Goal: Task Accomplishment & Management: Complete application form

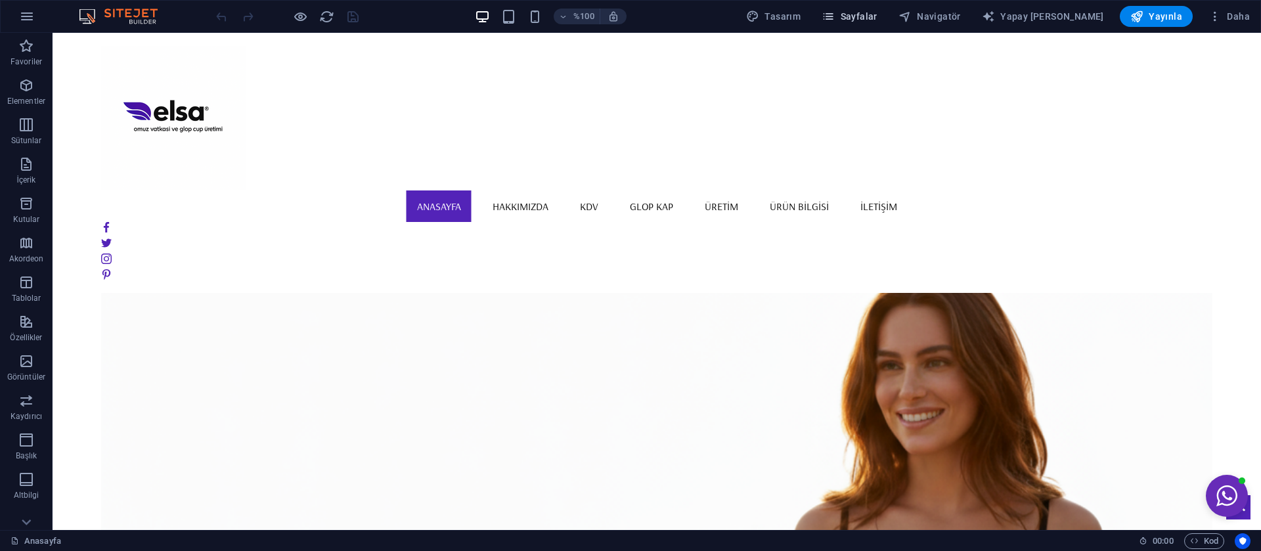
click at [877, 17] on font "Sayfalar" at bounding box center [859, 16] width 37 height 11
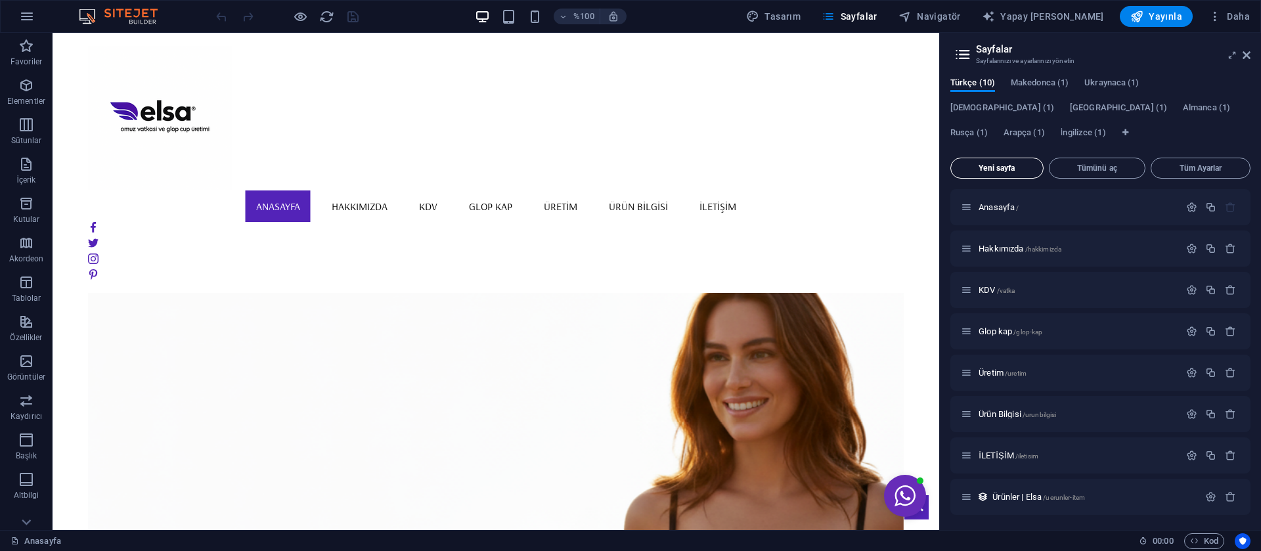
click at [999, 173] on button "Yeni sayfa" at bounding box center [996, 168] width 93 height 21
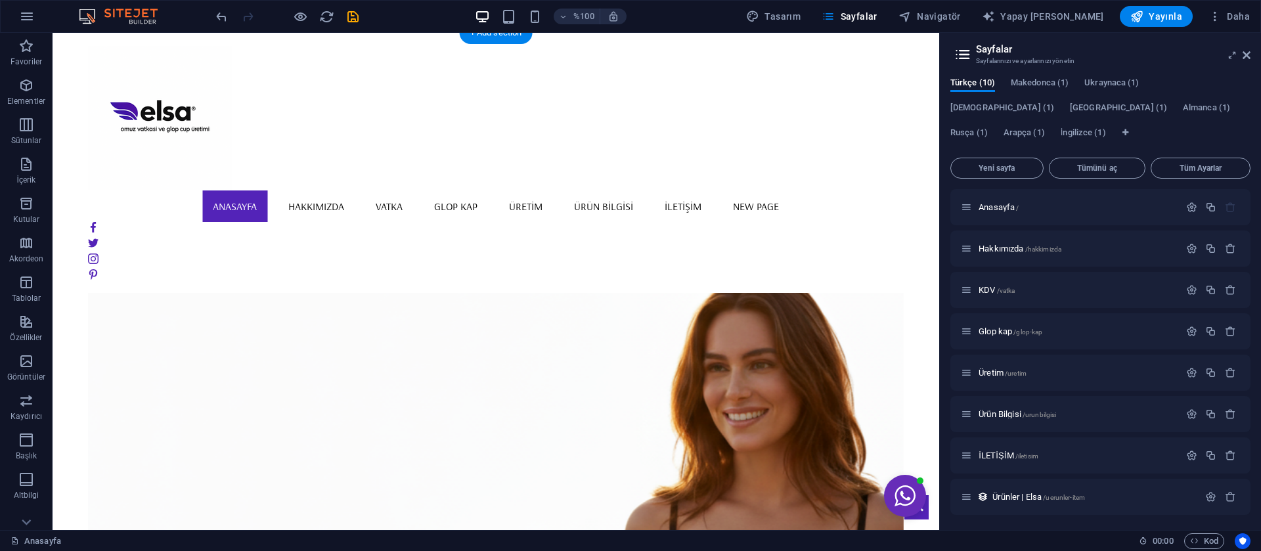
scroll to position [317, 0]
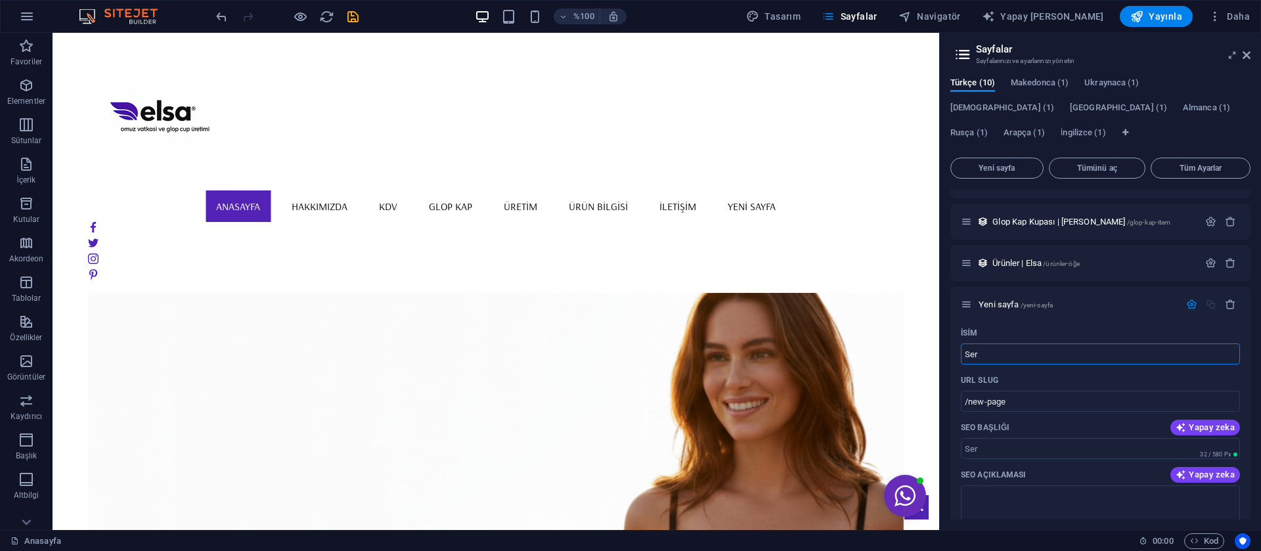
type input "Sert"
type input "/ser"
type input "Sert"
type input "/sert"
type input "Serti"
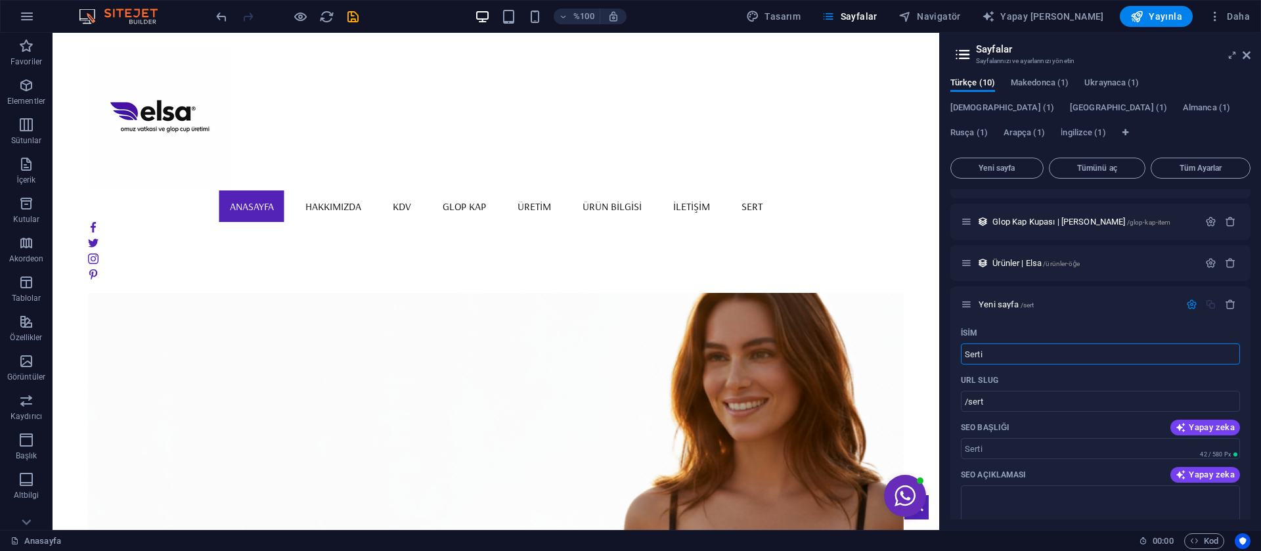
type input "/serti"
type input "Sertifi"
type input "/sertifi"
type input "Sertif"
type input "/sertif"
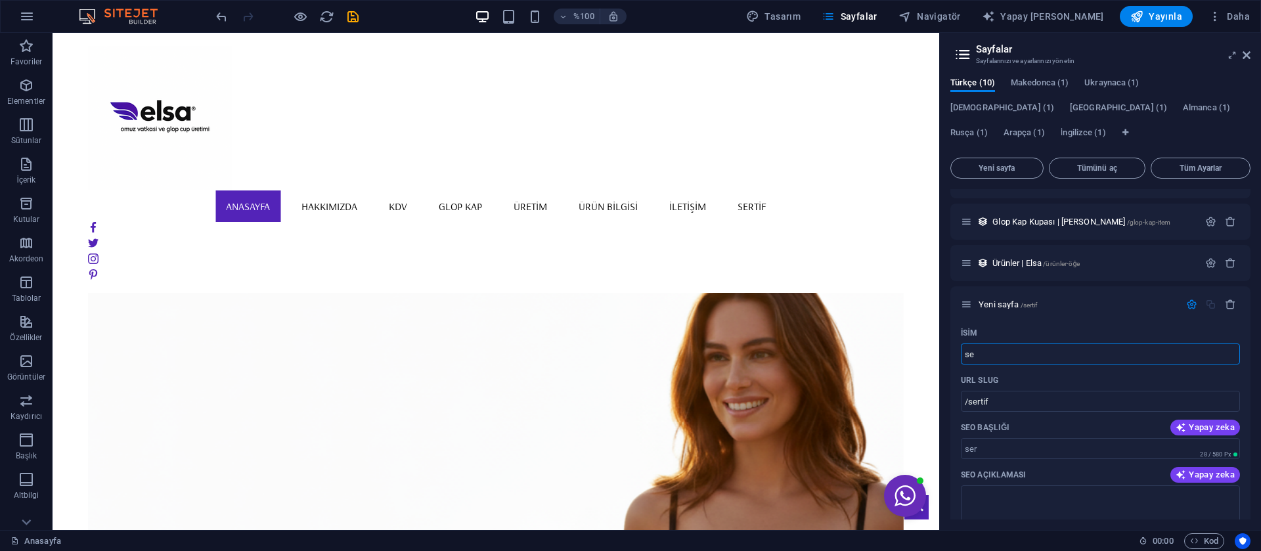
type input "s"
type input "/ser"
type input "S"
type input "/"
type input "Se"
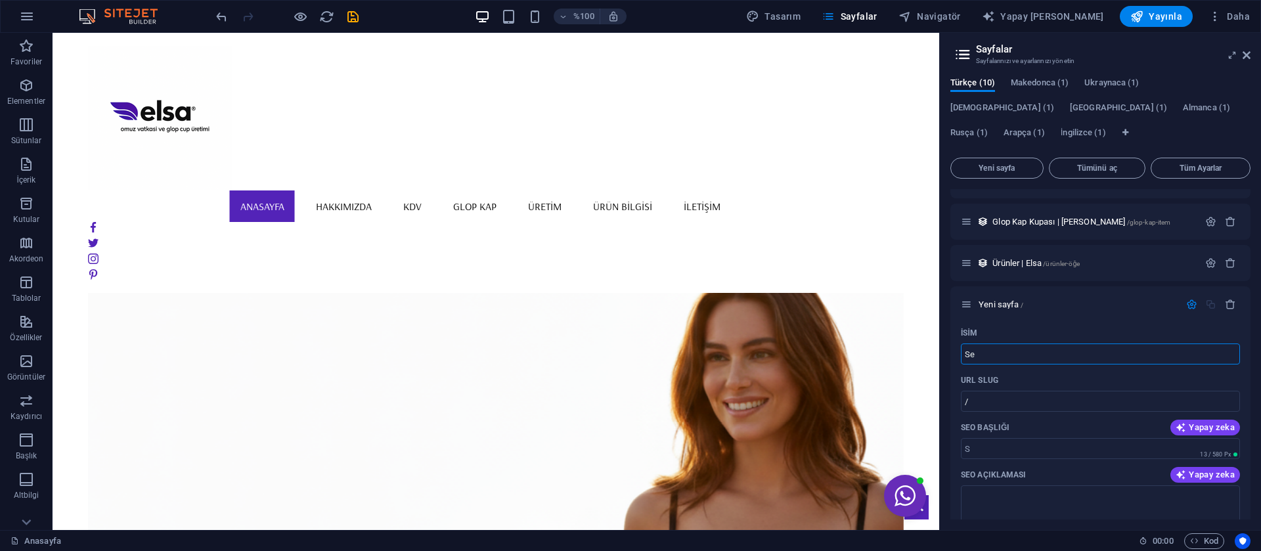
type input "/s"
type input "S"
type input "Sert"
type input "/sert"
type input "Sert"
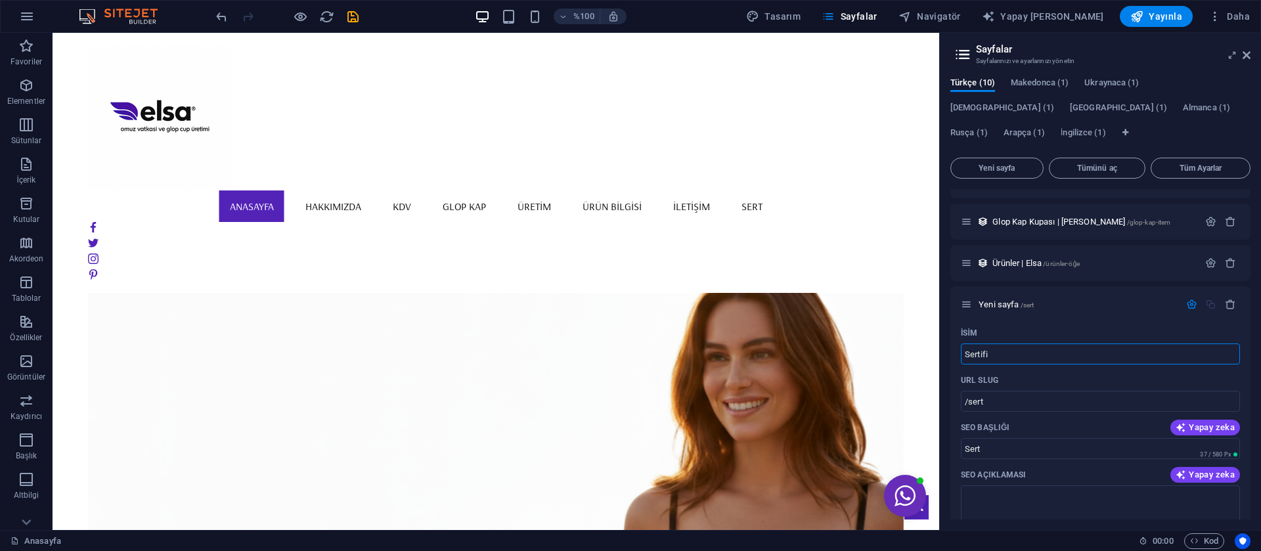
type input "Sertifi"
type input "/sertifi"
type input "Sertifi"
type input "Sertifikalar"
type input "/sertifika"
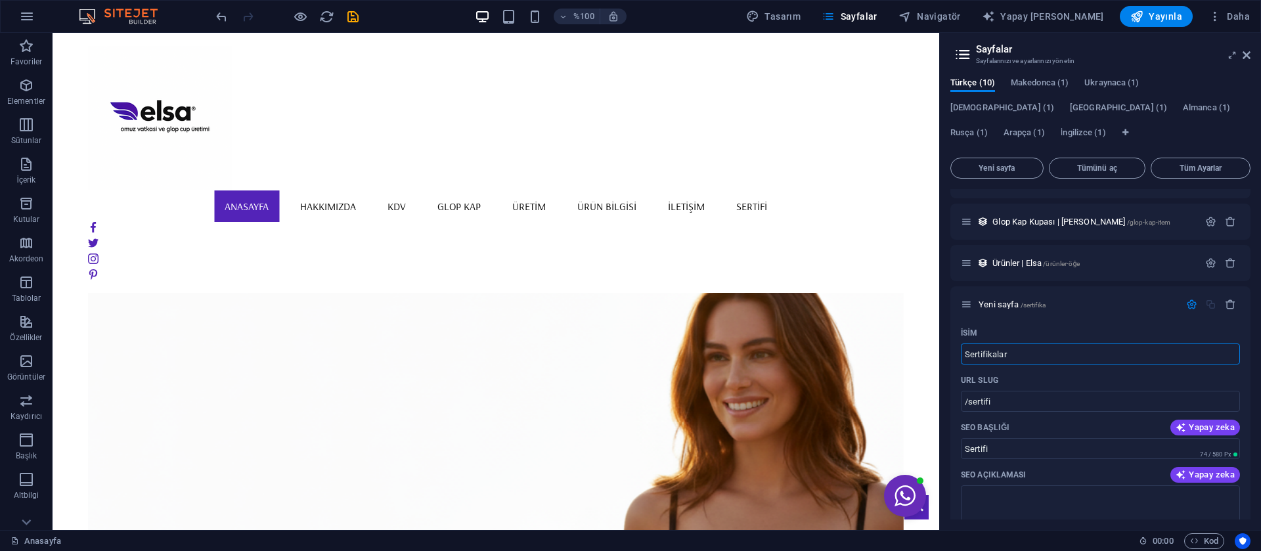
type input "Sertifika"
type input "Sertifikaları"
type input "/sertifikalar"
type input "Sertifikaları"
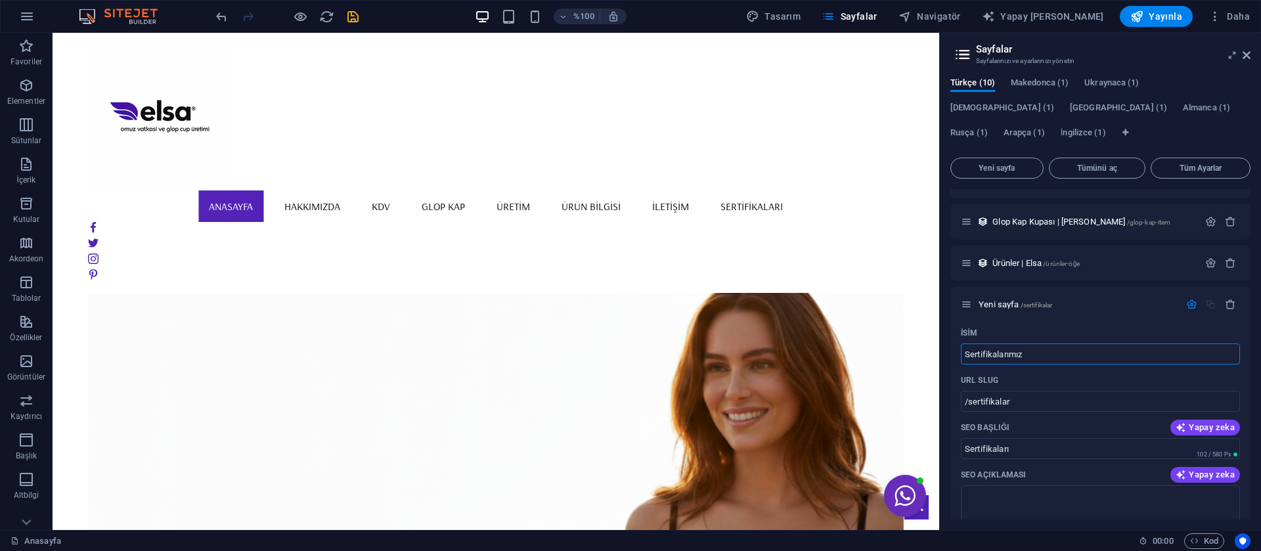
type input "Sertifikalarımız"
type input "/sertifikalar-m-z"
type input "Sertifikalarımız"
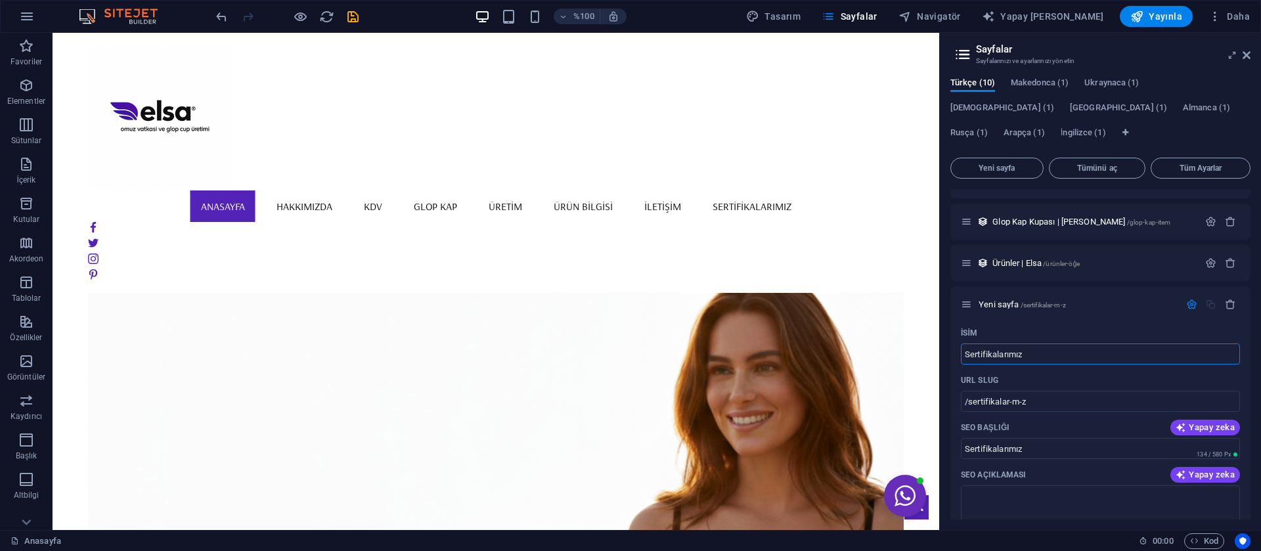
type input "Sertifikalarımız"
type input "/"
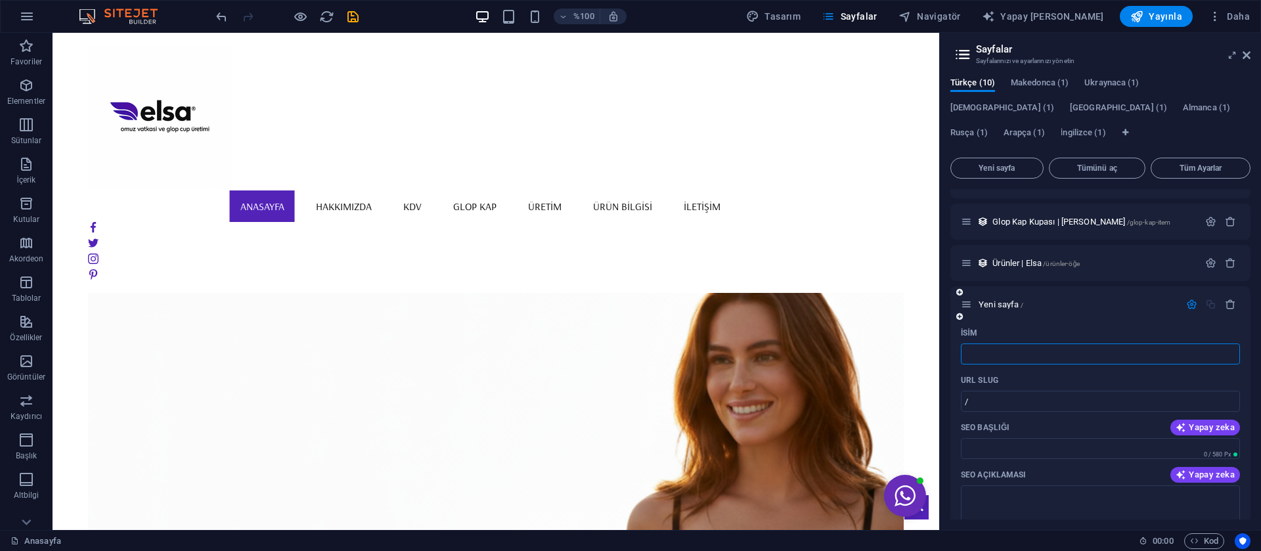
paste input "Sertifikalarımız"
type input "Sertifikalarımız"
type input "/sertifikalar-m-z"
type input "Sertifikalarımız"
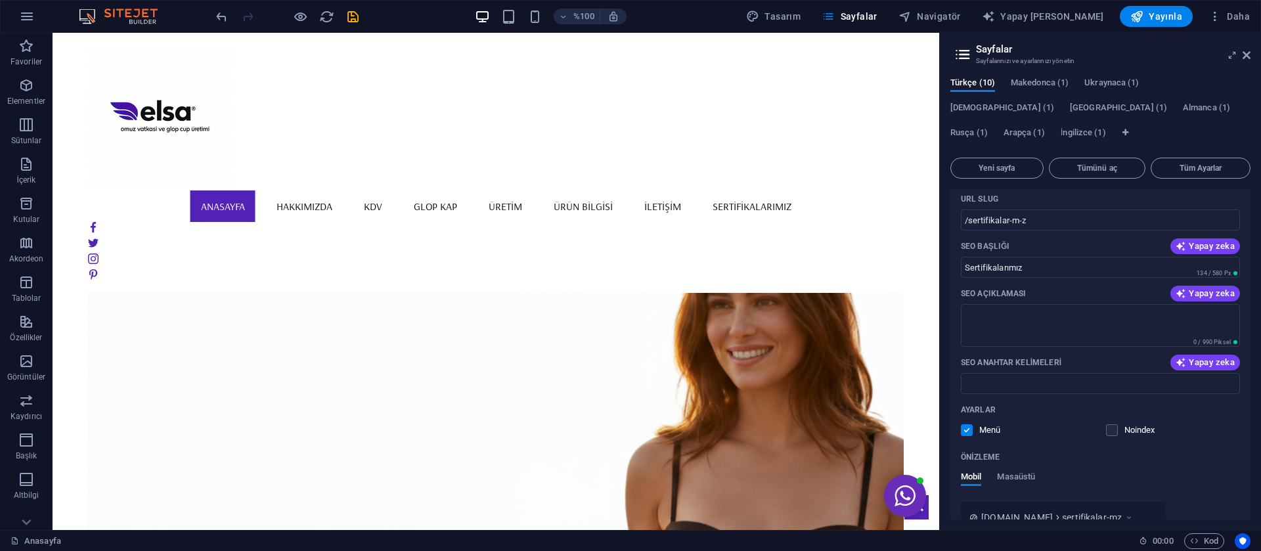
scroll to position [535, 0]
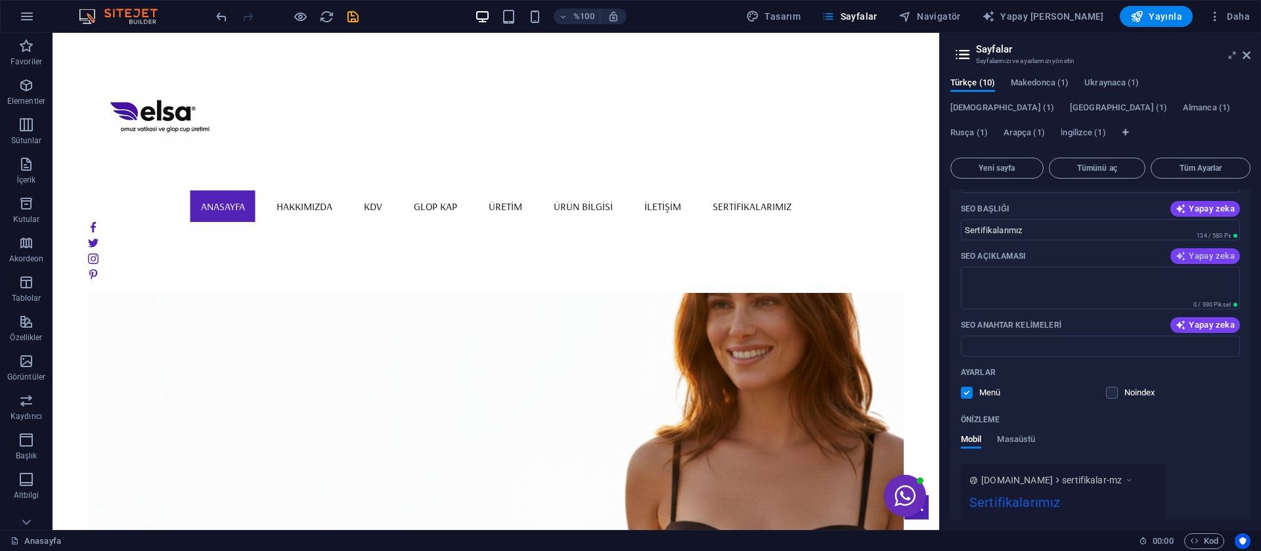
click at [1202, 254] on font "Yapay zeka" at bounding box center [1212, 256] width 46 height 10
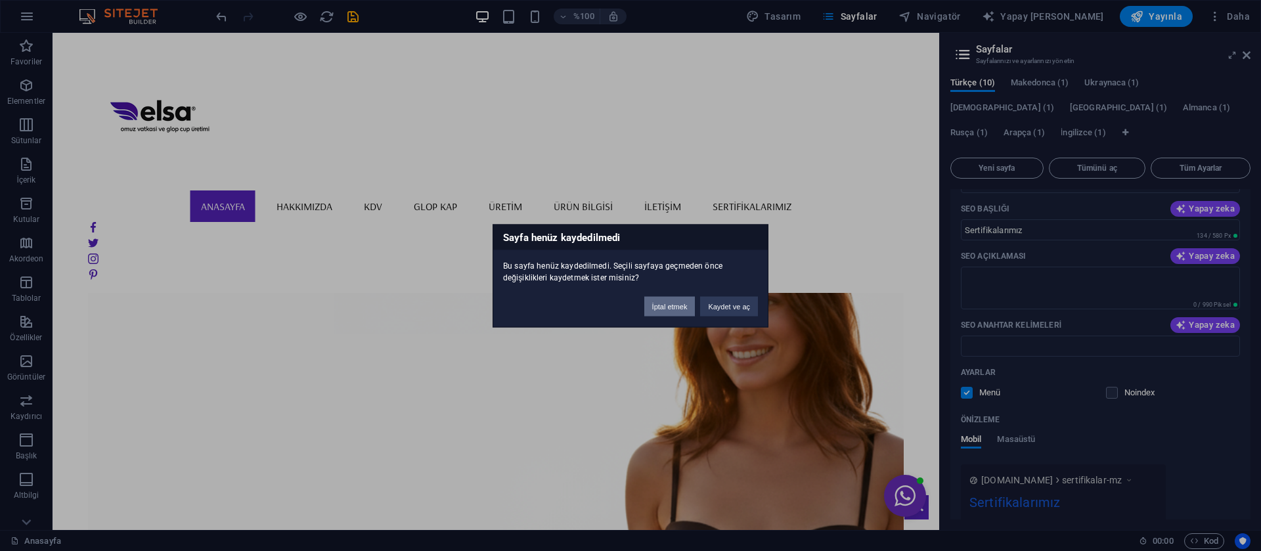
click at [679, 304] on font "İptal etmek" at bounding box center [669, 306] width 35 height 8
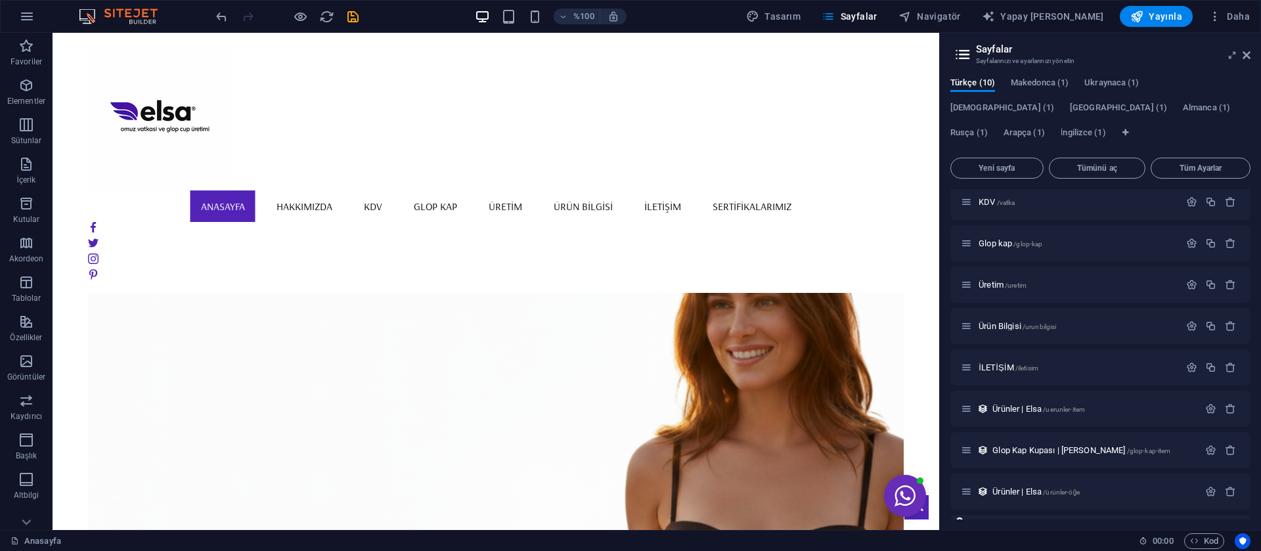
scroll to position [76, 0]
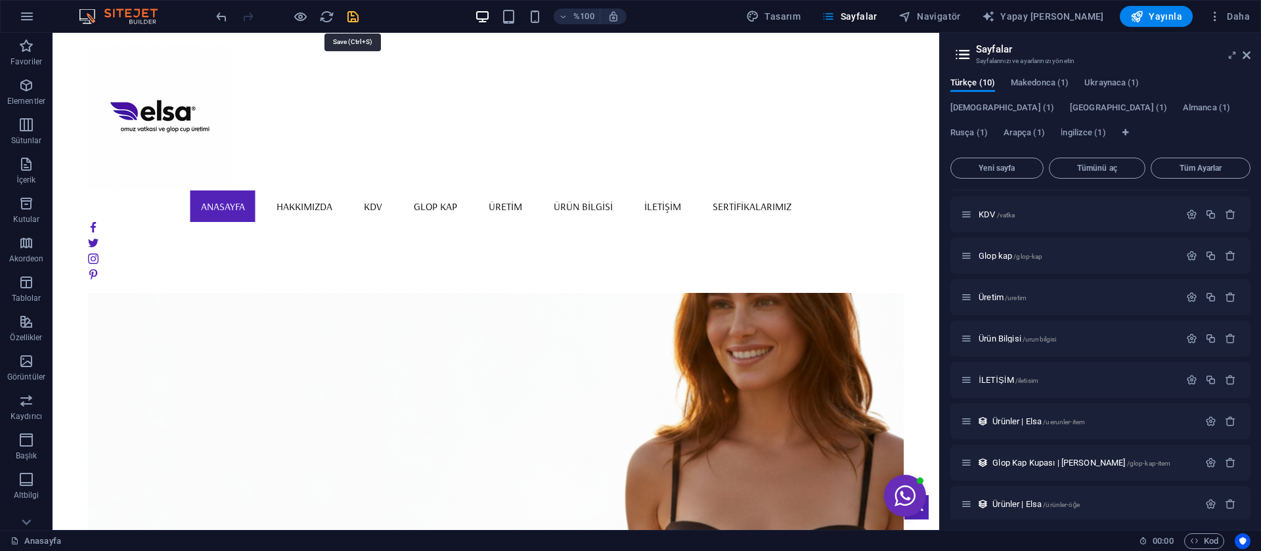
click at [350, 14] on icon "kaydetmek" at bounding box center [352, 16] width 15 height 15
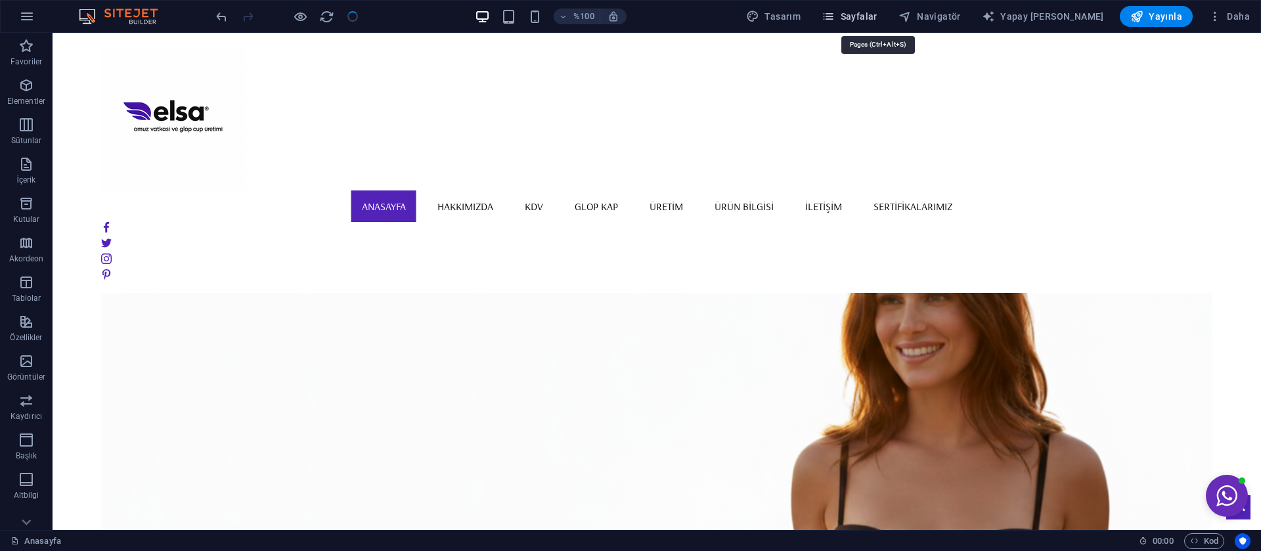
click at [877, 12] on font "Sayfalar" at bounding box center [859, 16] width 37 height 11
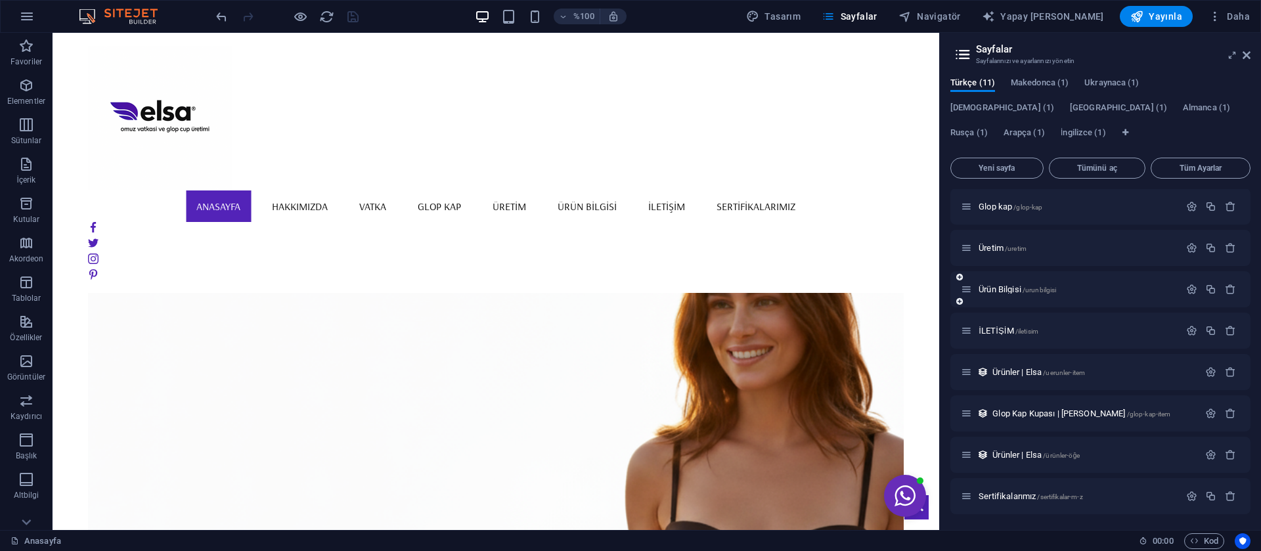
scroll to position [125, 0]
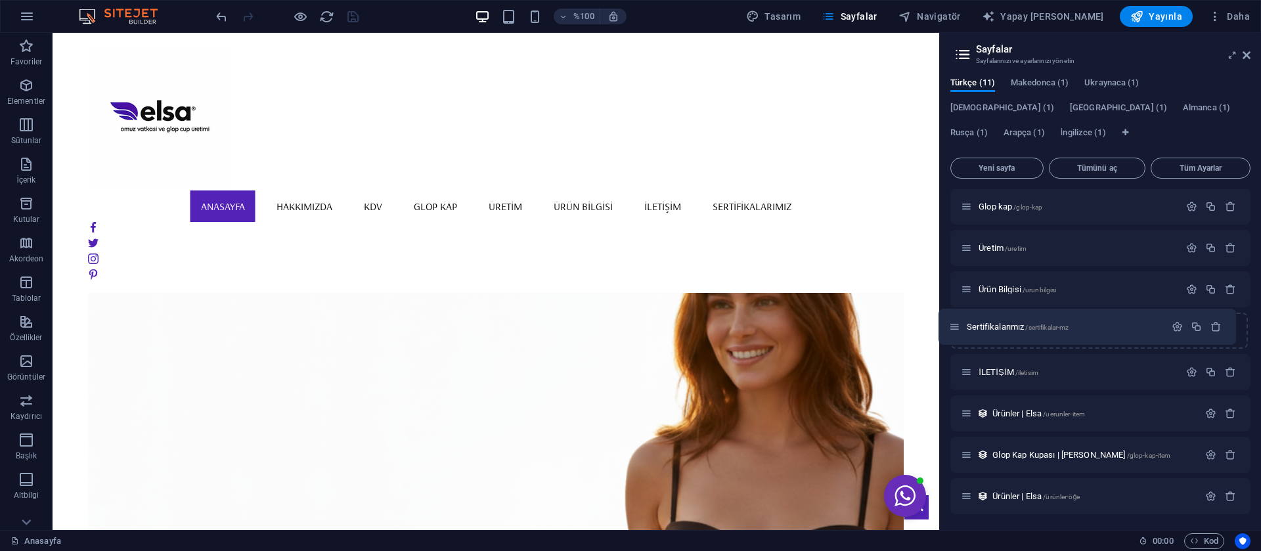
drag, startPoint x: 967, startPoint y: 496, endPoint x: 959, endPoint y: 325, distance: 170.9
click at [959, 325] on div "Anasayfa / Hakkımızda /hakkimizda KDV /vatka Glop kap /glop-kap Üretim /uretim …" at bounding box center [1100, 289] width 300 height 450
click at [357, 19] on icon "kaydetmek" at bounding box center [352, 16] width 15 height 15
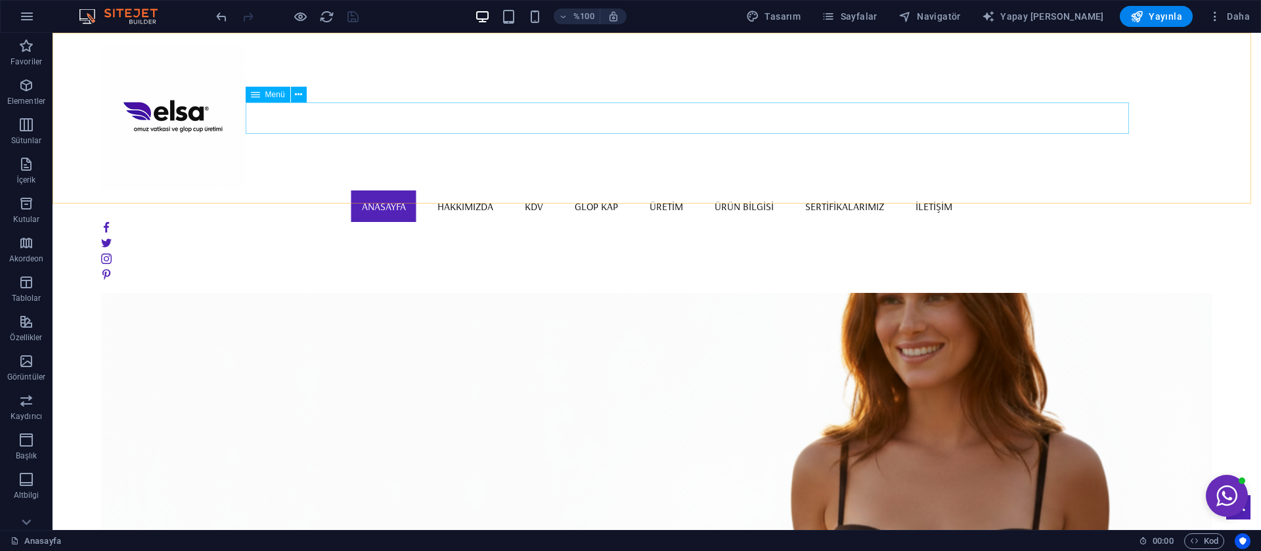
click at [873, 190] on nav "Anasayfa Hakkımızda KDV Glop kap Üretim Ürün Bilgisi Sertifikalarımız İLETİŞİM" at bounding box center [657, 206] width 1112 height 32
click at [877, 22] on span "Sayfalar" at bounding box center [850, 16] width 56 height 13
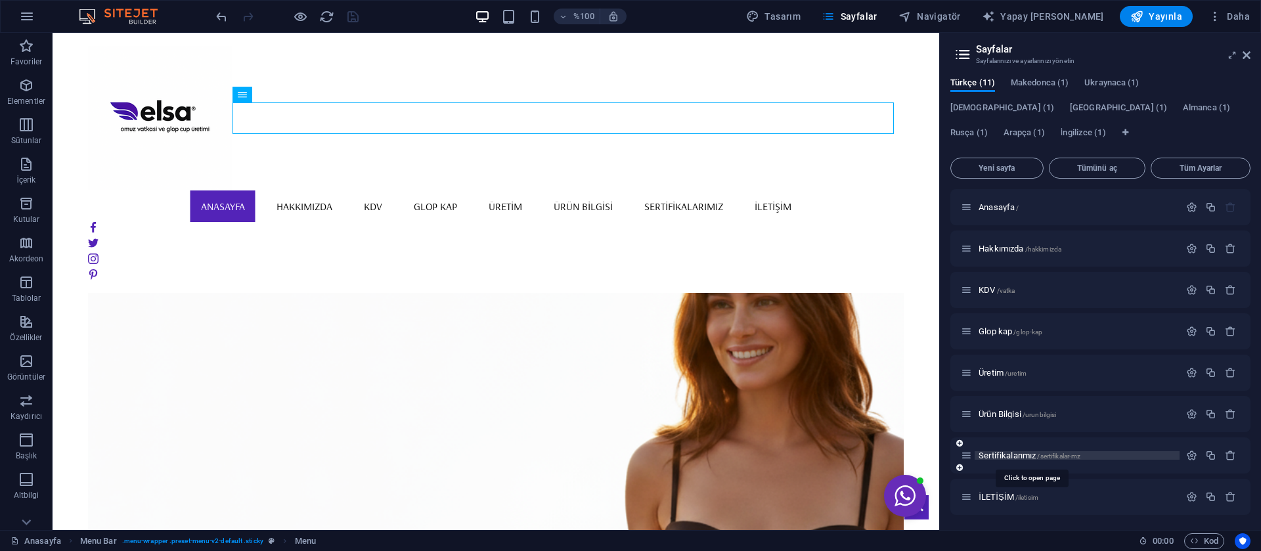
click at [1004, 452] on font "Sertifikalarımız" at bounding box center [1007, 456] width 57 height 10
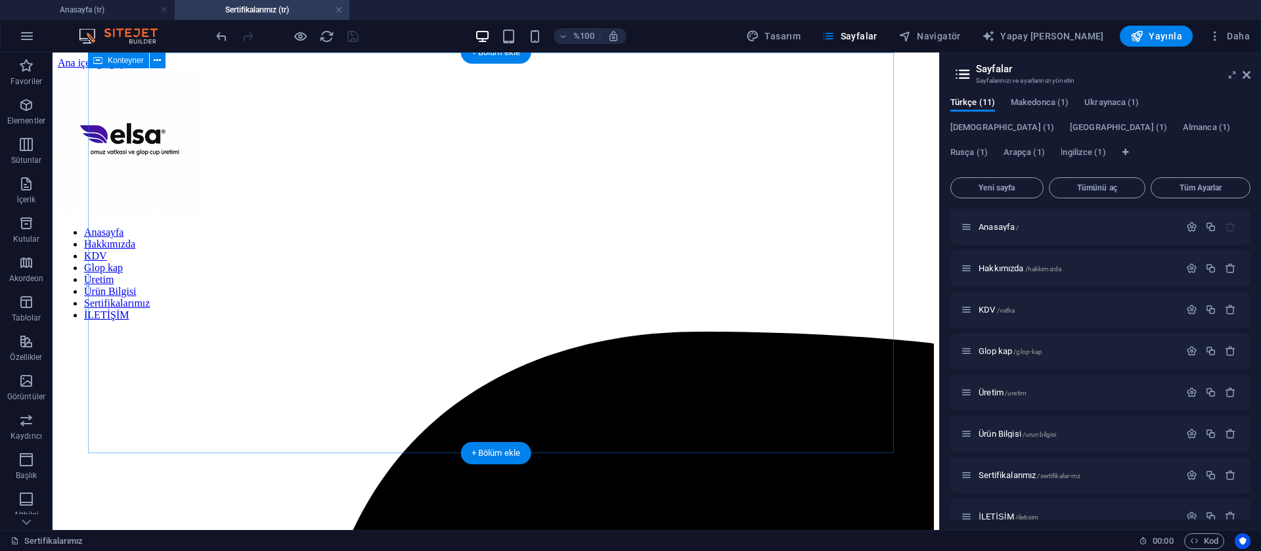
scroll to position [0, 0]
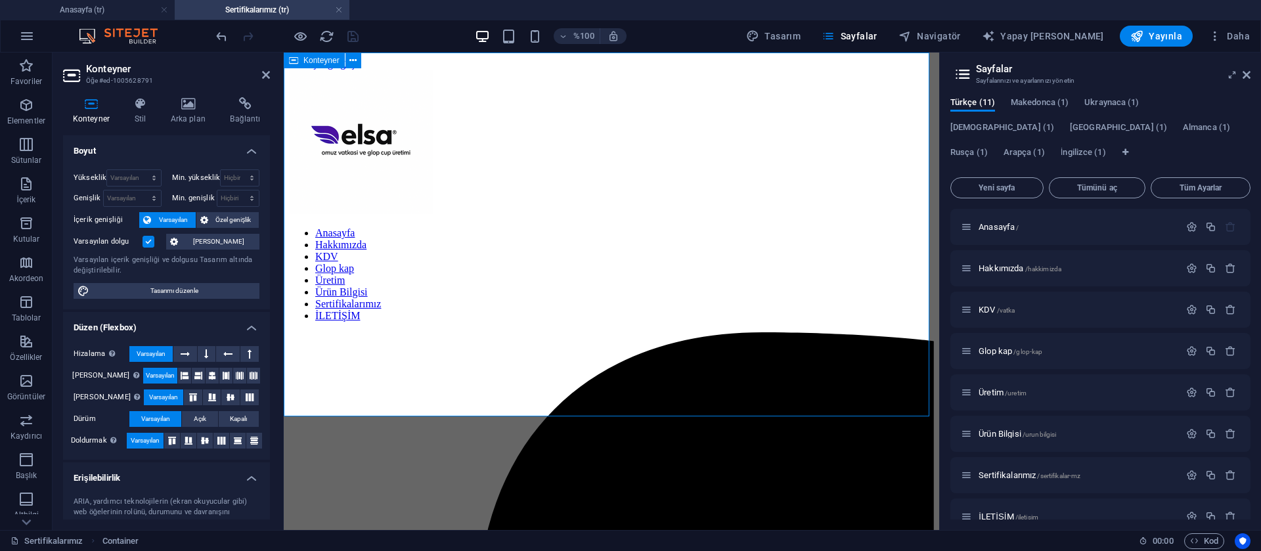
click at [197, 106] on icon at bounding box center [188, 103] width 55 height 13
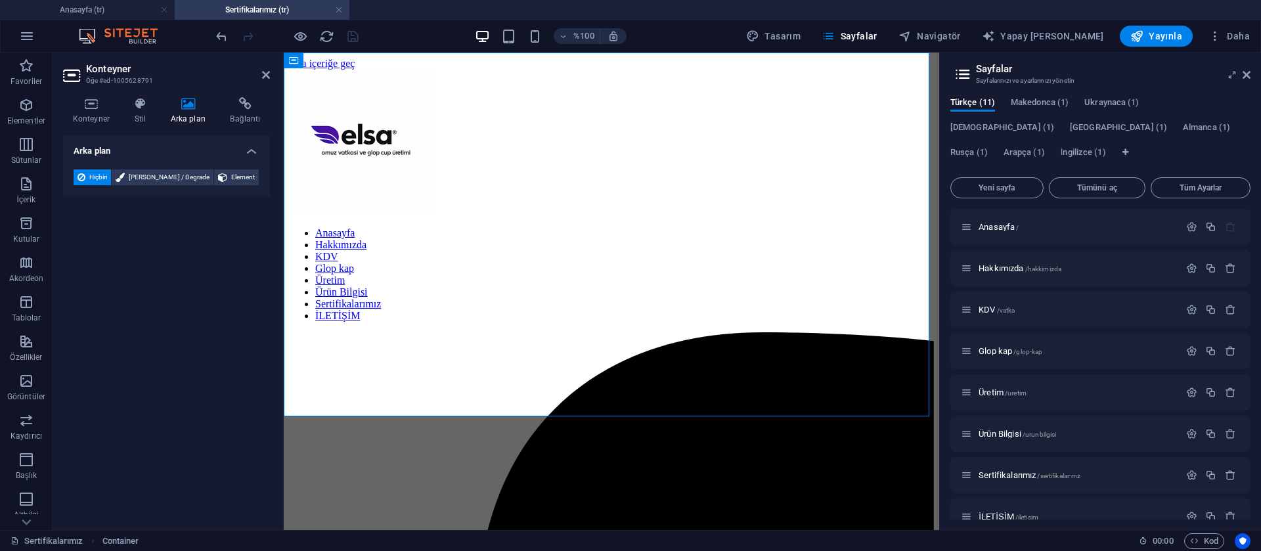
click at [162, 109] on icon at bounding box center [188, 103] width 55 height 13
click at [99, 112] on h4 "Konteyner" at bounding box center [94, 111] width 62 height 28
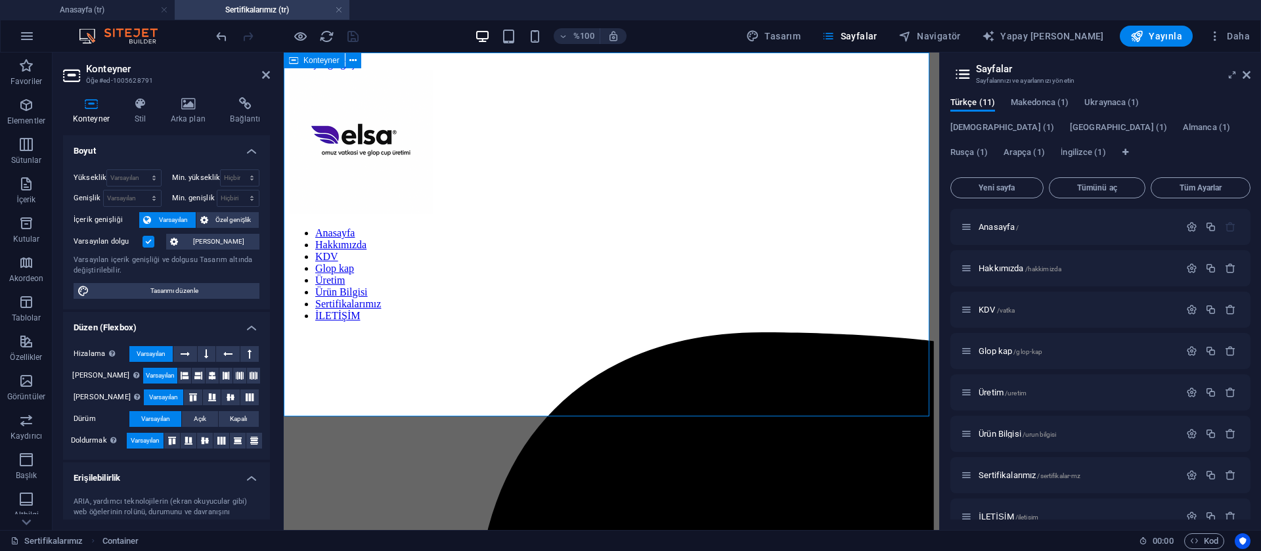
click at [267, 72] on icon at bounding box center [266, 75] width 8 height 11
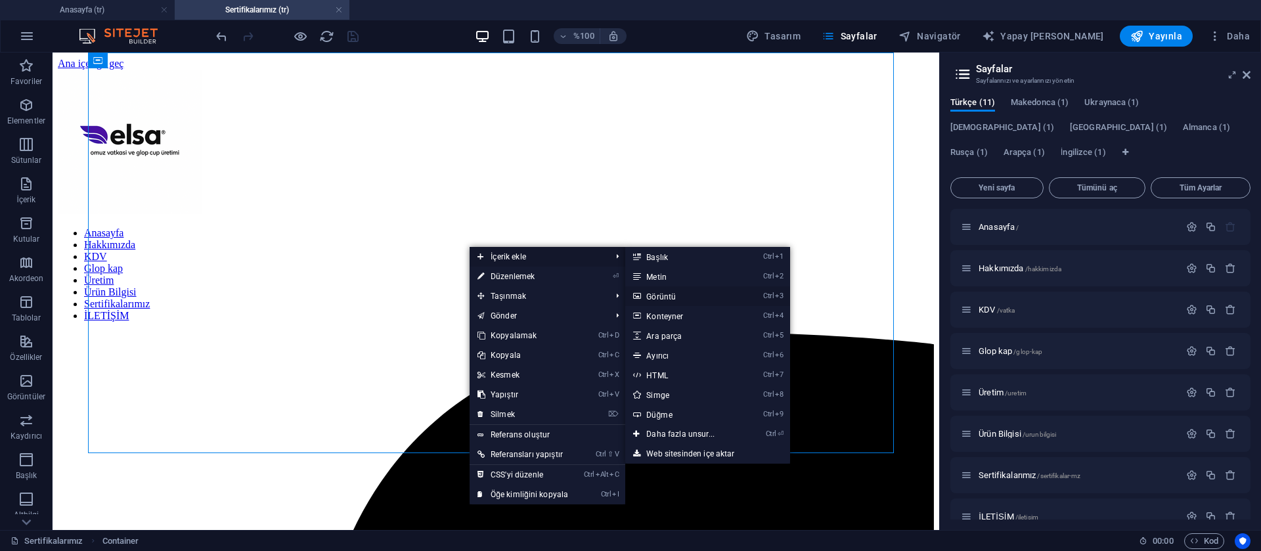
click at [667, 296] on font "Görüntü" at bounding box center [661, 296] width 30 height 9
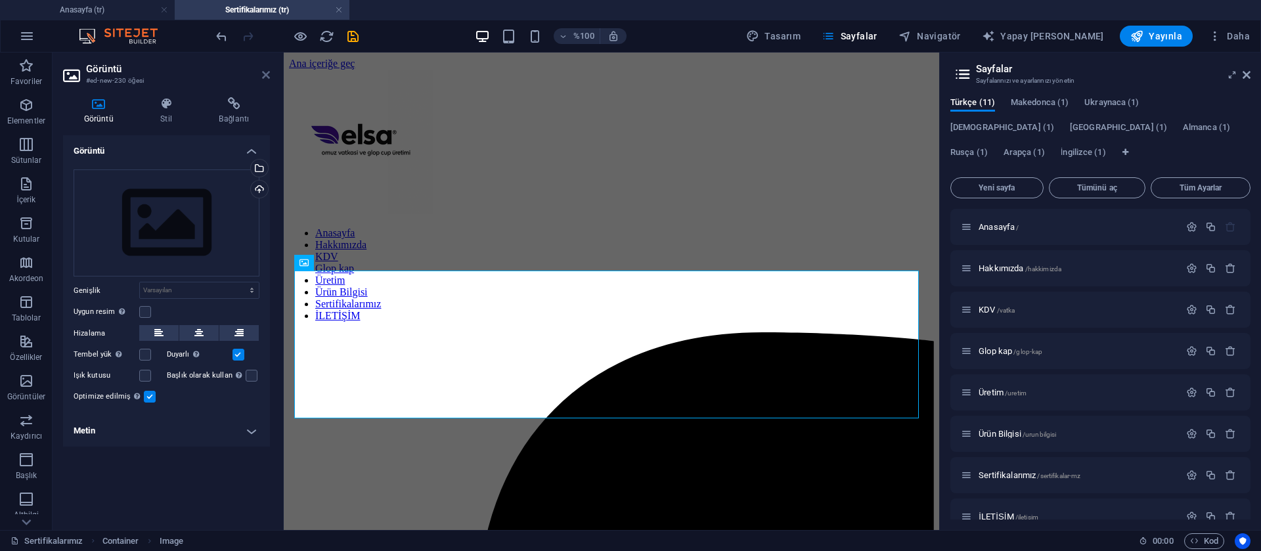
click at [269, 79] on icon at bounding box center [266, 75] width 8 height 11
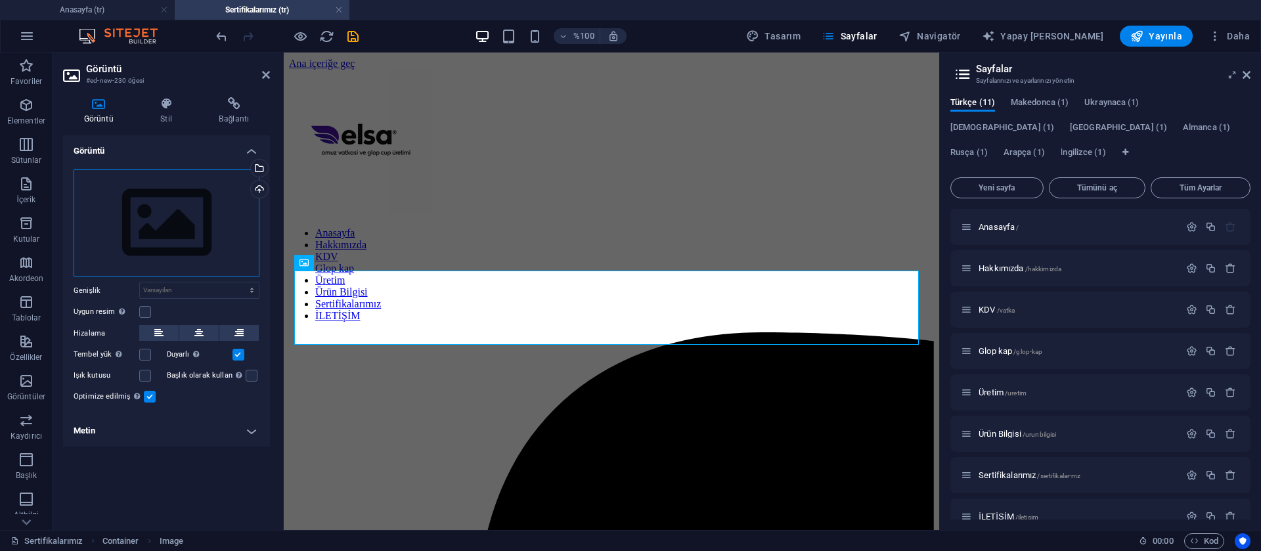
click at [201, 217] on div "Dosyaları buraya sürükleyin, dosyaları seçmek için tıklayın veya Dosyalar'dan v…" at bounding box center [167, 223] width 186 height 108
click at [201, 217] on body "Orijinal metin Bu çeviriyi değerlendirin [PERSON_NAME] bildiriminiz, Google Çev…" at bounding box center [630, 275] width 1261 height 551
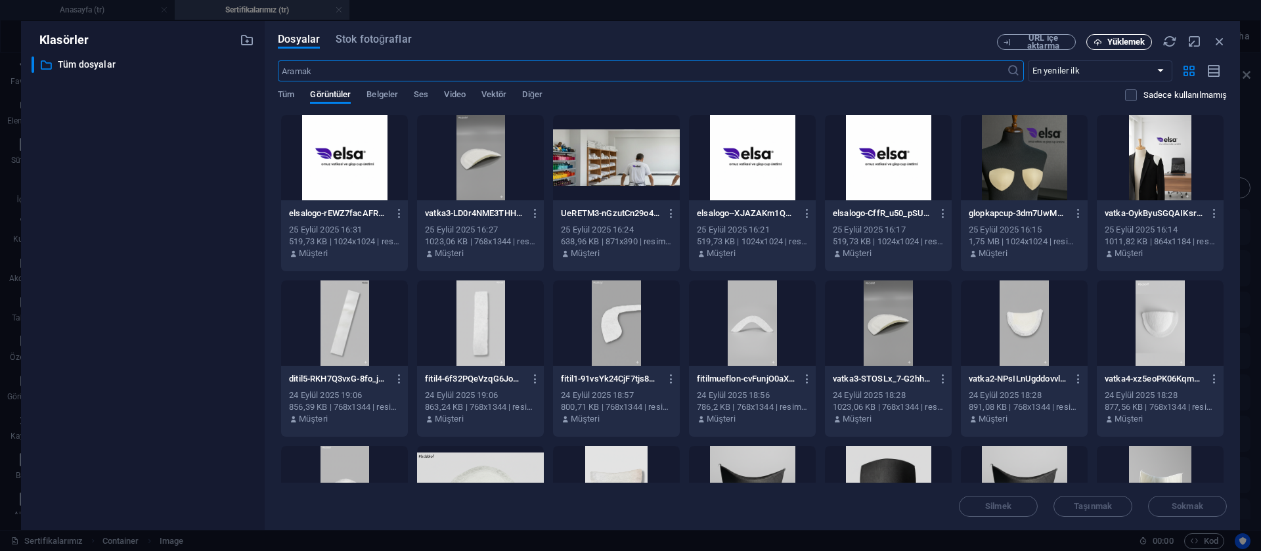
click at [1110, 41] on font "Yüklemek" at bounding box center [1126, 42] width 38 height 10
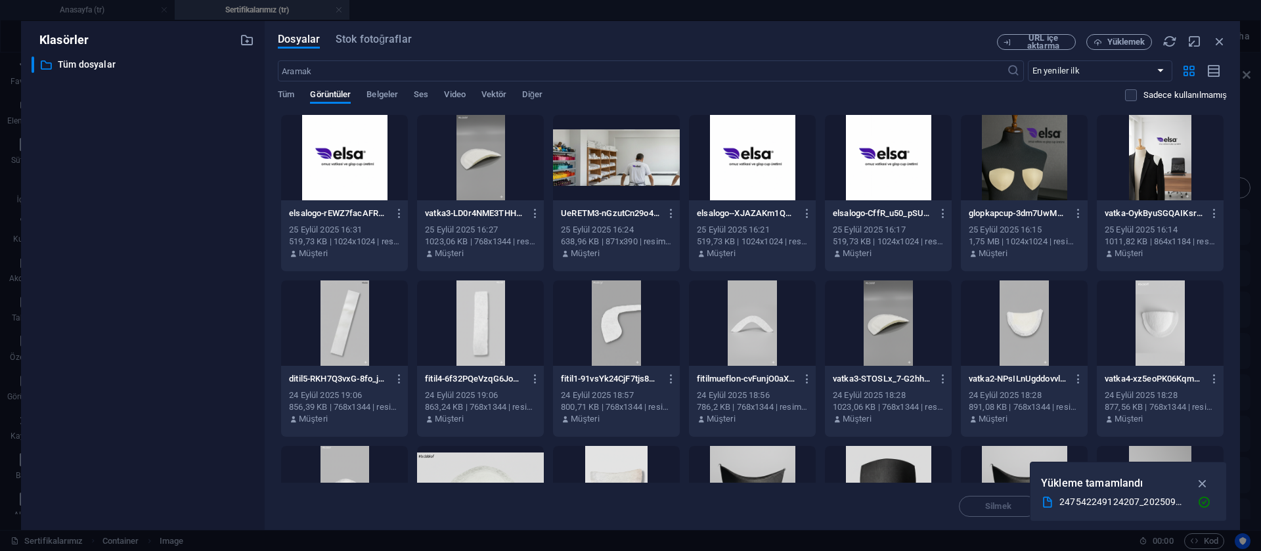
click at [1145, 489] on div "Yükleme tamamlandı" at bounding box center [1128, 483] width 175 height 21
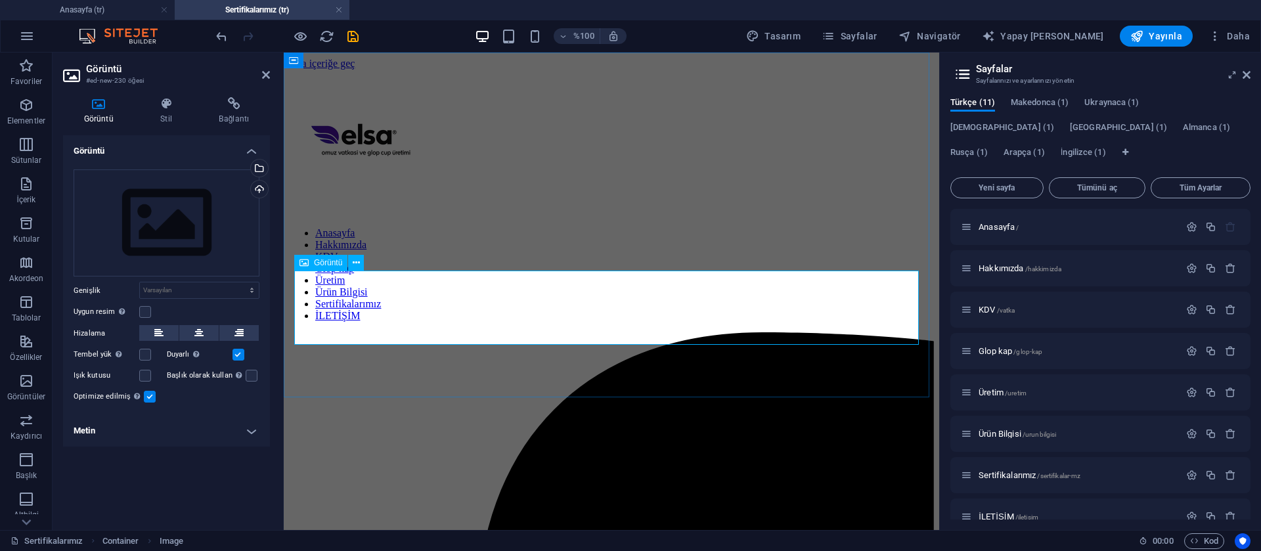
click at [206, 234] on div "Dosyaları buraya sürükleyin, dosyaları seçmek için tıklayın veya Dosyalar'dan v…" at bounding box center [167, 223] width 186 height 108
click at [206, 234] on body "Orijinal metin Bu çeviriyi değerlendirin [PERSON_NAME] bildiriminiz, Google Çev…" at bounding box center [630, 275] width 1261 height 551
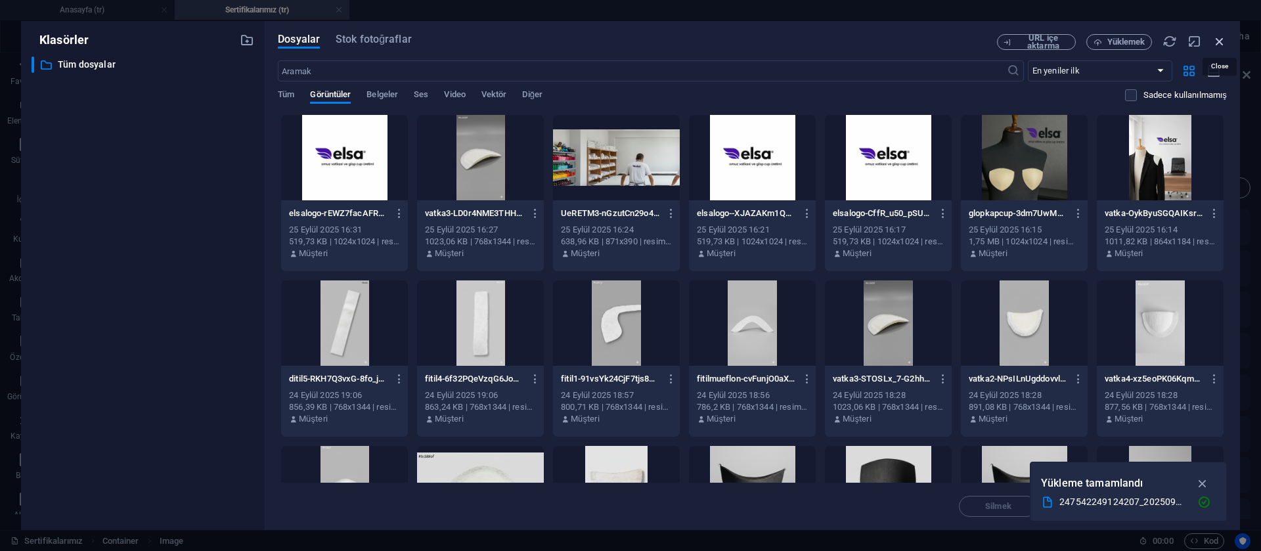
click at [1221, 45] on icon "button" at bounding box center [1219, 41] width 14 height 14
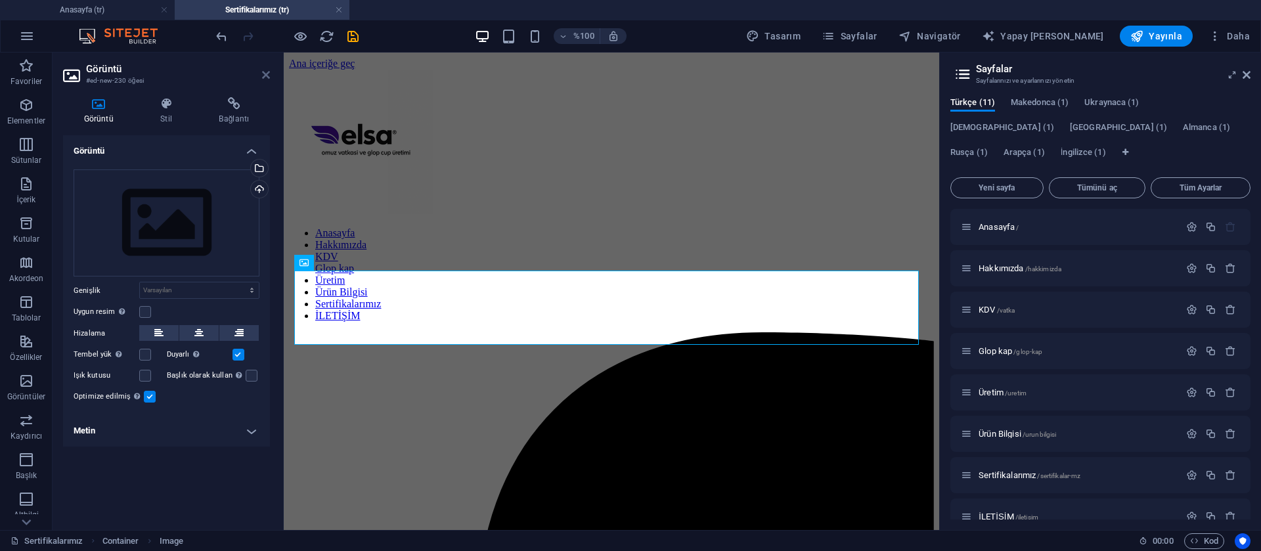
click at [266, 76] on icon at bounding box center [266, 75] width 8 height 11
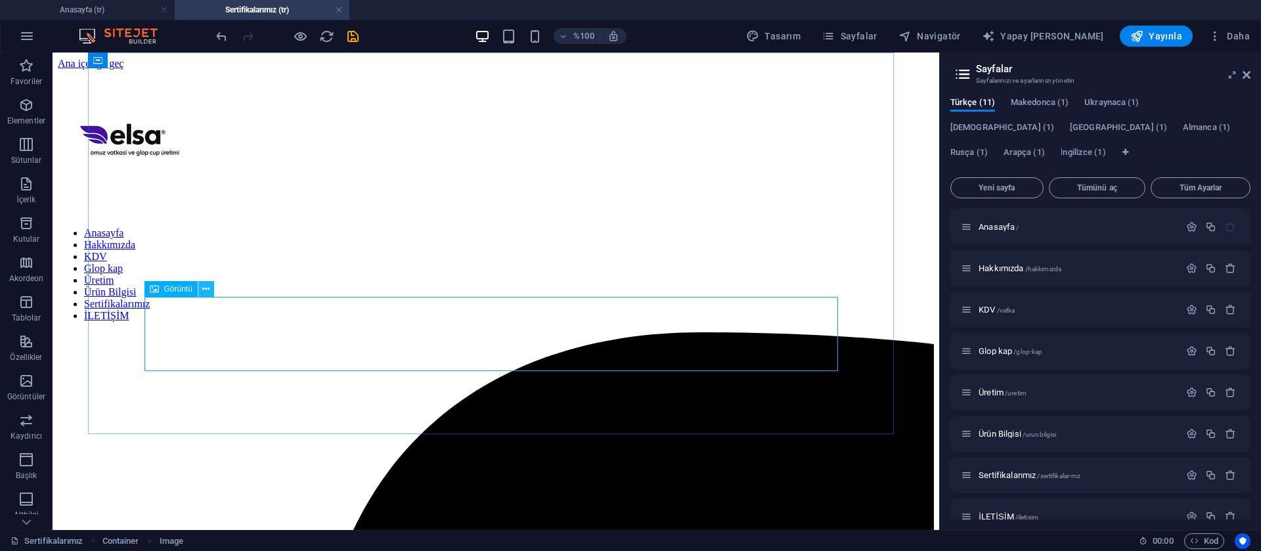
click at [206, 288] on icon at bounding box center [205, 289] width 7 height 14
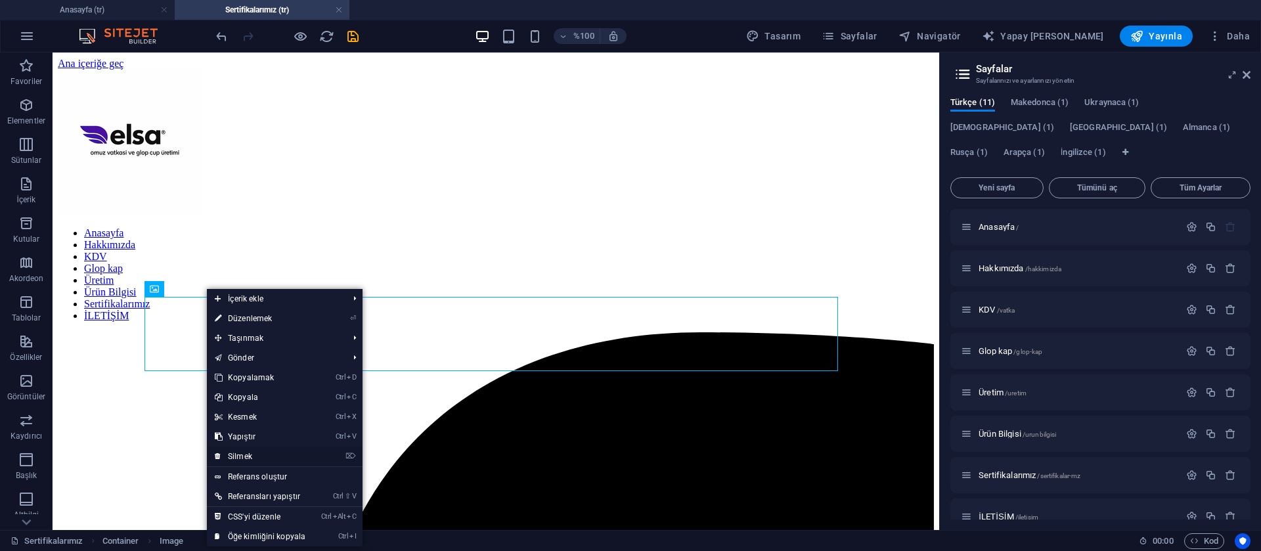
click at [274, 459] on link "⌦ Silmek" at bounding box center [260, 457] width 106 height 20
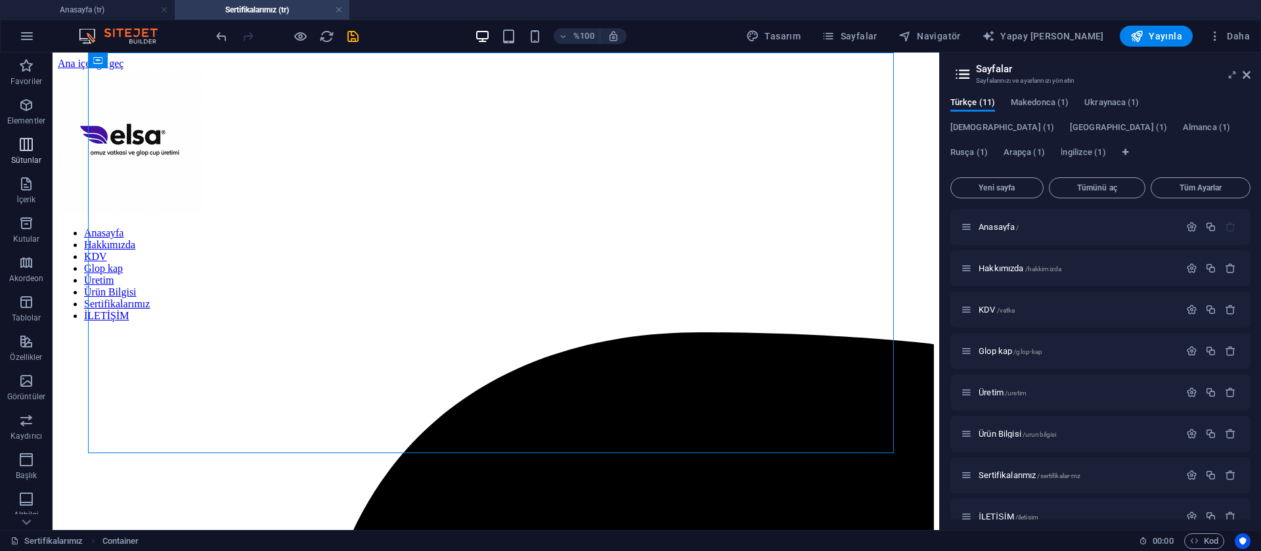
click at [30, 152] on span "Sütunlar" at bounding box center [26, 153] width 53 height 32
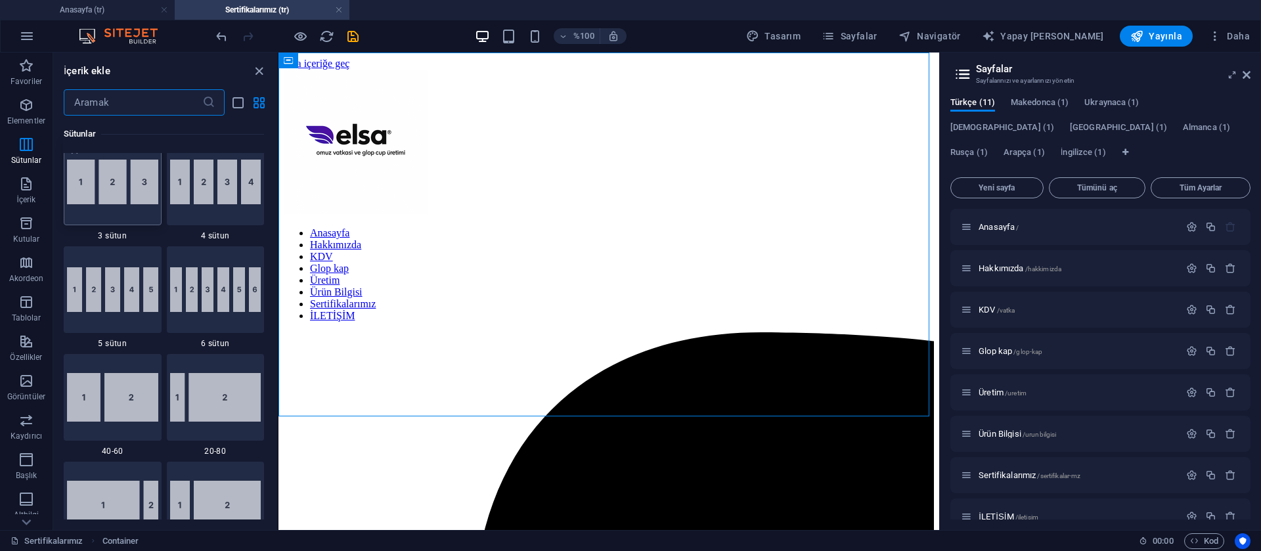
scroll to position [782, 0]
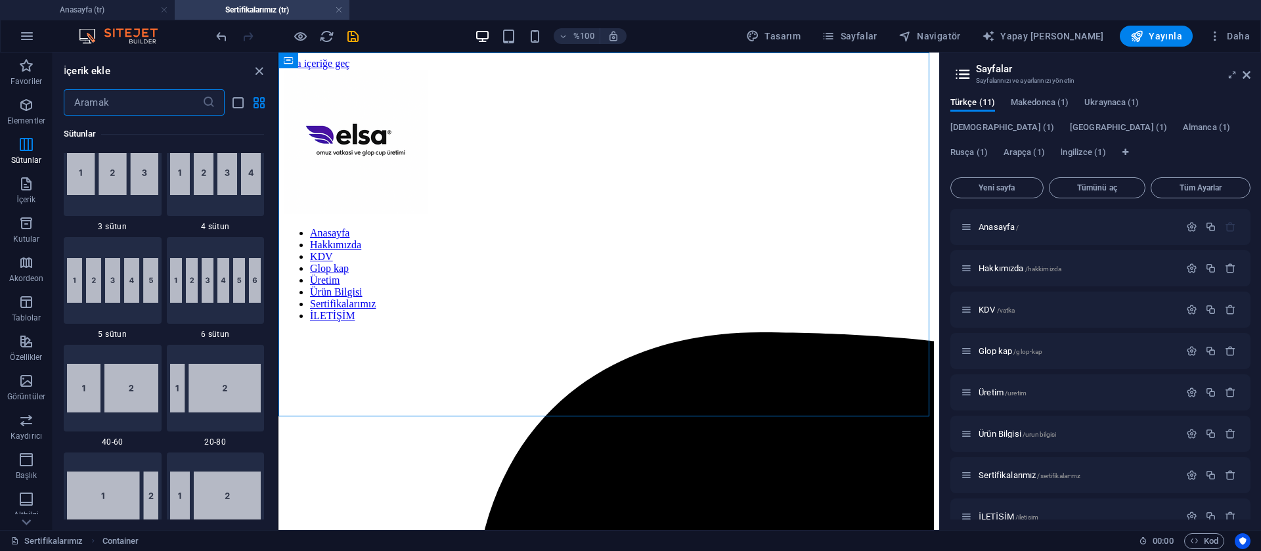
click at [131, 104] on input "text" at bounding box center [133, 102] width 139 height 26
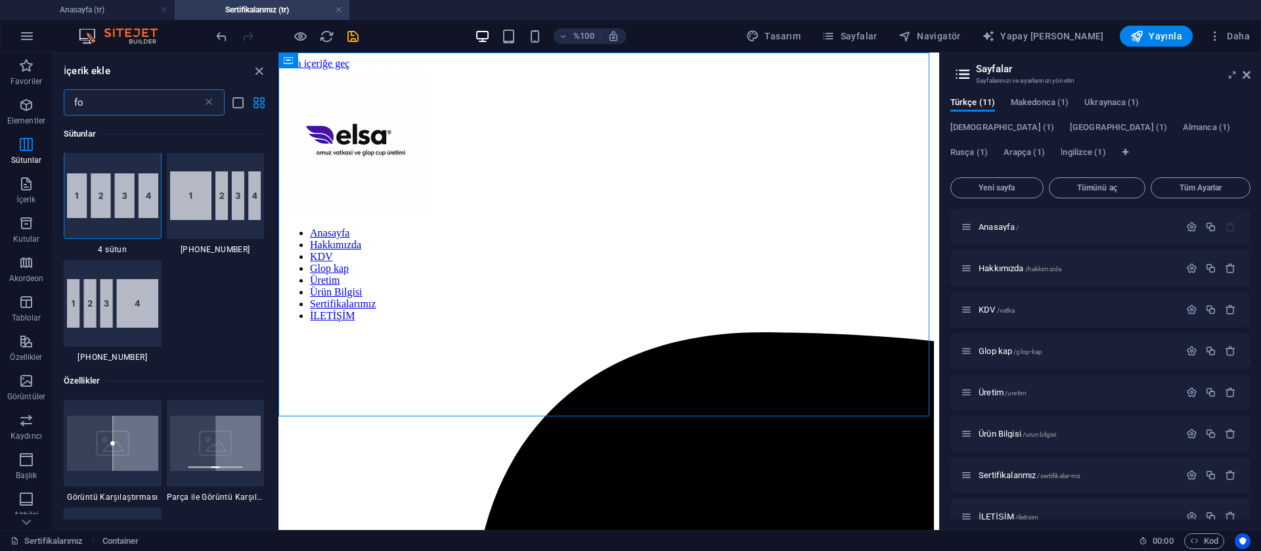
scroll to position [0, 0]
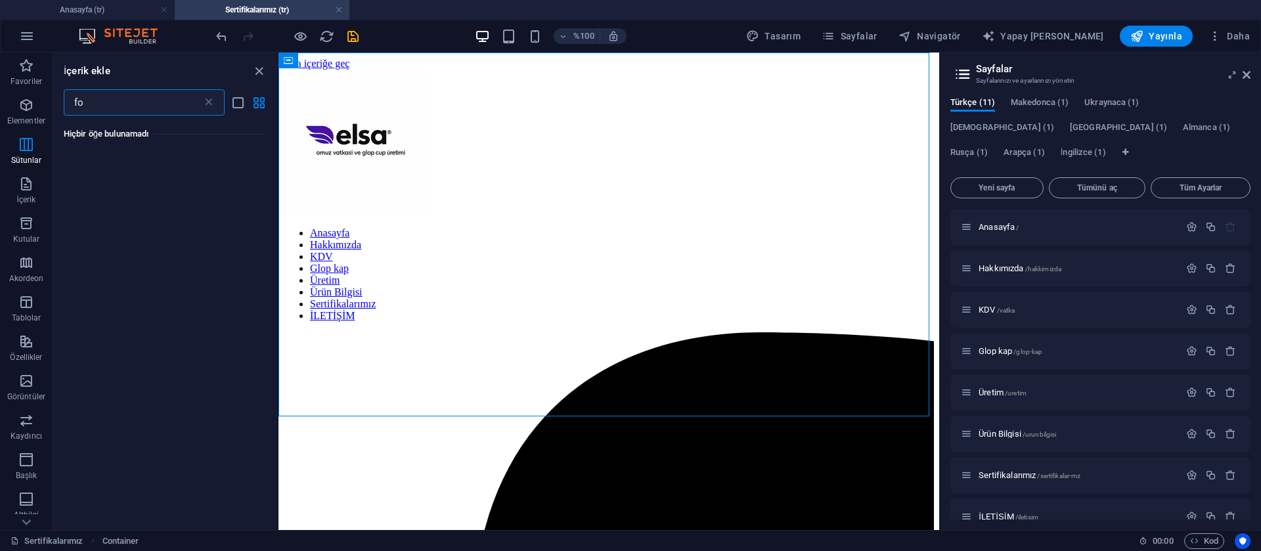
type input "f"
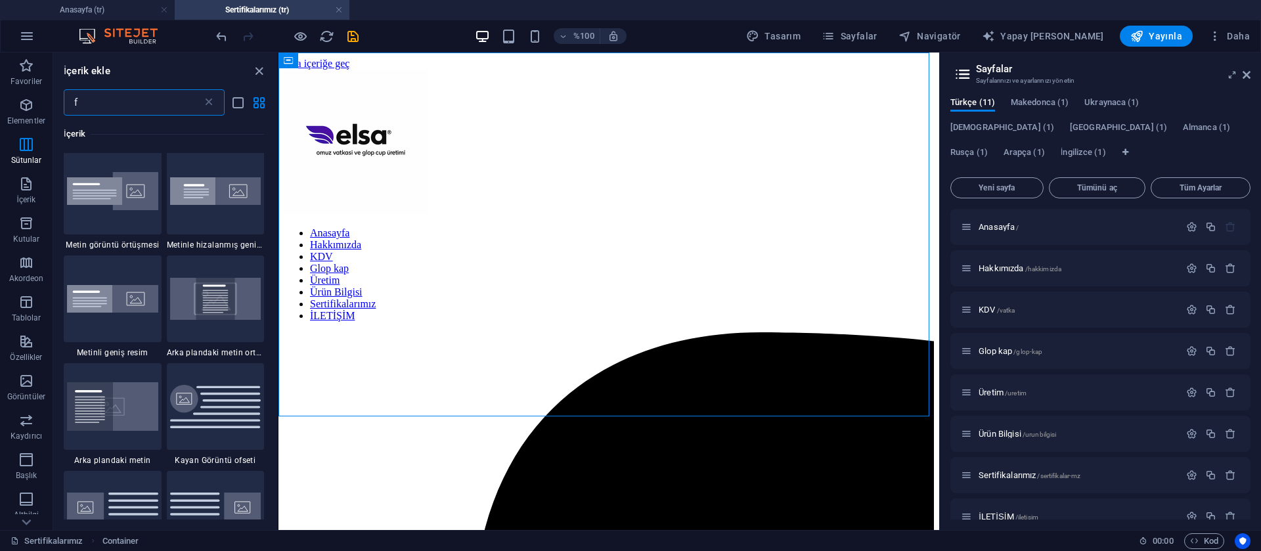
scroll to position [985, 0]
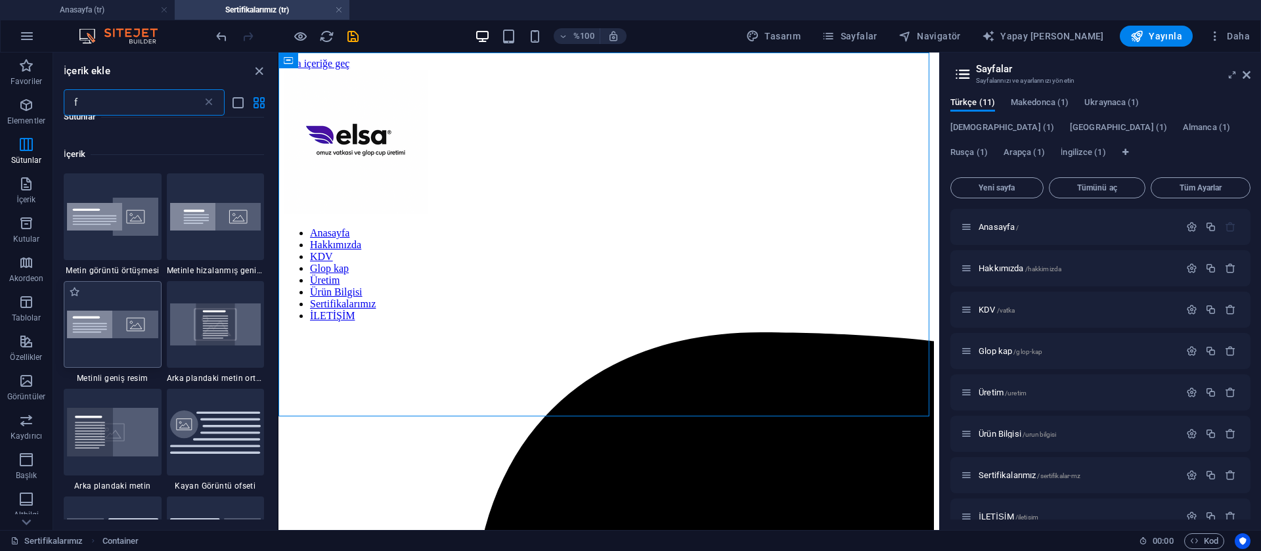
click at [121, 330] on img at bounding box center [112, 325] width 91 height 28
click at [278, 330] on div "Konteyner Placeholder Referans Görüntü Reference" at bounding box center [608, 291] width 661 height 477
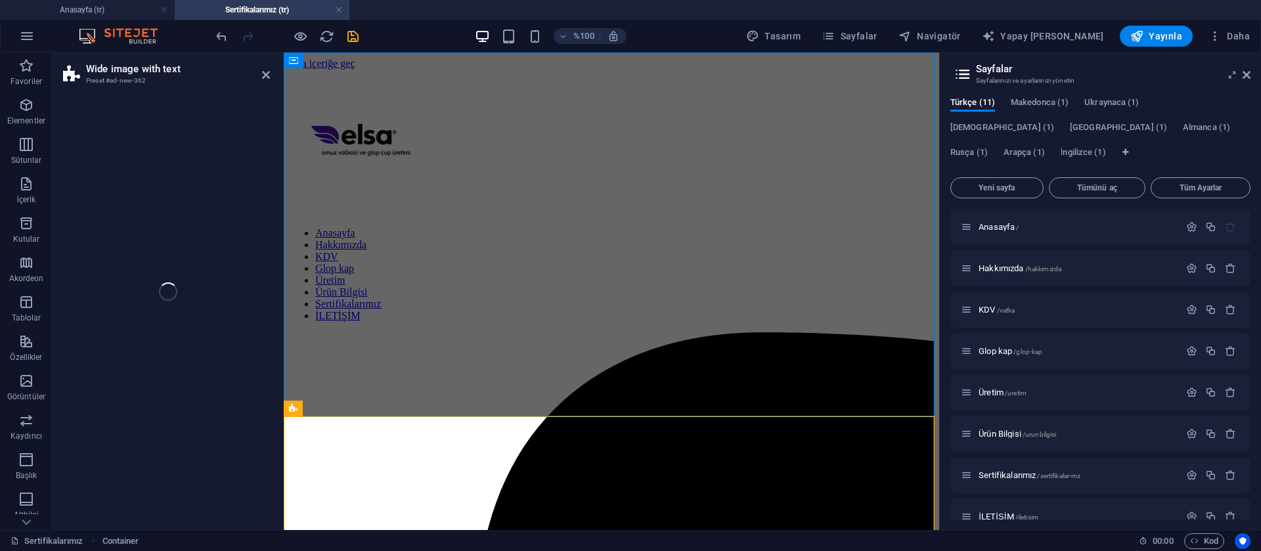
select select "%"
select select "rem"
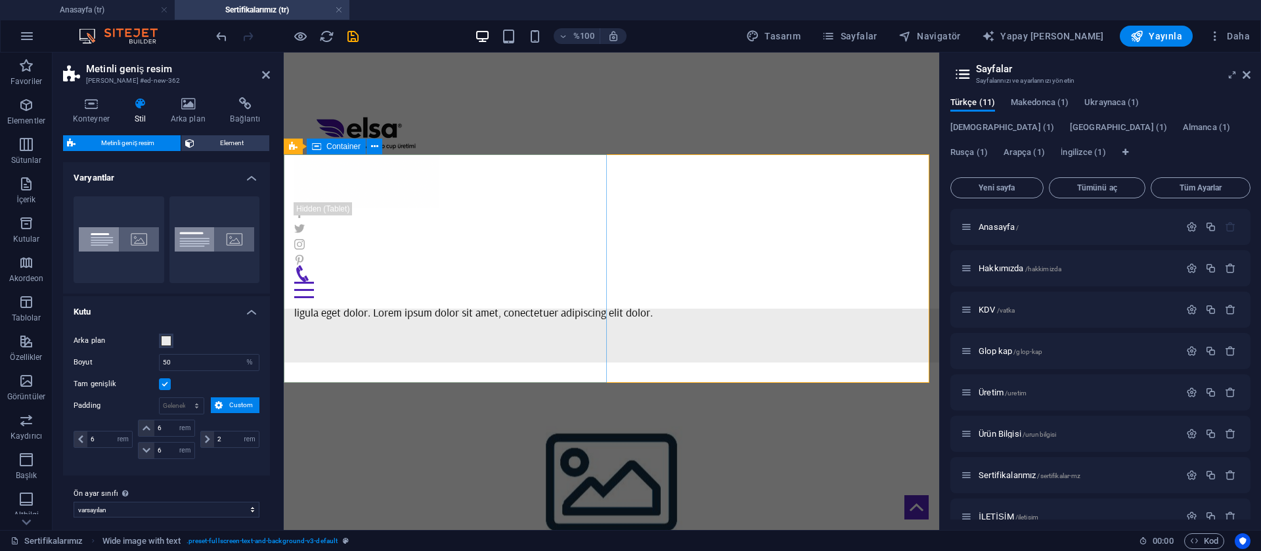
scroll to position [262, 0]
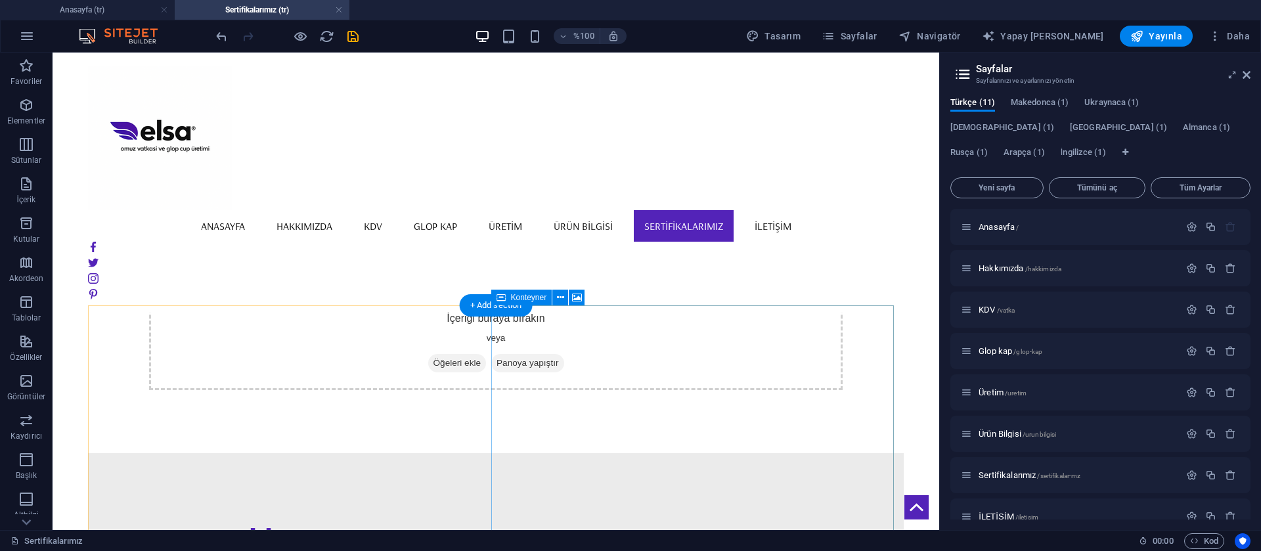
scroll to position [197, 0]
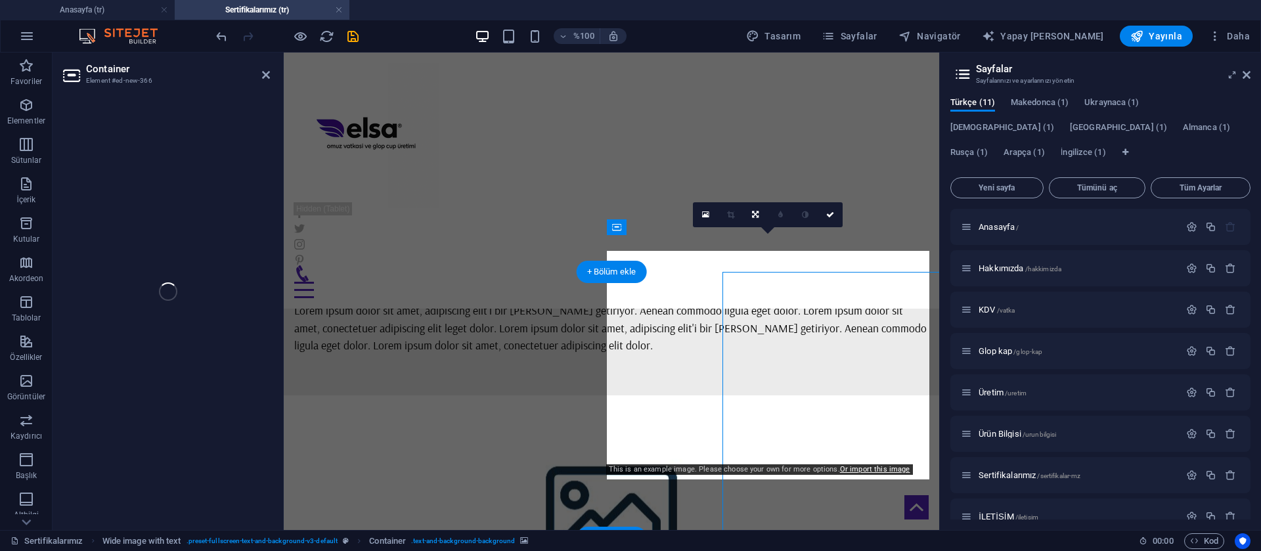
select select "px"
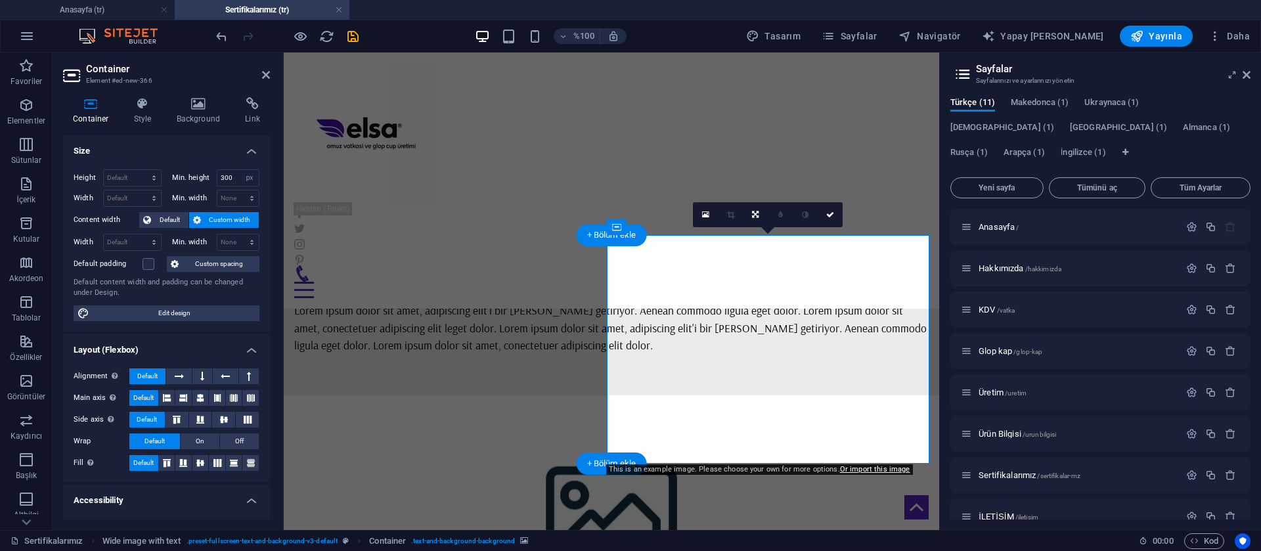
scroll to position [181, 0]
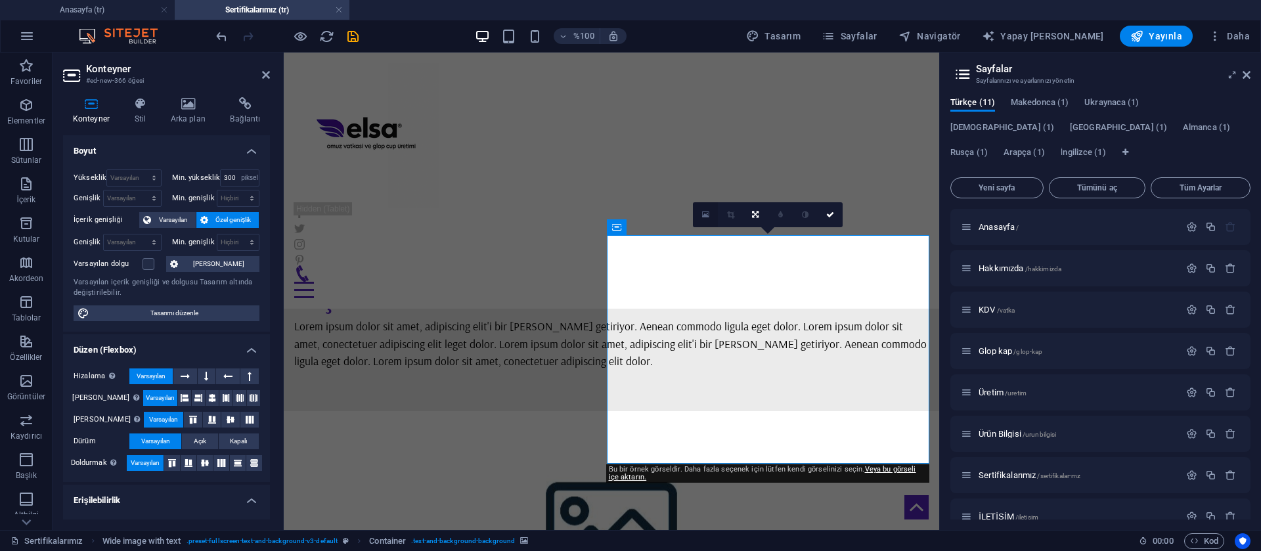
click at [705, 212] on icon at bounding box center [705, 214] width 7 height 9
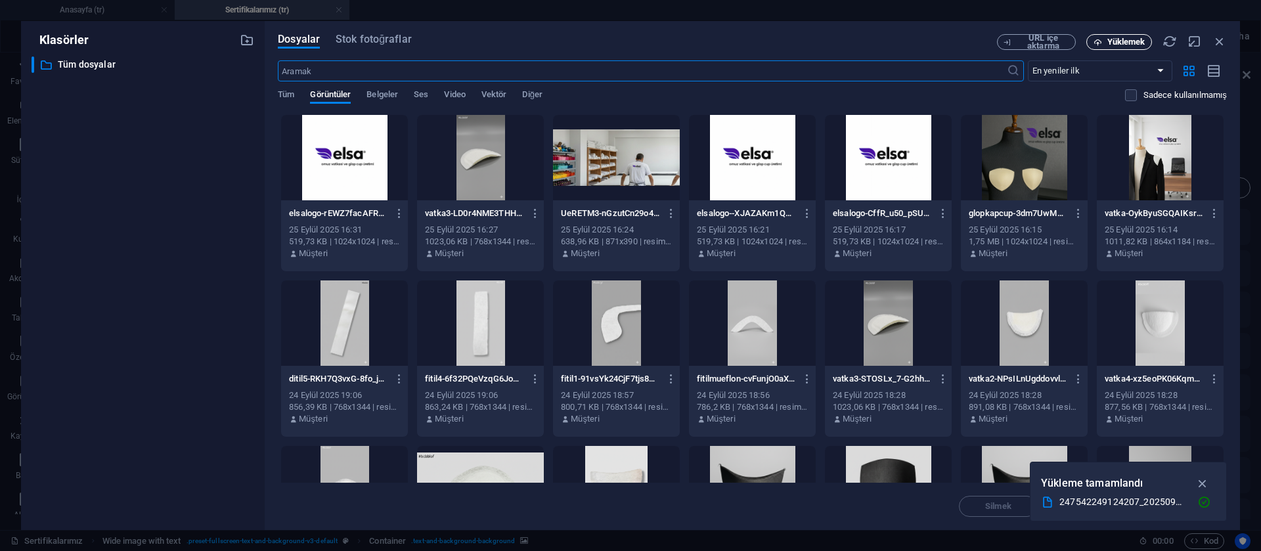
click at [1110, 40] on font "Yüklemek" at bounding box center [1126, 42] width 38 height 10
click at [1132, 43] on font "Yüklemek" at bounding box center [1126, 42] width 38 height 10
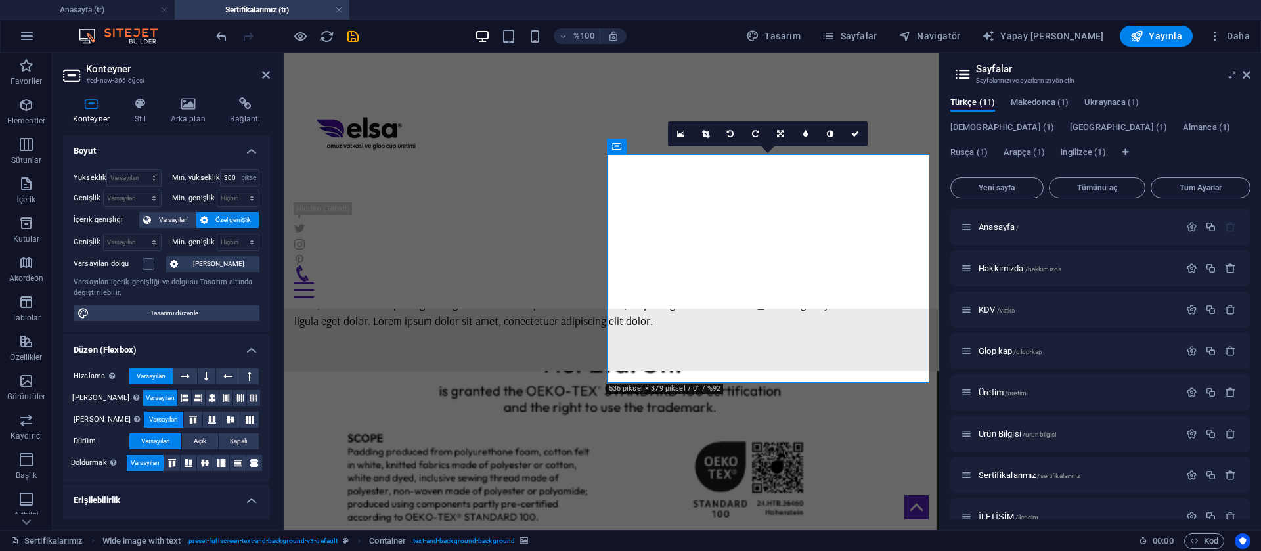
scroll to position [262, 0]
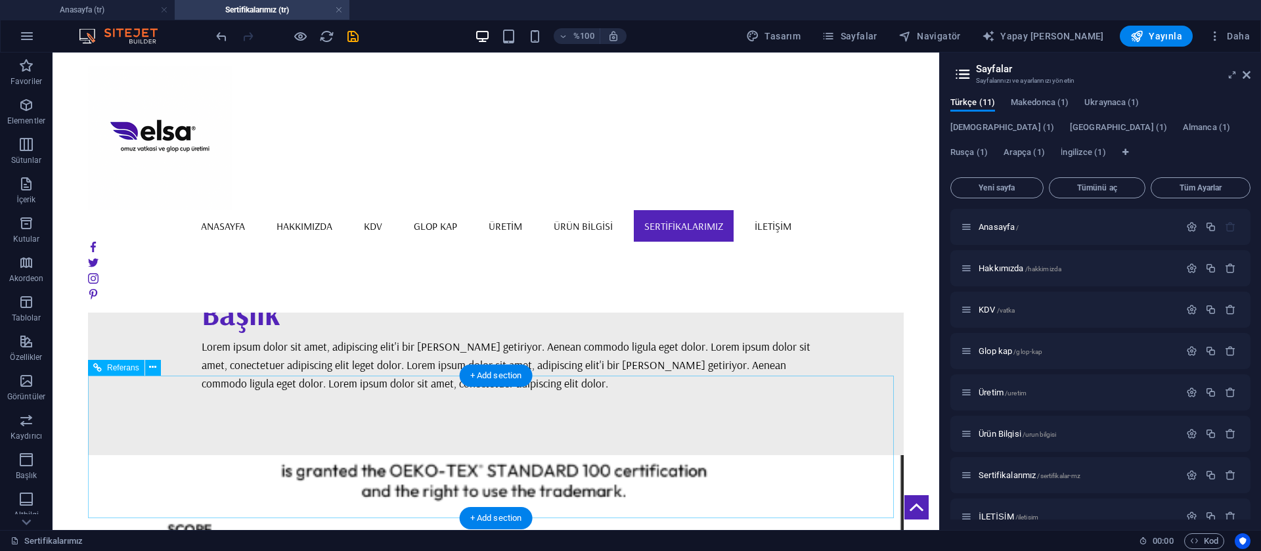
scroll to position [343, 0]
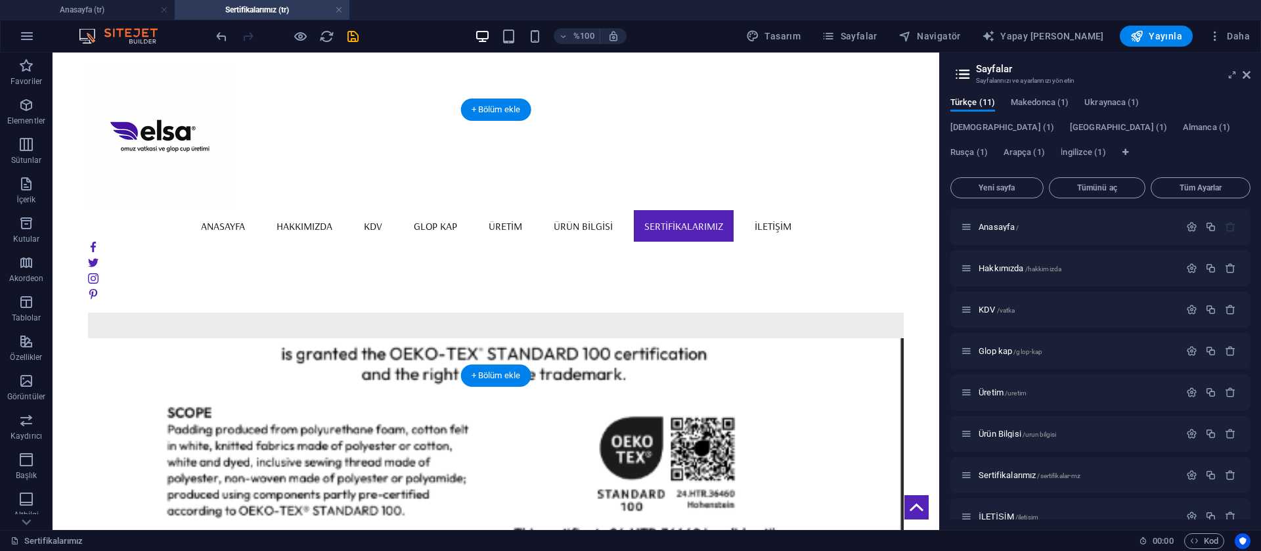
click at [738, 338] on figure at bounding box center [496, 471] width 816 height 266
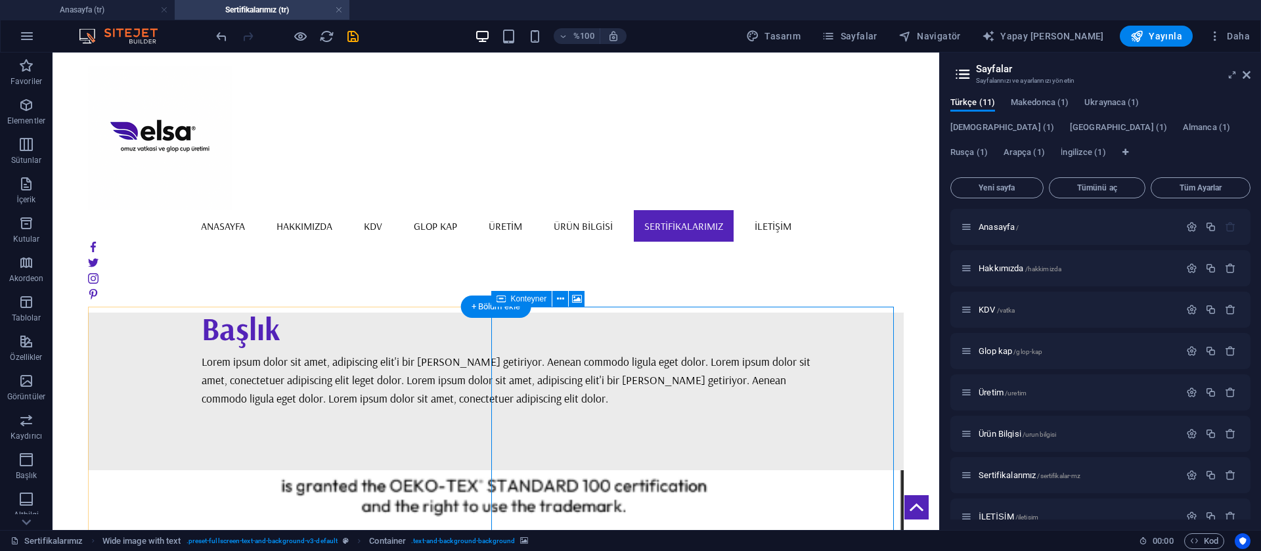
scroll to position [146, 0]
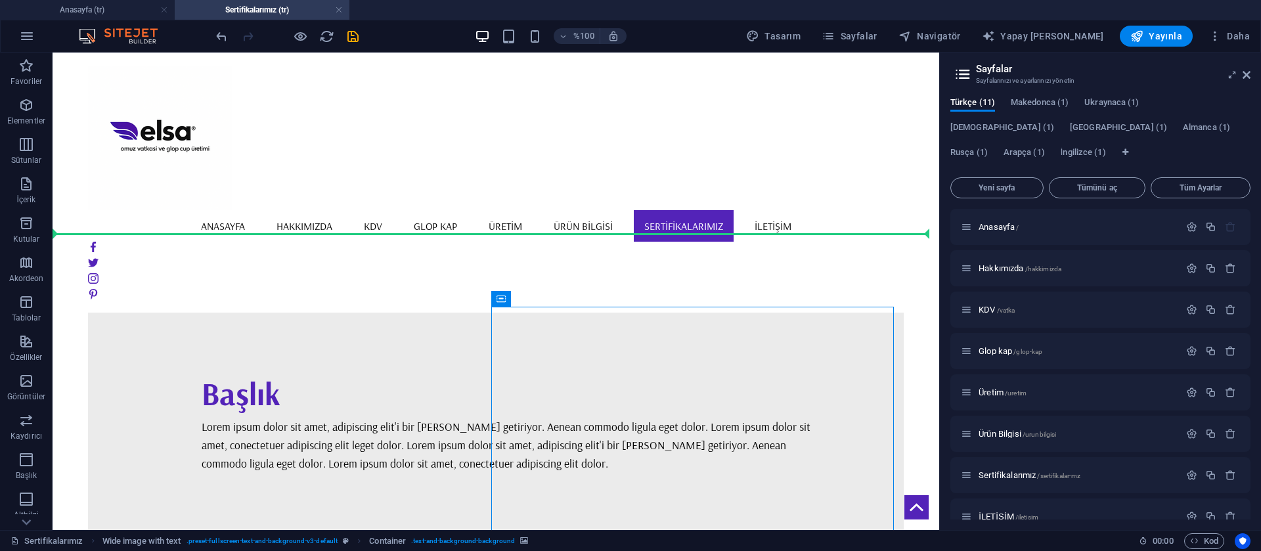
drag, startPoint x: 583, startPoint y: 363, endPoint x: 477, endPoint y: 230, distance: 169.2
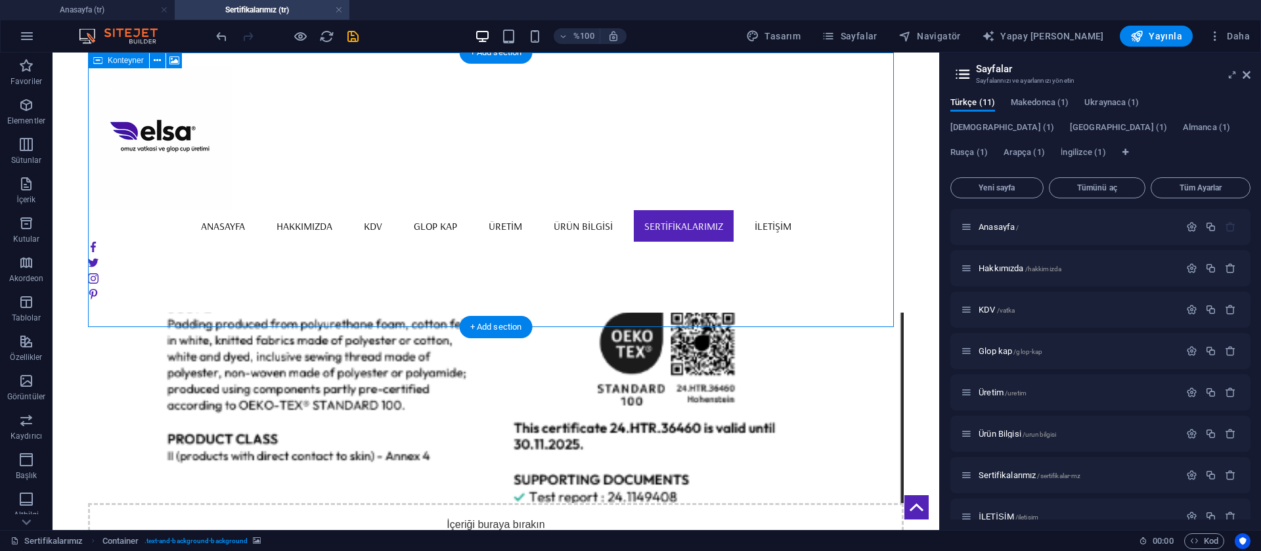
scroll to position [0, 0]
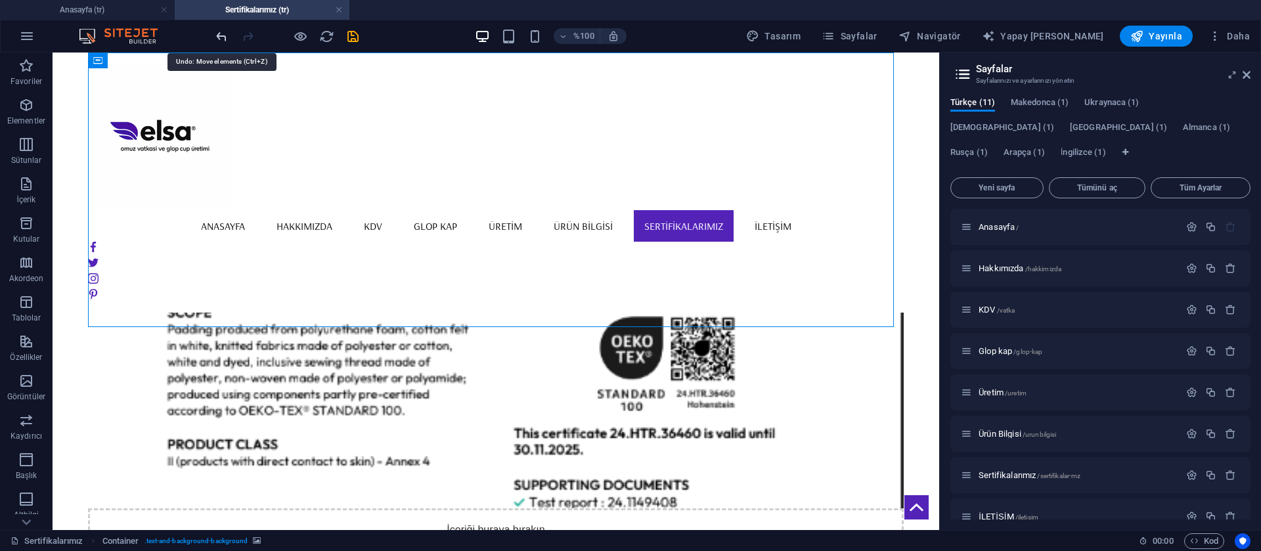
click at [220, 35] on icon "geri al" at bounding box center [221, 36] width 15 height 15
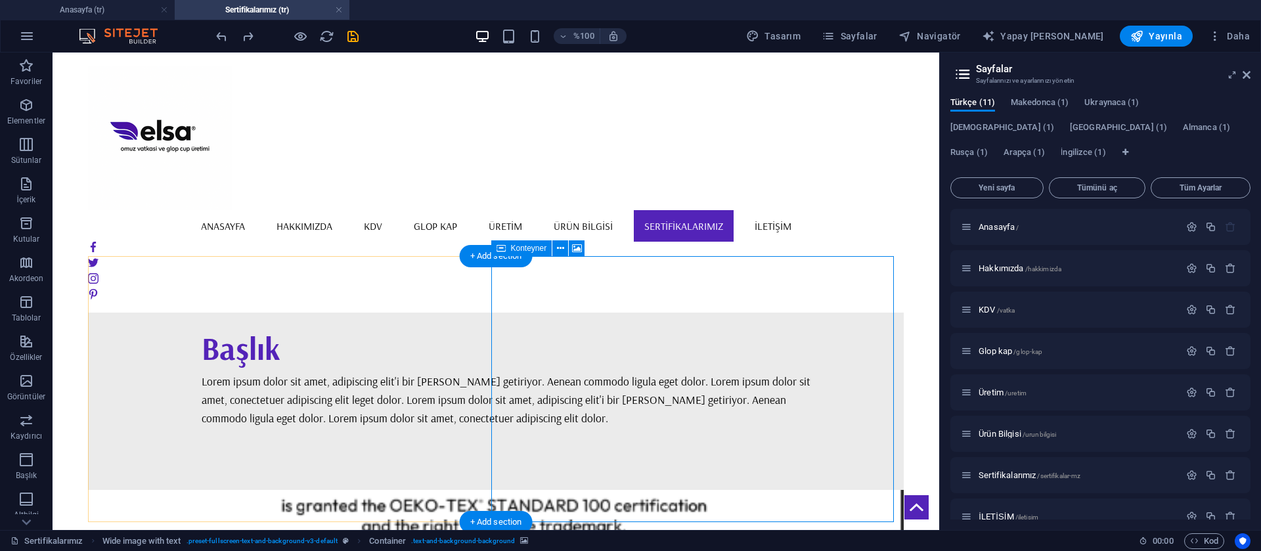
scroll to position [197, 0]
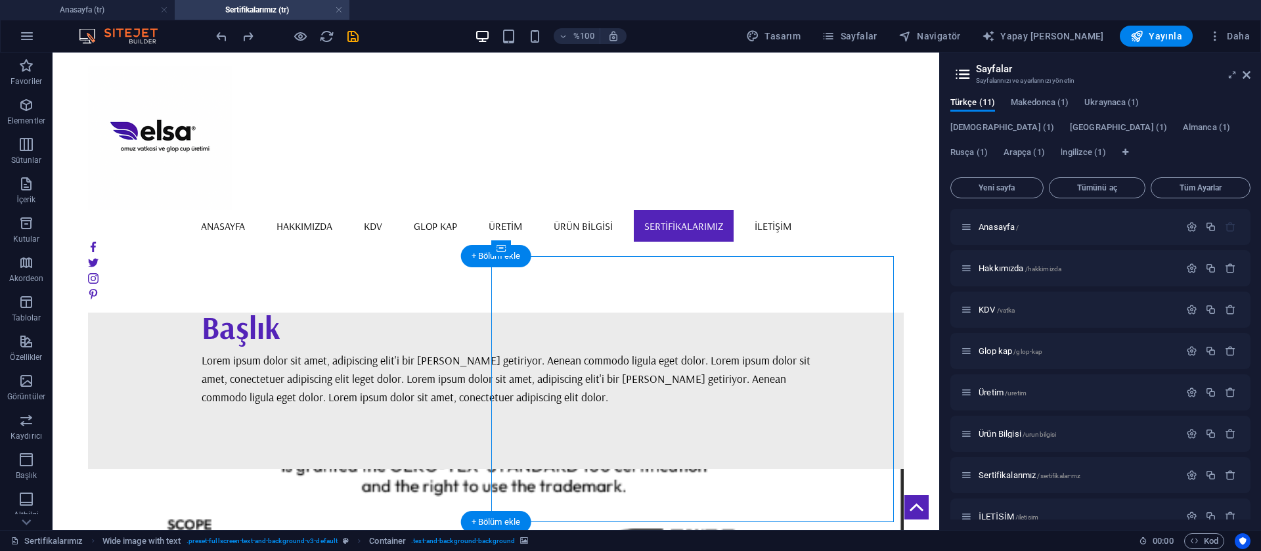
select select "px"
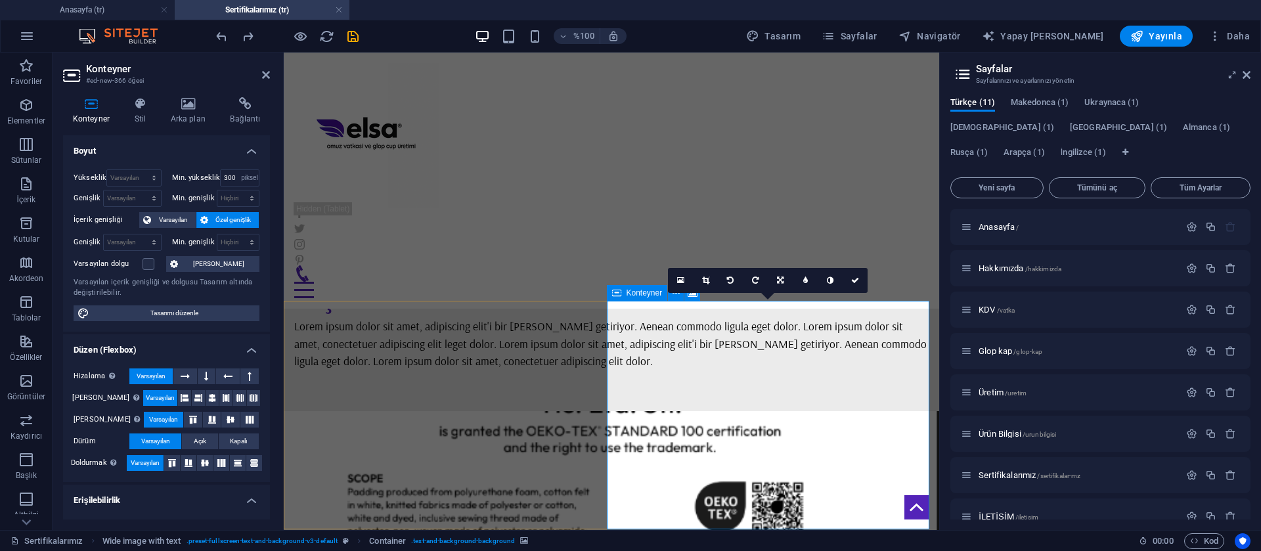
scroll to position [116, 0]
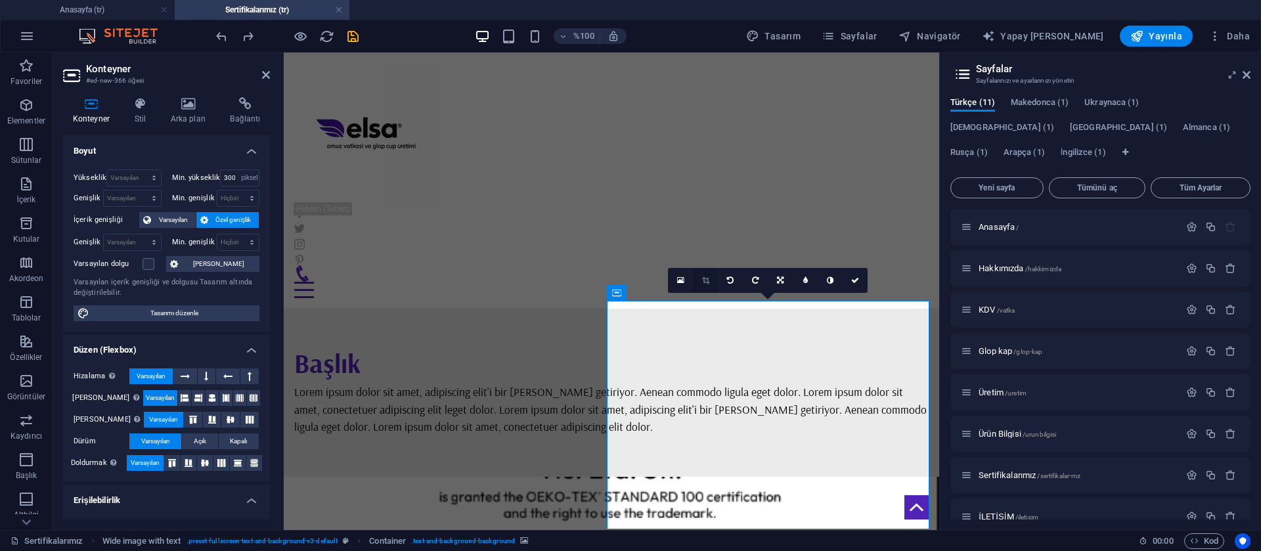
click at [701, 283] on link at bounding box center [705, 280] width 25 height 25
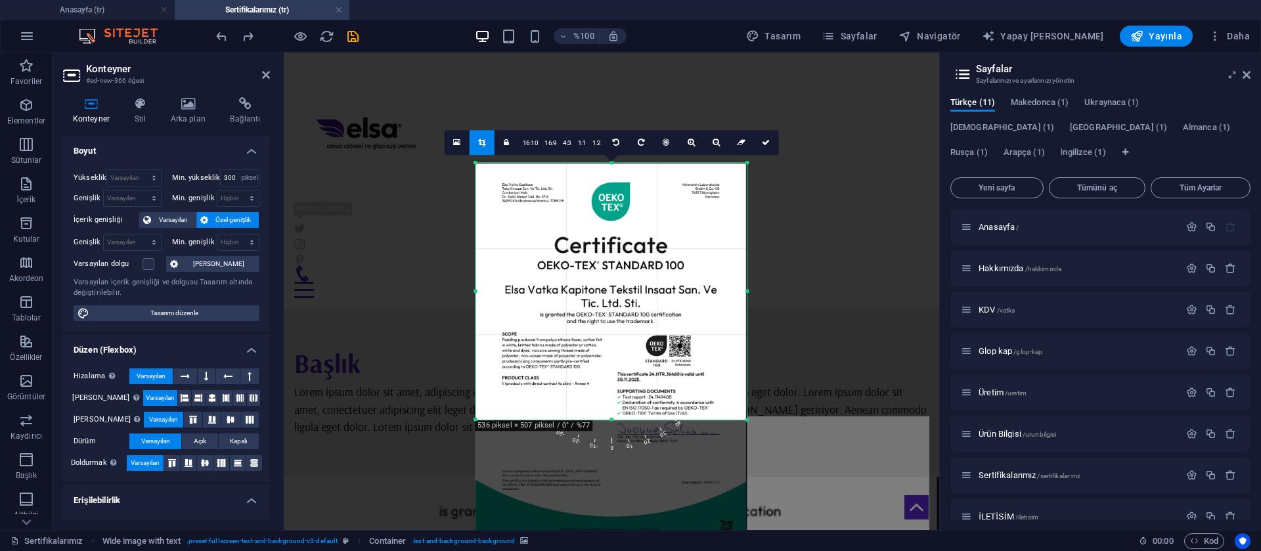
drag, startPoint x: 612, startPoint y: 483, endPoint x: 656, endPoint y: 358, distance: 132.3
click at [656, 358] on div "180 170 160 150 140 130 120 110 100 90 80 70 60 50 40 30 20 10 0 -10 -20 -30 -4…" at bounding box center [610, 291] width 271 height 257
click at [762, 144] on icon at bounding box center [766, 143] width 8 height 8
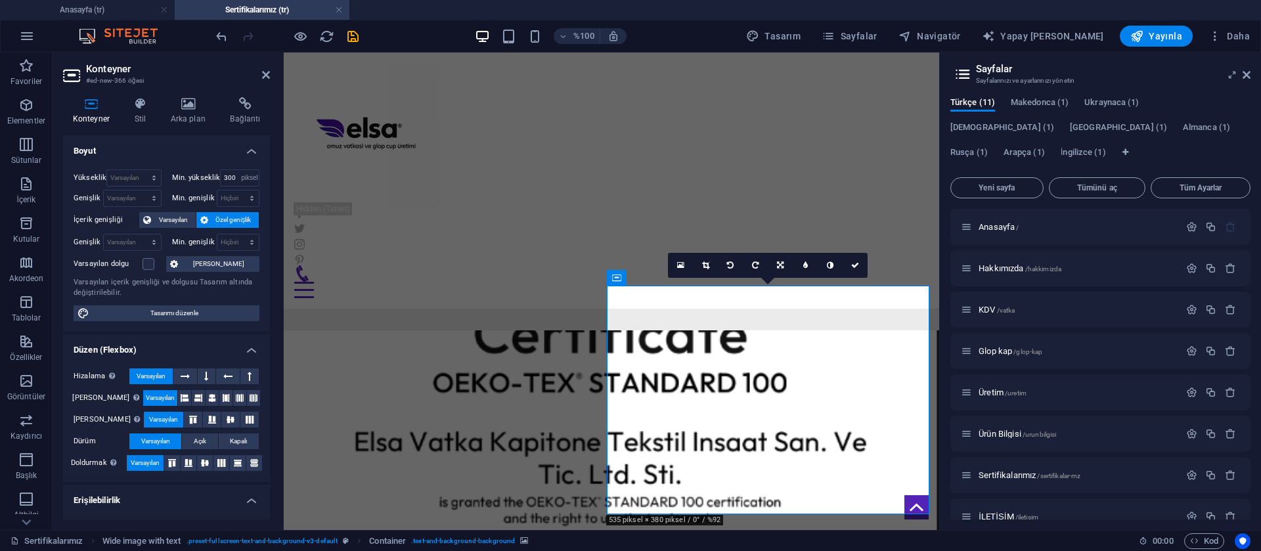
scroll to position [131, 0]
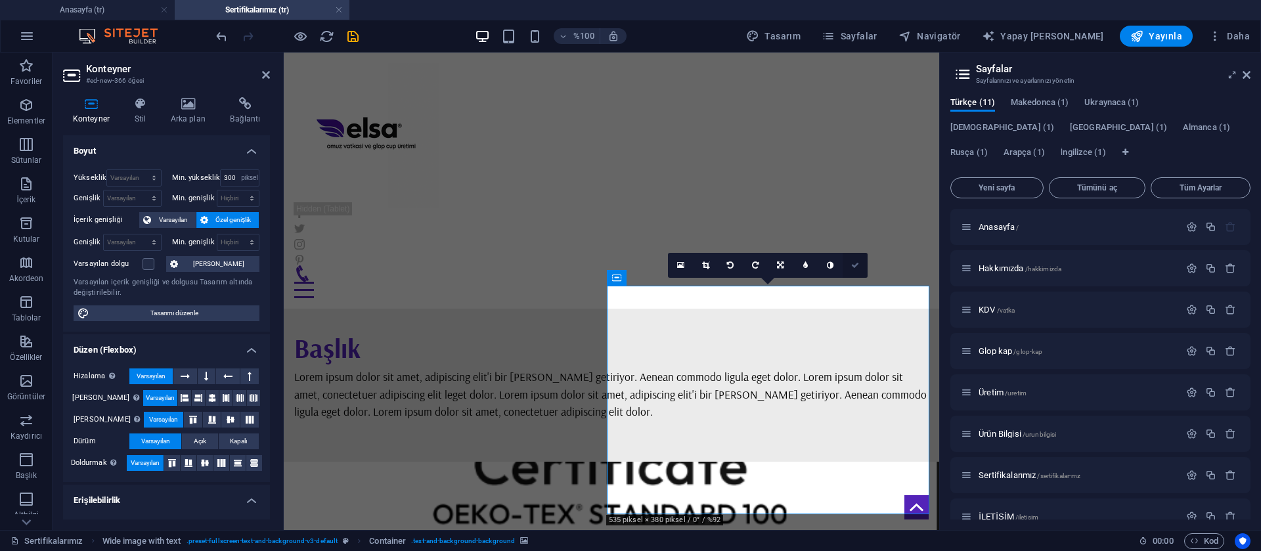
drag, startPoint x: 850, startPoint y: 269, endPoint x: 754, endPoint y: 257, distance: 96.6
click at [850, 269] on link at bounding box center [855, 265] width 25 height 25
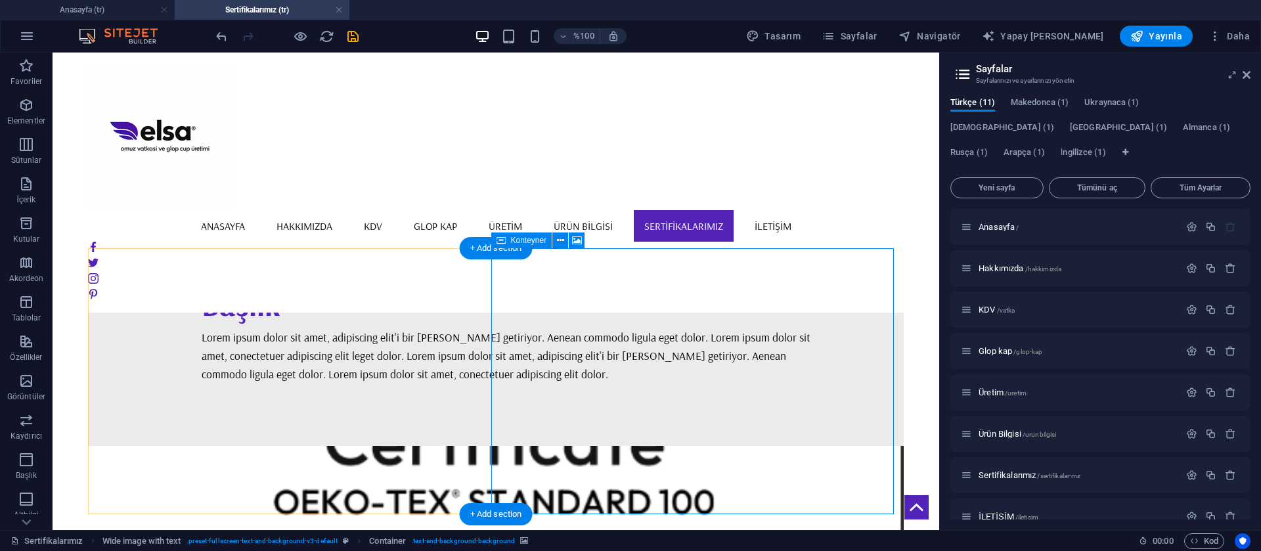
scroll to position [170, 0]
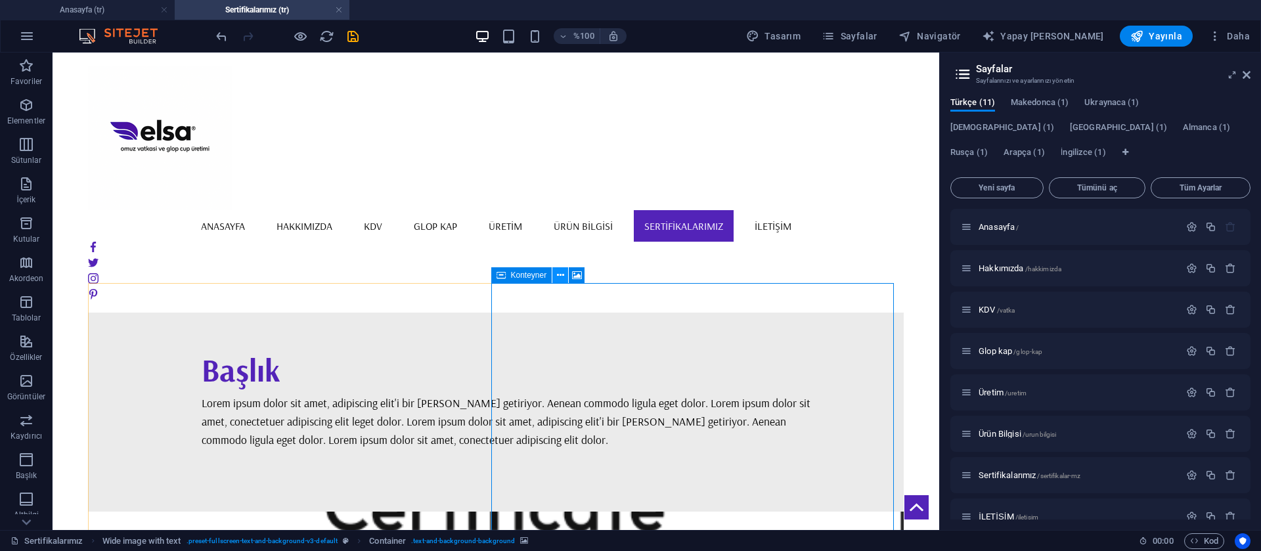
click at [559, 273] on icon at bounding box center [560, 276] width 7 height 14
click at [214, 40] on icon "geri al" at bounding box center [221, 36] width 15 height 15
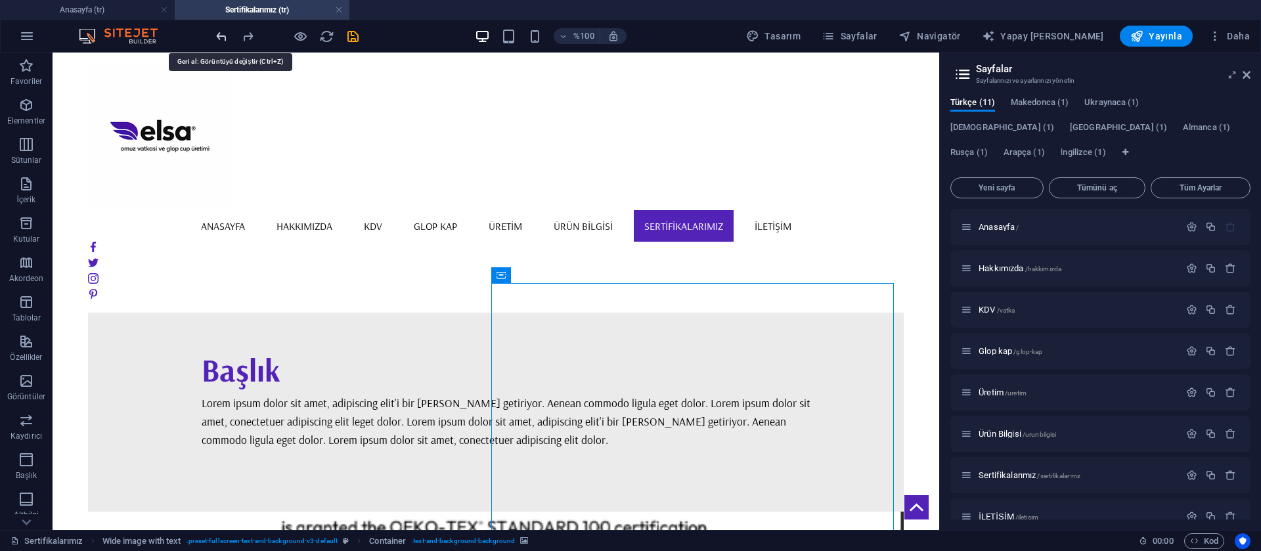
click at [214, 40] on icon "geri al" at bounding box center [221, 36] width 15 height 15
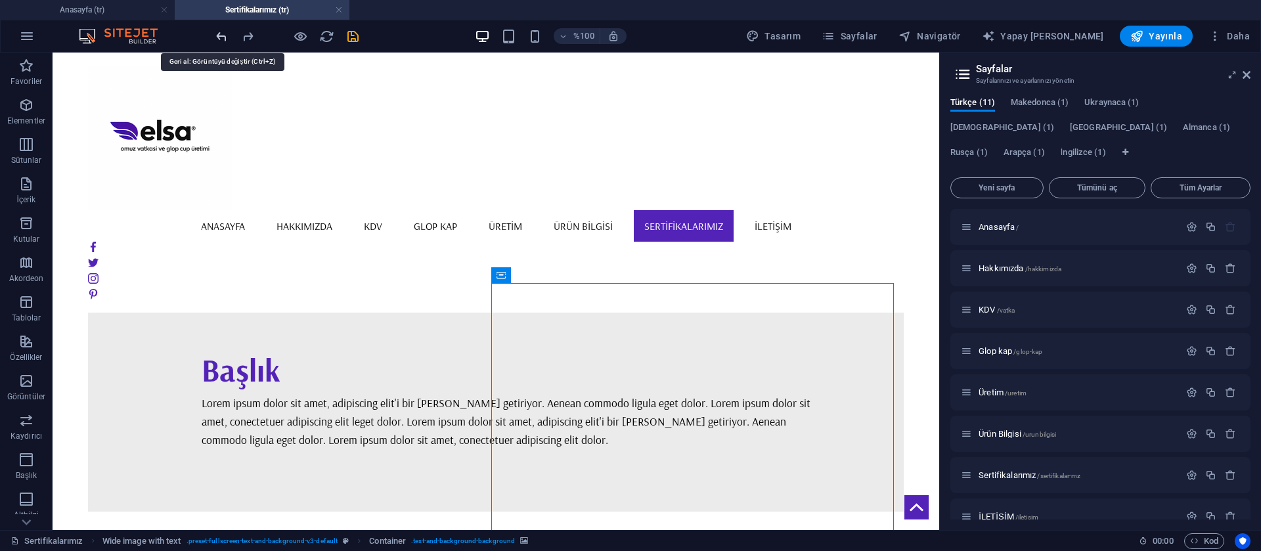
click at [214, 40] on icon "geri al" at bounding box center [221, 36] width 15 height 15
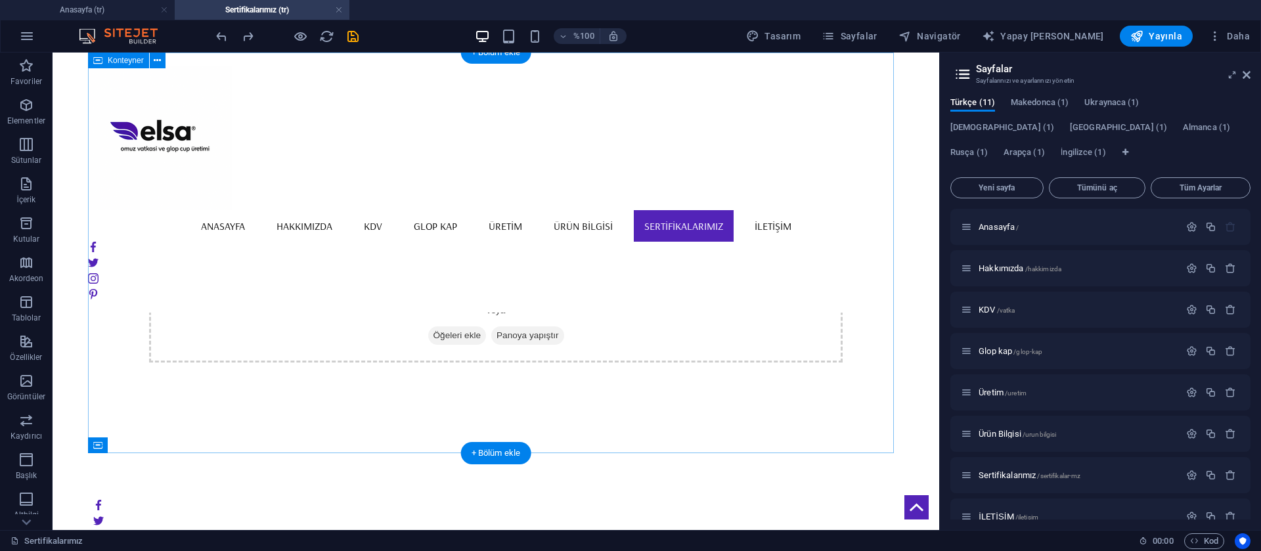
scroll to position [0, 0]
click at [467, 276] on div "İçeriği buraya bırakın veya Öğeleri ekle Panoya yapıştır" at bounding box center [496, 253] width 816 height 401
click at [456, 357] on font "Öğeleri ekle" at bounding box center [457, 363] width 48 height 13
click at [437, 363] on font "Öğeleri ekle" at bounding box center [457, 363] width 48 height 10
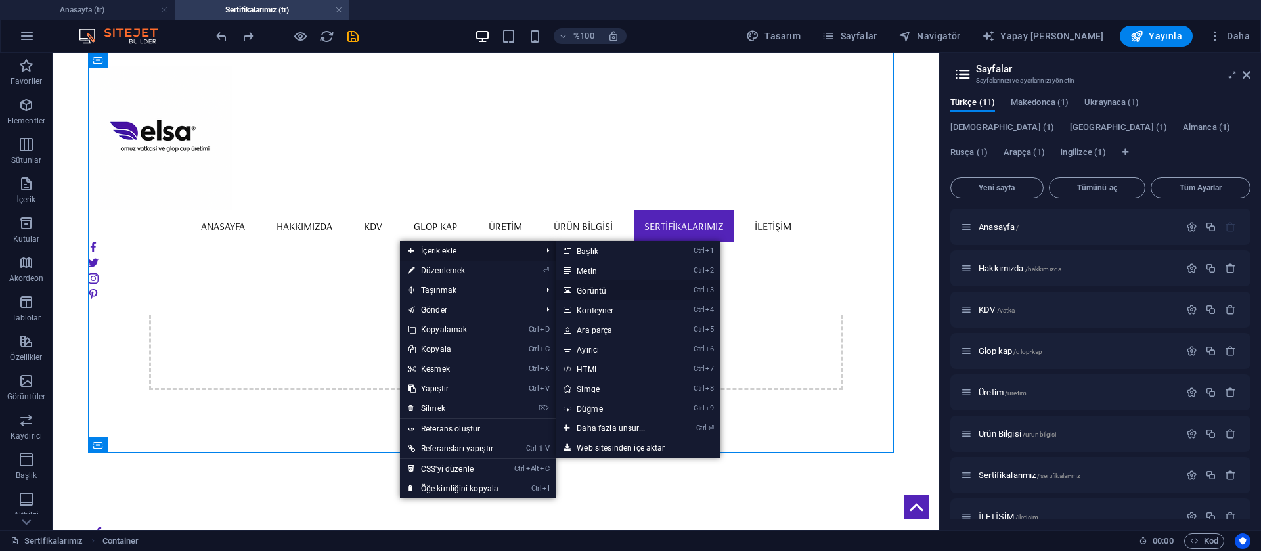
click at [597, 288] on font "Görüntü" at bounding box center [592, 290] width 30 height 9
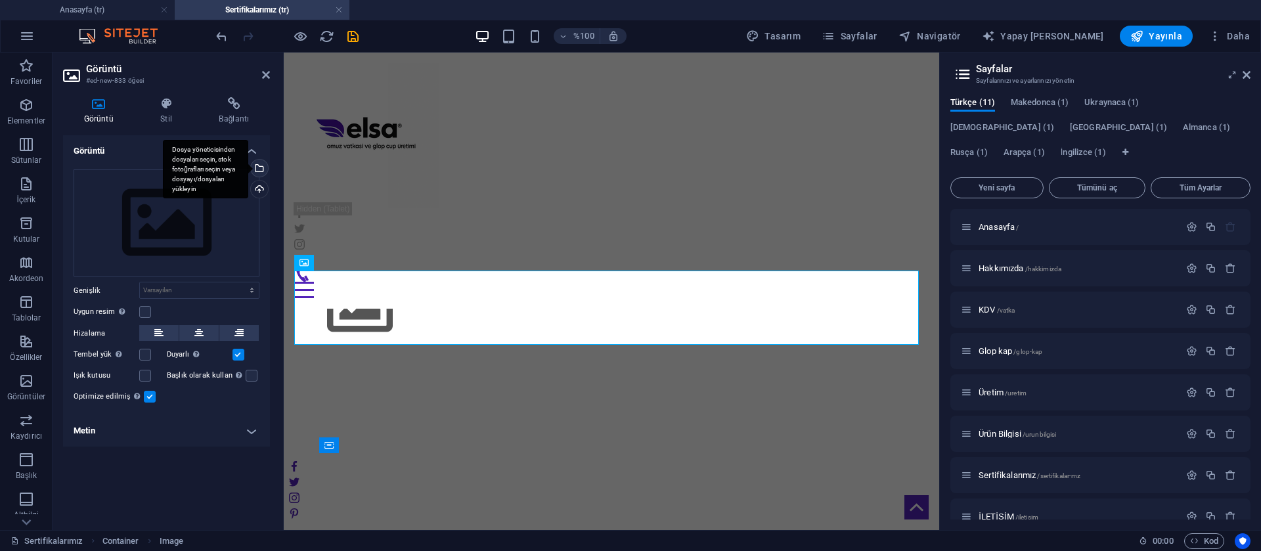
click at [259, 164] on div "Dosya yöneticisinden dosyaları seçin, stok fotoğrafları seçin veya dosyayı/dosy…" at bounding box center [258, 170] width 20 height 20
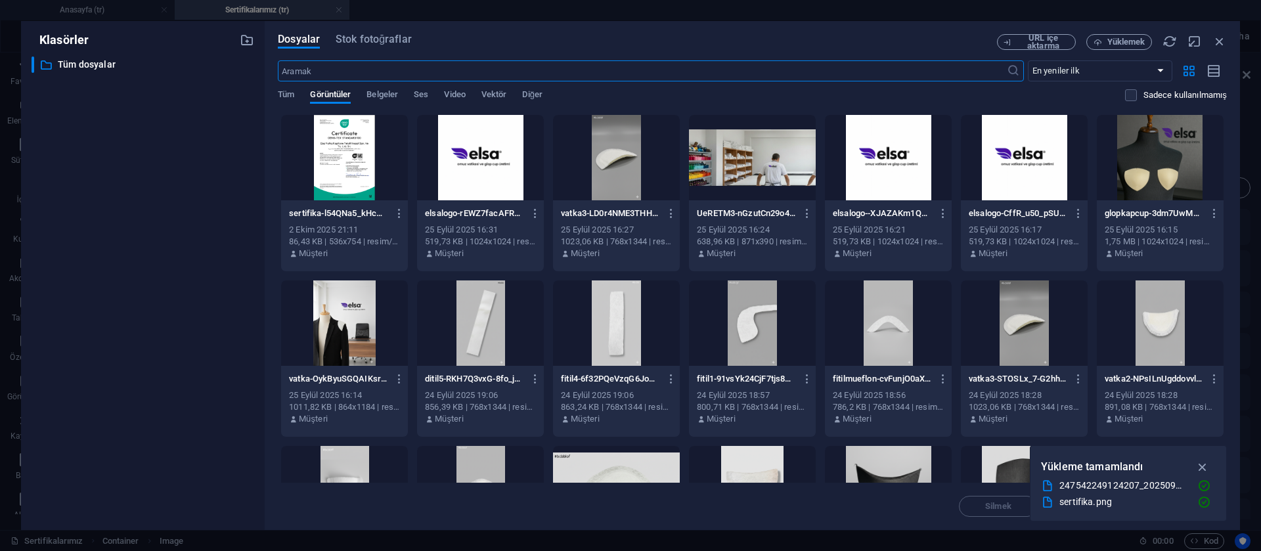
click at [366, 154] on div at bounding box center [344, 157] width 127 height 85
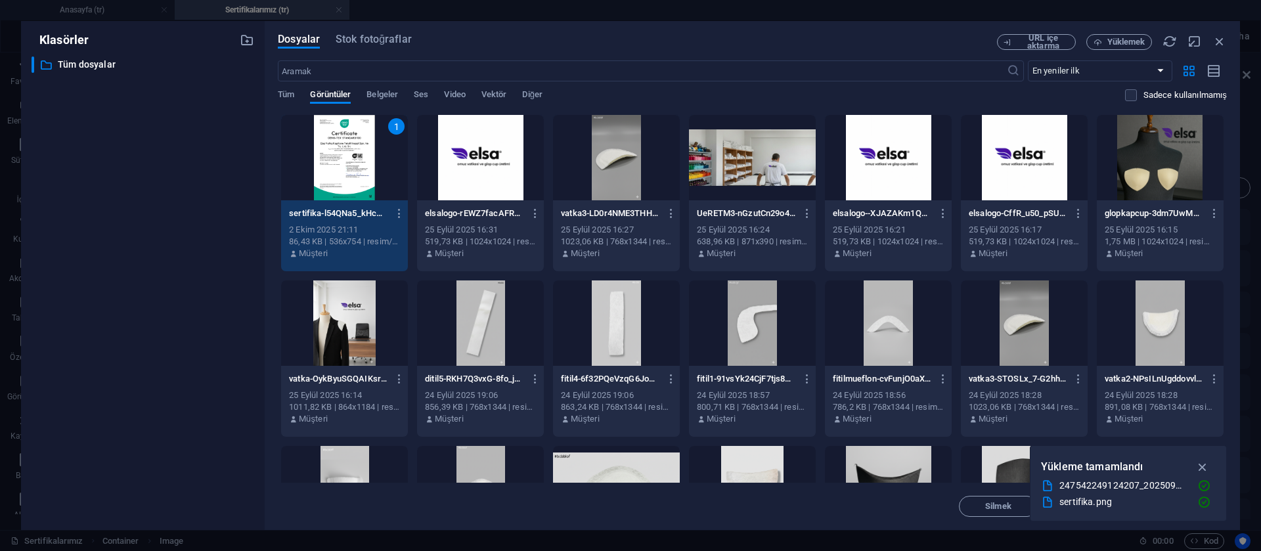
drag, startPoint x: 366, startPoint y: 154, endPoint x: 46, endPoint y: 251, distance: 334.9
click at [366, 154] on div "1" at bounding box center [344, 157] width 127 height 85
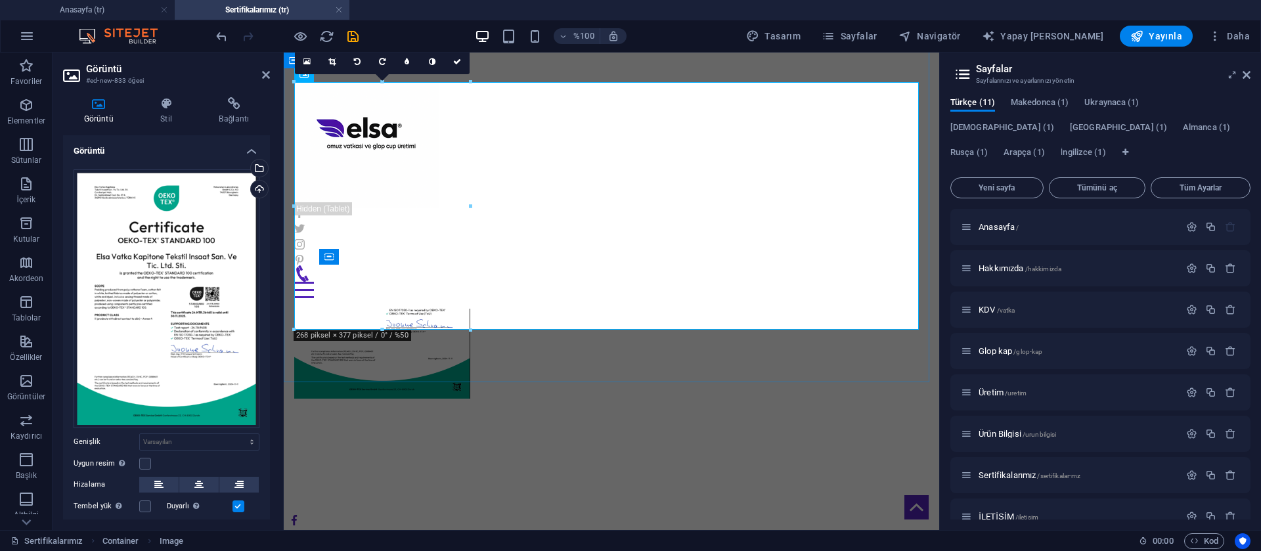
scroll to position [188, 0]
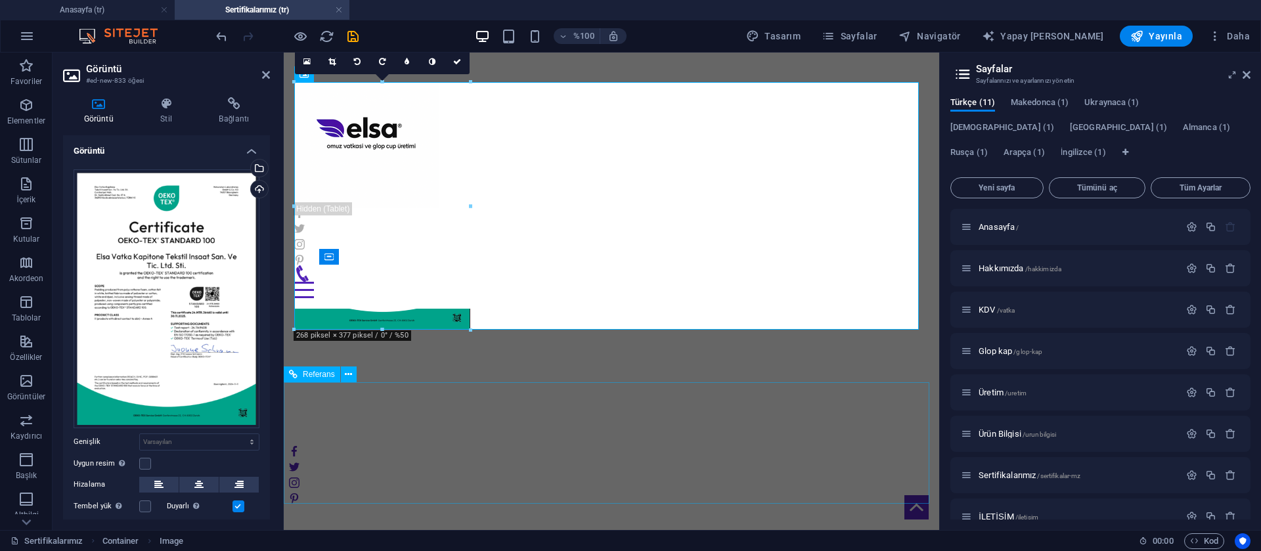
click at [637, 392] on div at bounding box center [611, 466] width 655 height 169
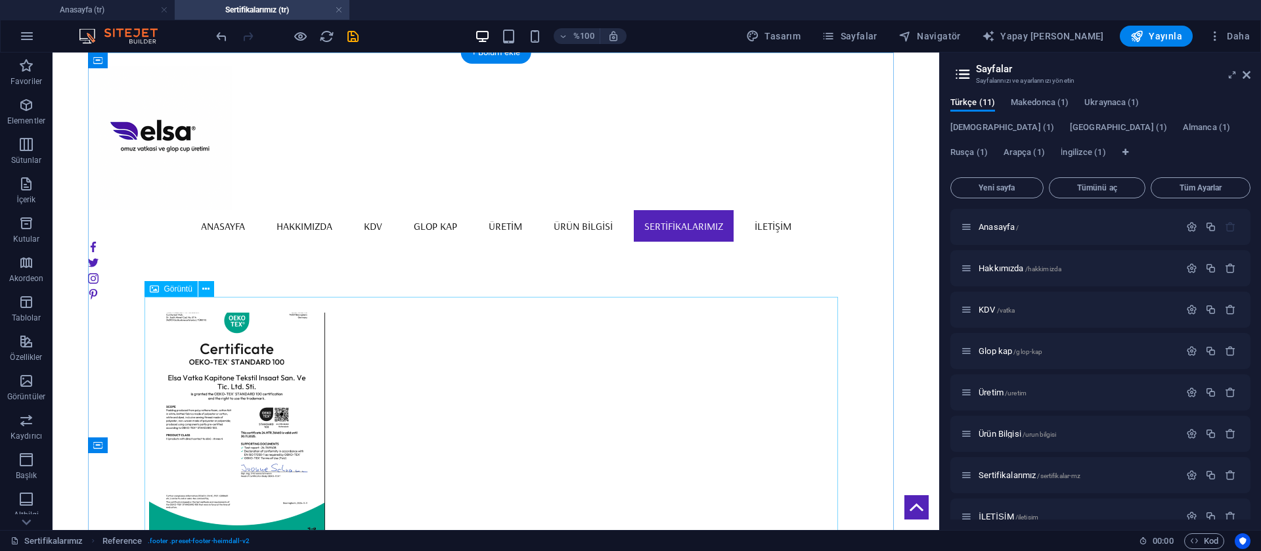
scroll to position [0, 0]
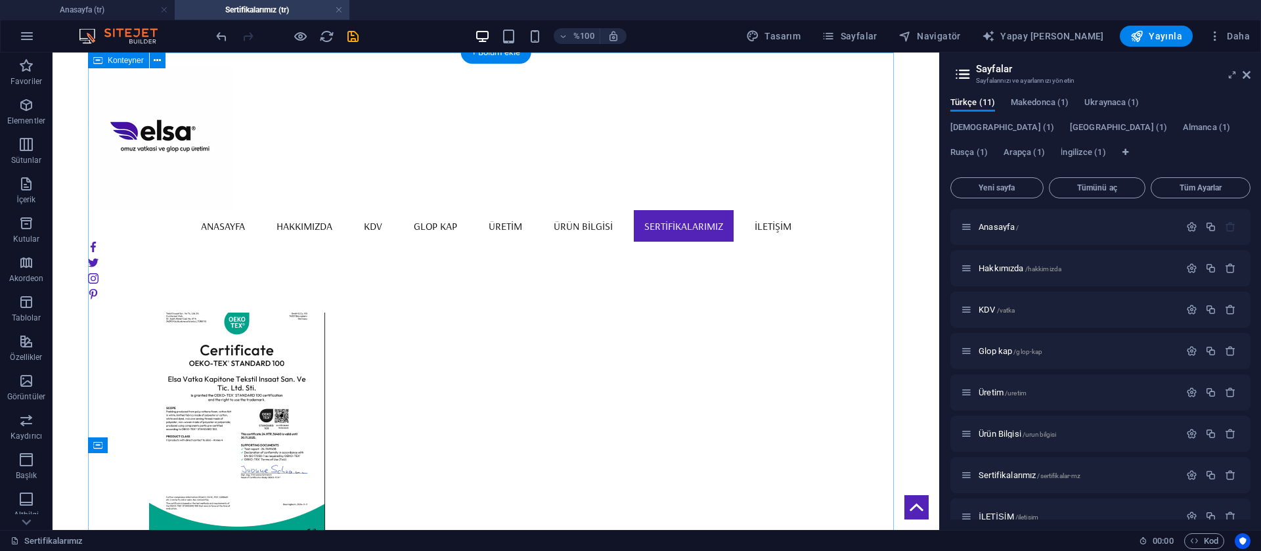
click at [402, 244] on div at bounding box center [496, 330] width 816 height 555
click at [271, 386] on figure at bounding box center [496, 421] width 694 height 248
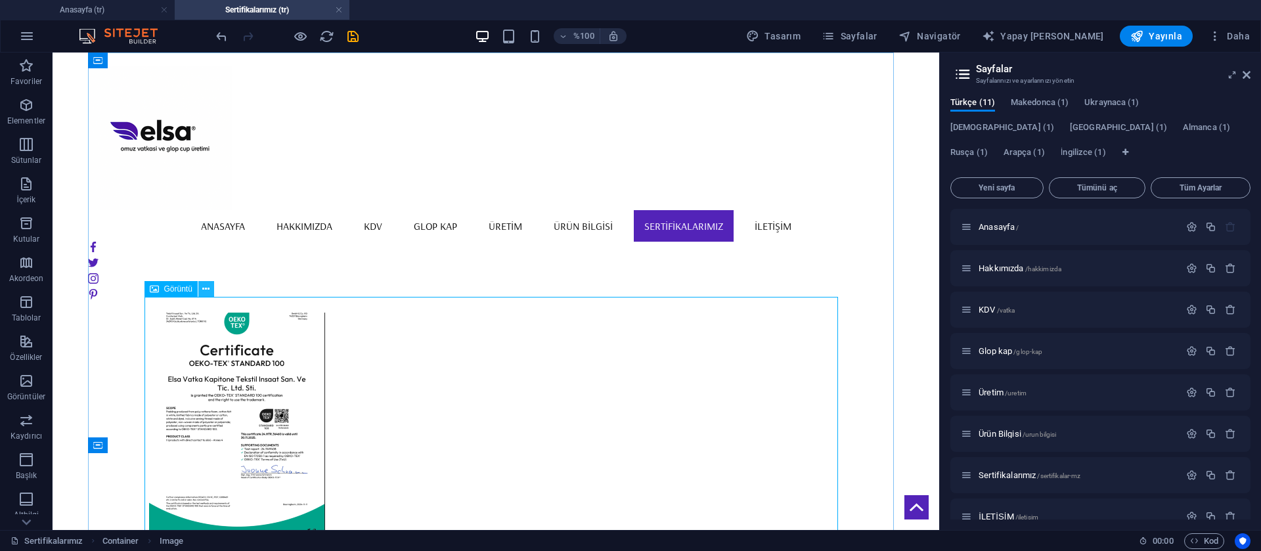
click at [205, 282] on icon at bounding box center [205, 289] width 7 height 14
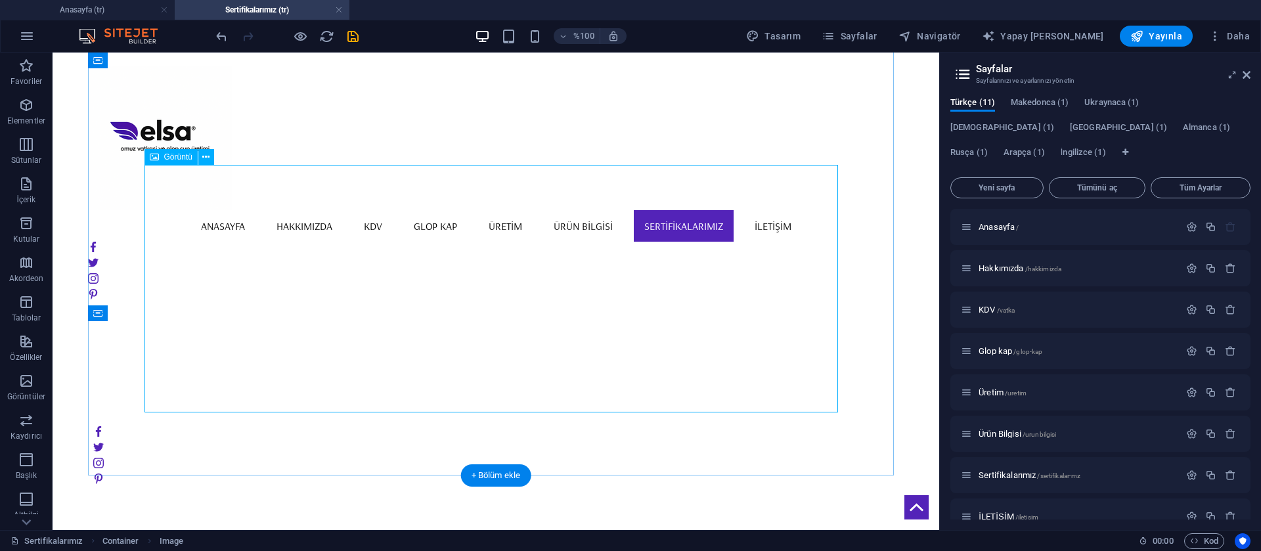
scroll to position [124, 0]
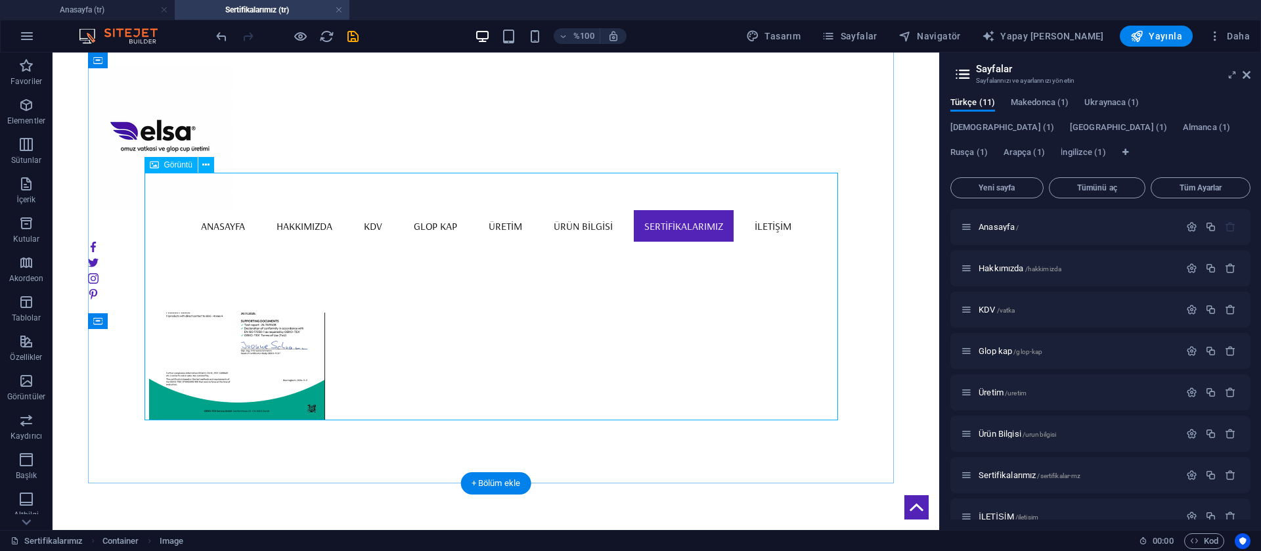
click at [286, 372] on figure at bounding box center [496, 297] width 694 height 248
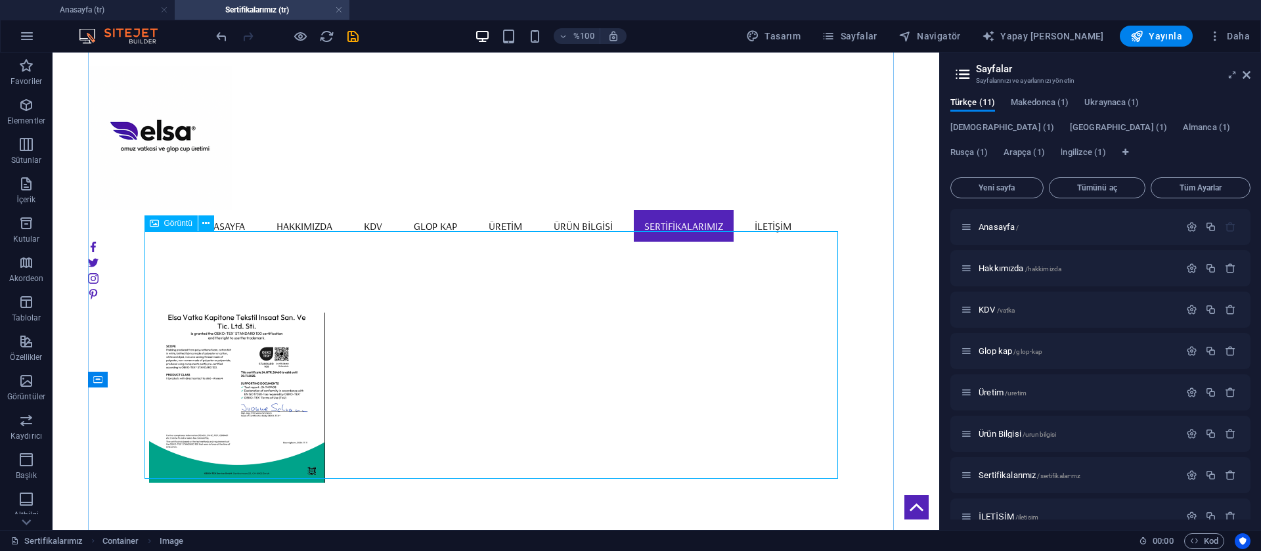
scroll to position [66, 0]
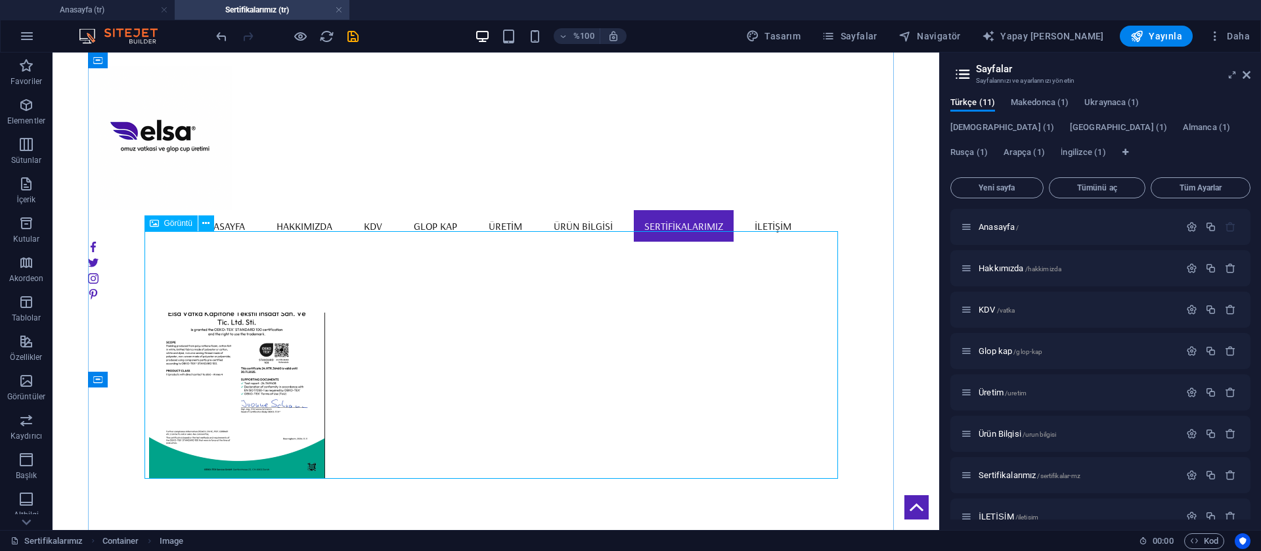
click at [506, 395] on figure at bounding box center [496, 355] width 694 height 248
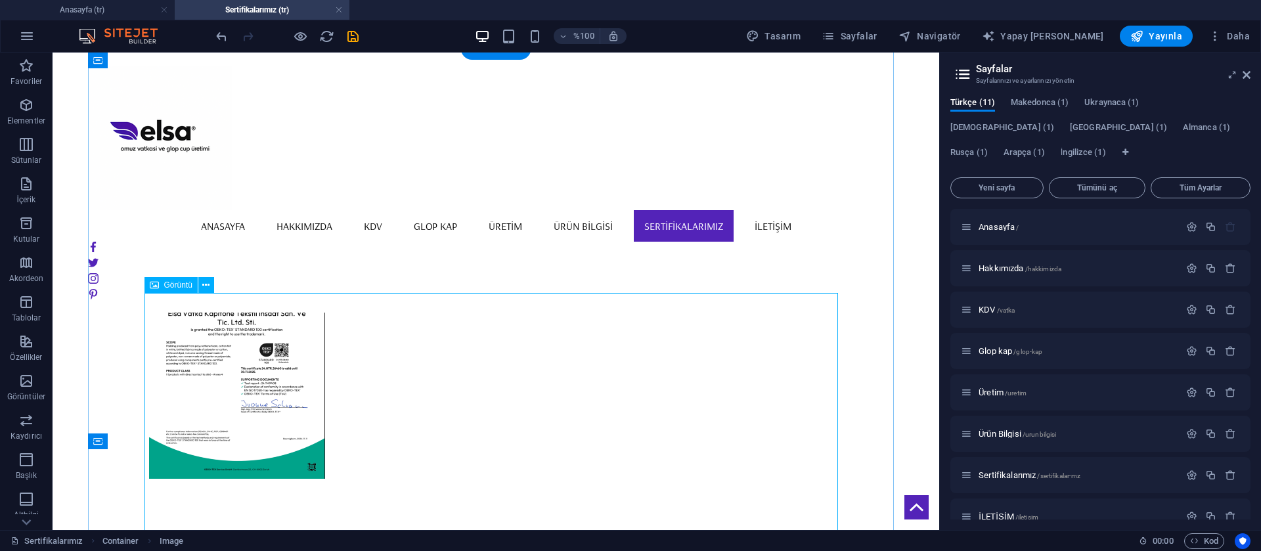
scroll to position [0, 0]
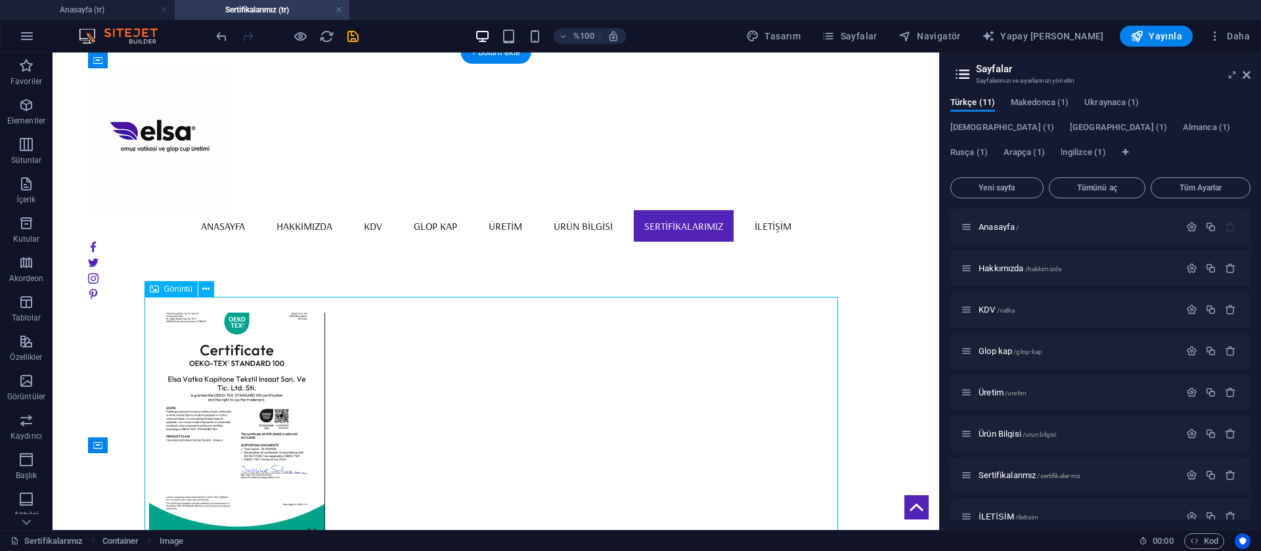
drag, startPoint x: 234, startPoint y: 371, endPoint x: 445, endPoint y: 372, distance: 210.2
click at [445, 372] on figure at bounding box center [496, 421] width 694 height 248
click at [204, 293] on icon at bounding box center [205, 289] width 7 height 14
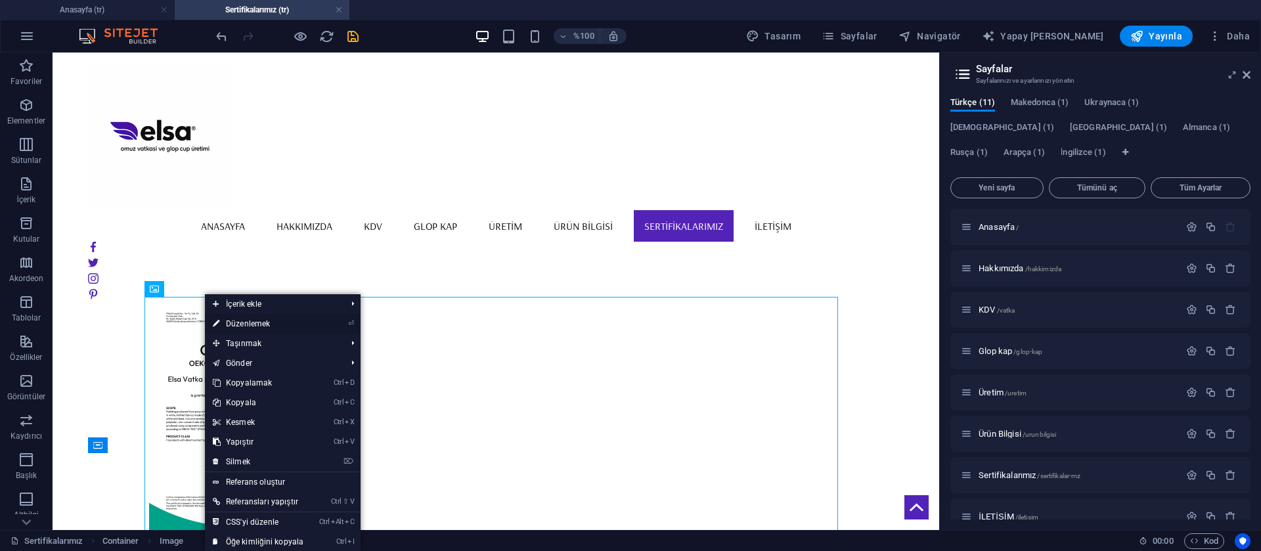
click at [254, 322] on font "Düzenlemek" at bounding box center [248, 323] width 44 height 9
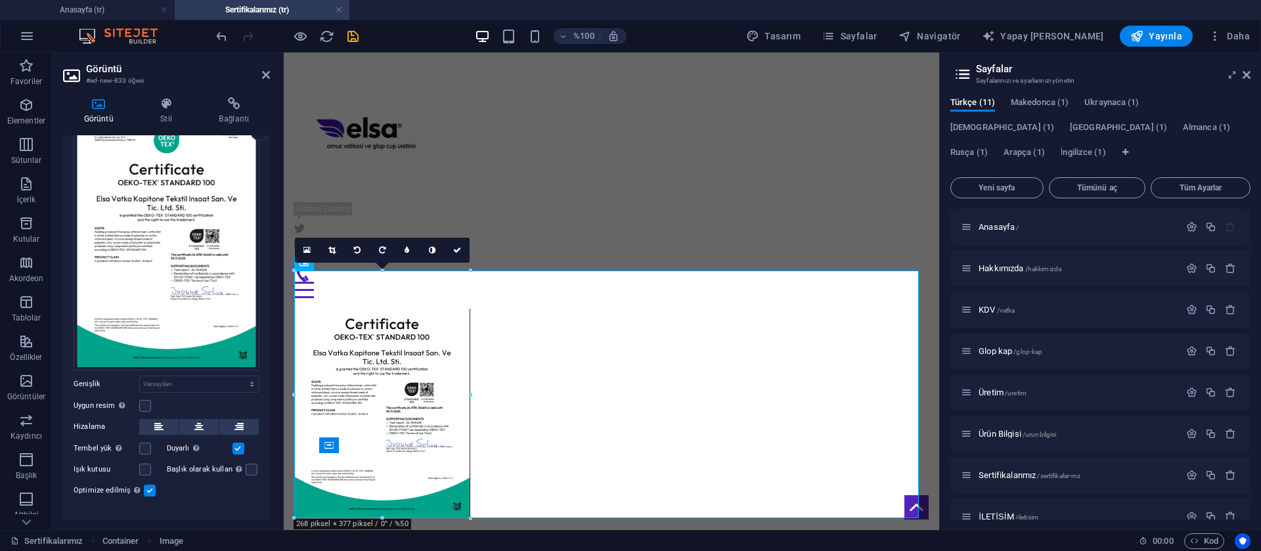
scroll to position [66, 0]
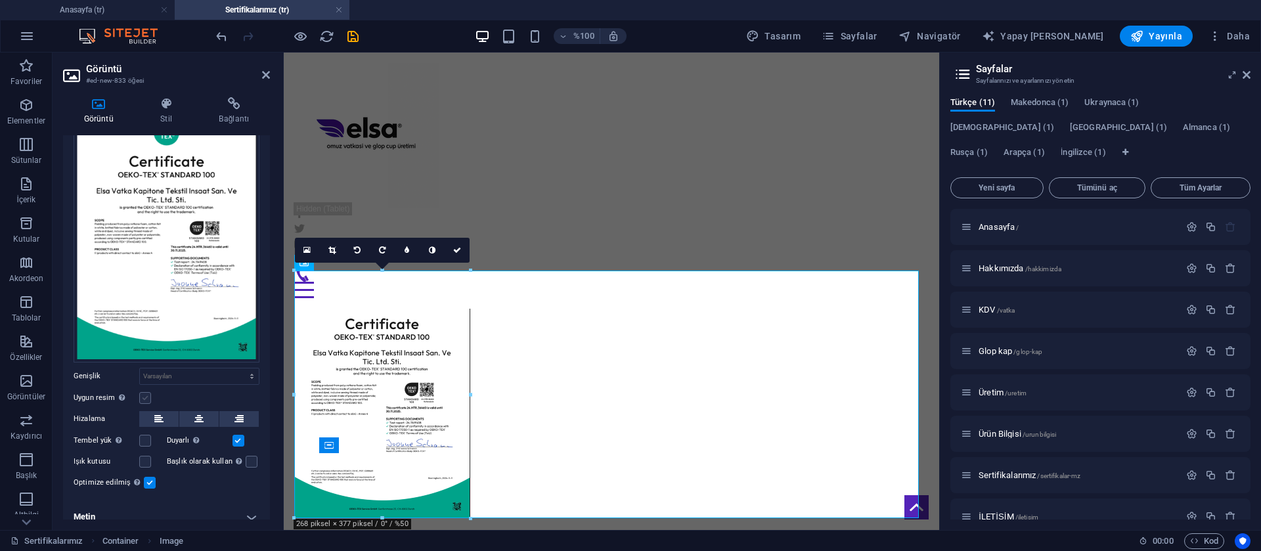
click at [143, 396] on label at bounding box center [145, 398] width 12 height 12
click at [0, 0] on input "Uygun resim Görüntüyü otomatik olarak sabit bir genişliğe ve yüksekliğe uydur" at bounding box center [0, 0] width 0 height 0
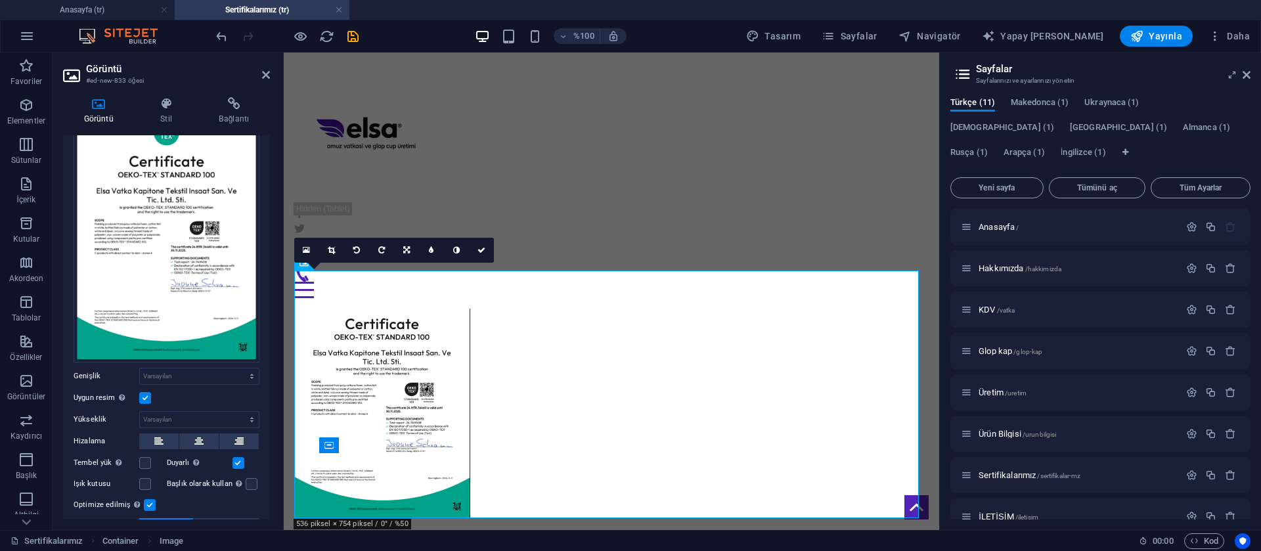
click at [143, 396] on label at bounding box center [145, 398] width 12 height 12
click at [0, 0] on input "Uygun resim Görüntüyü otomatik olarak sabit bir genişliğe ve yüksekliğe uydur" at bounding box center [0, 0] width 0 height 0
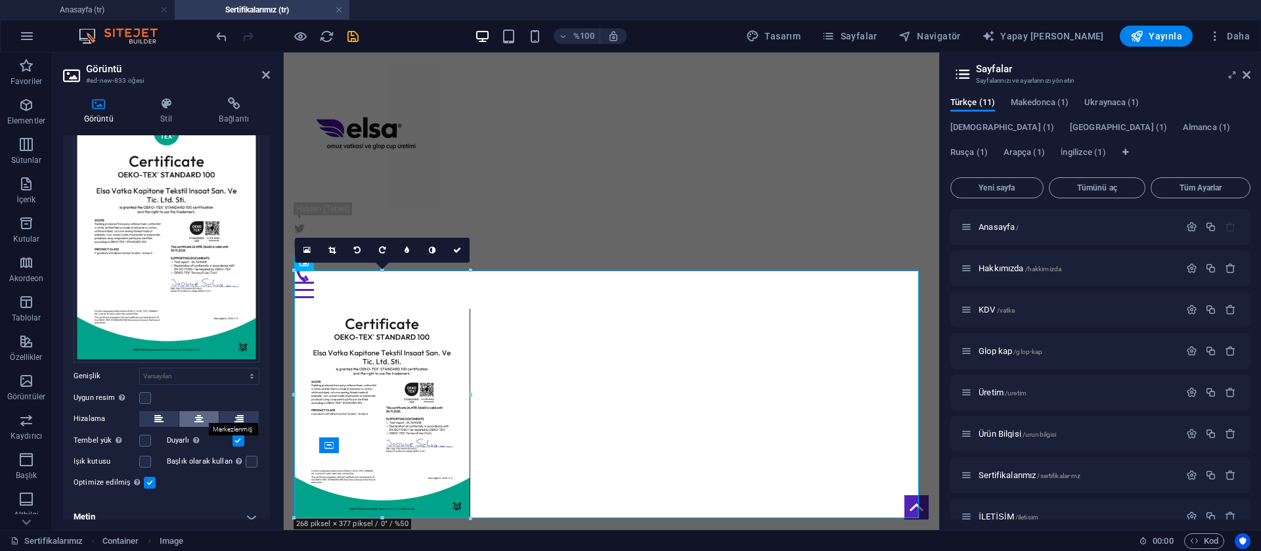
click at [181, 418] on button at bounding box center [198, 419] width 39 height 16
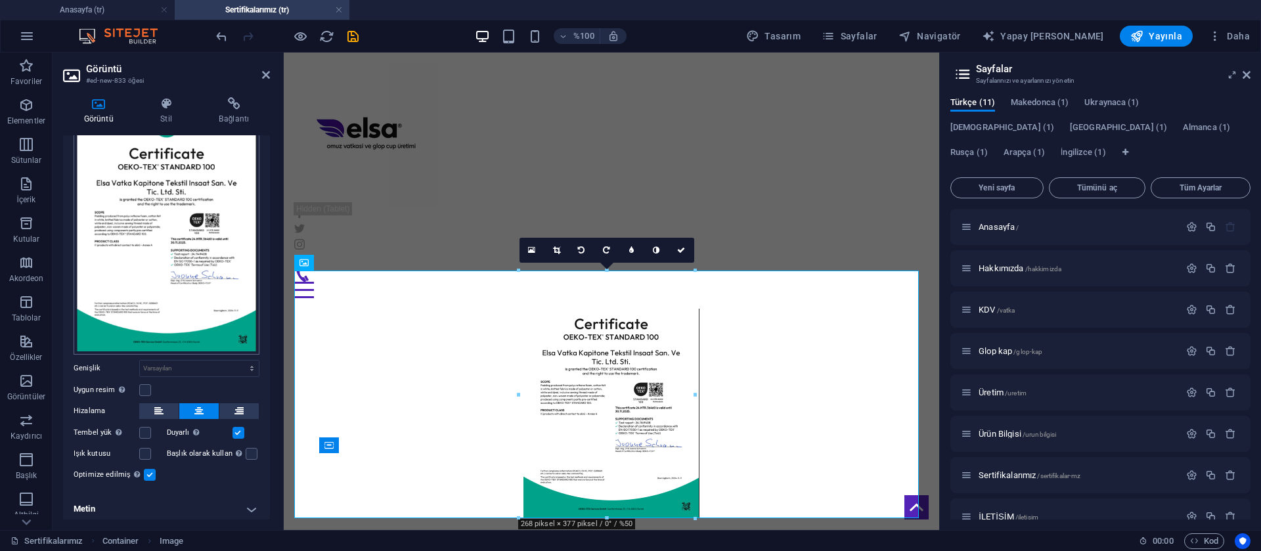
scroll to position [75, 0]
click at [171, 102] on icon at bounding box center [166, 103] width 53 height 13
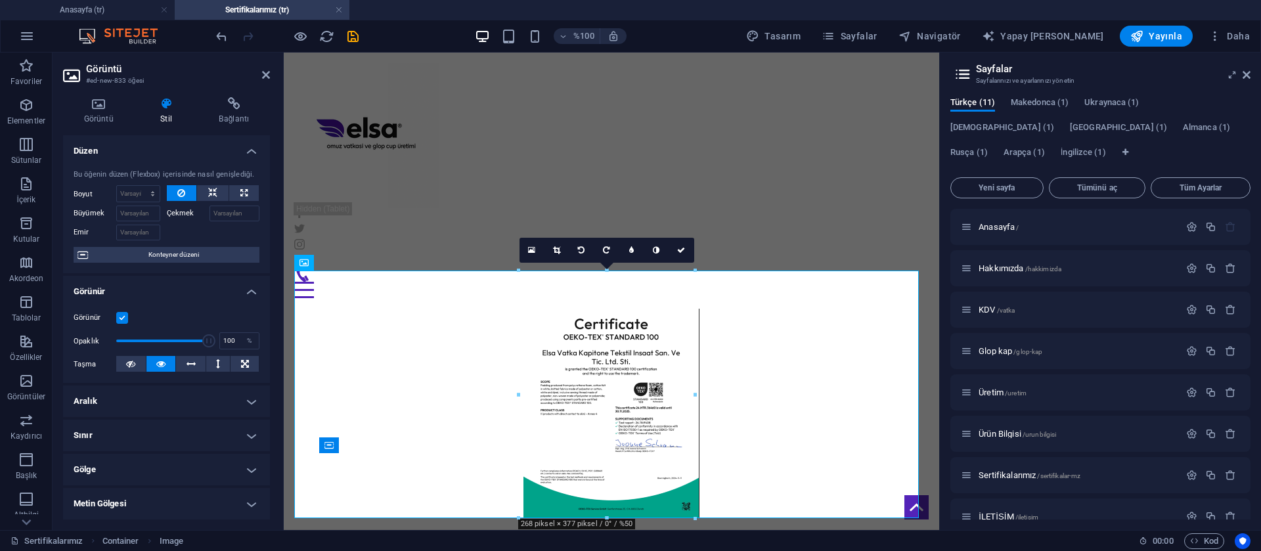
click at [122, 320] on label at bounding box center [122, 318] width 12 height 12
click at [0, 0] on input "Görünür" at bounding box center [0, 0] width 0 height 0
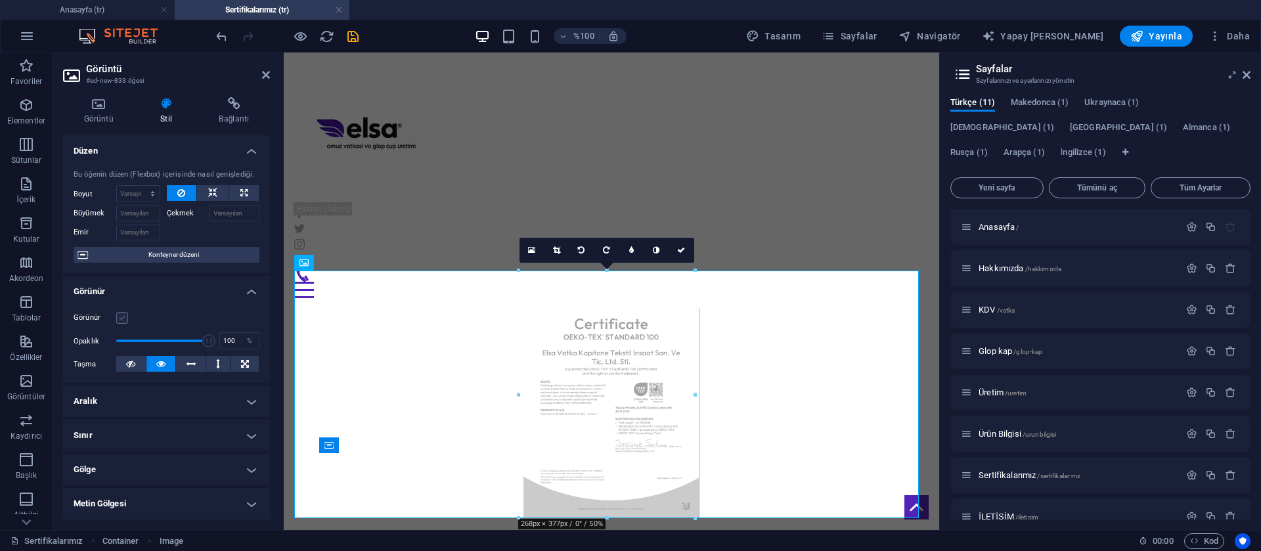
click at [122, 320] on label at bounding box center [122, 318] width 12 height 12
click at [0, 0] on input "Görünür" at bounding box center [0, 0] width 0 height 0
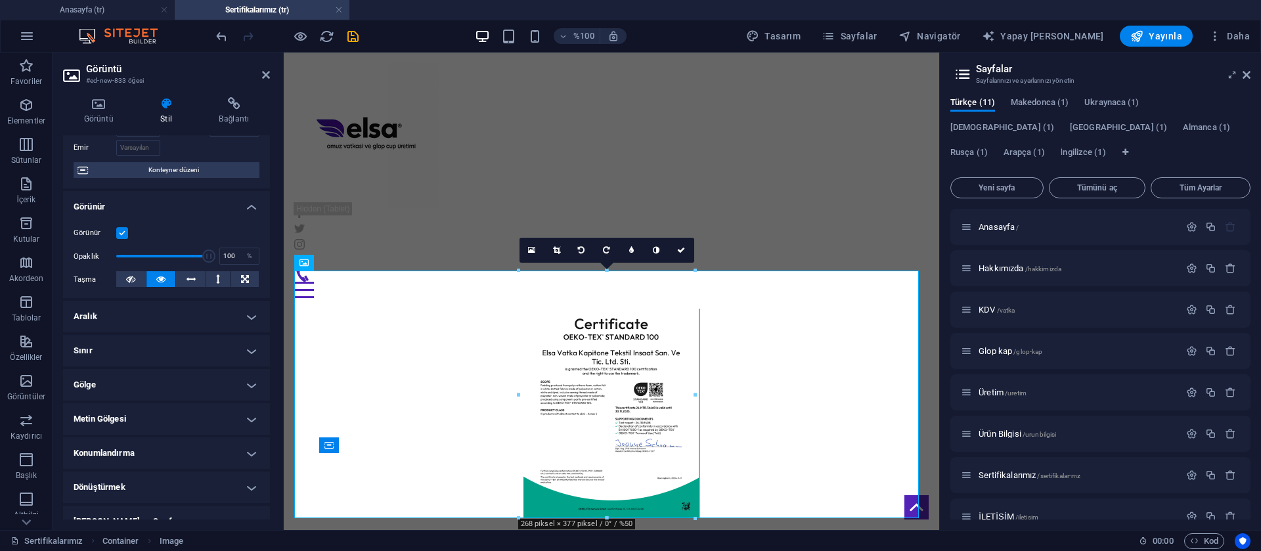
scroll to position [0, 0]
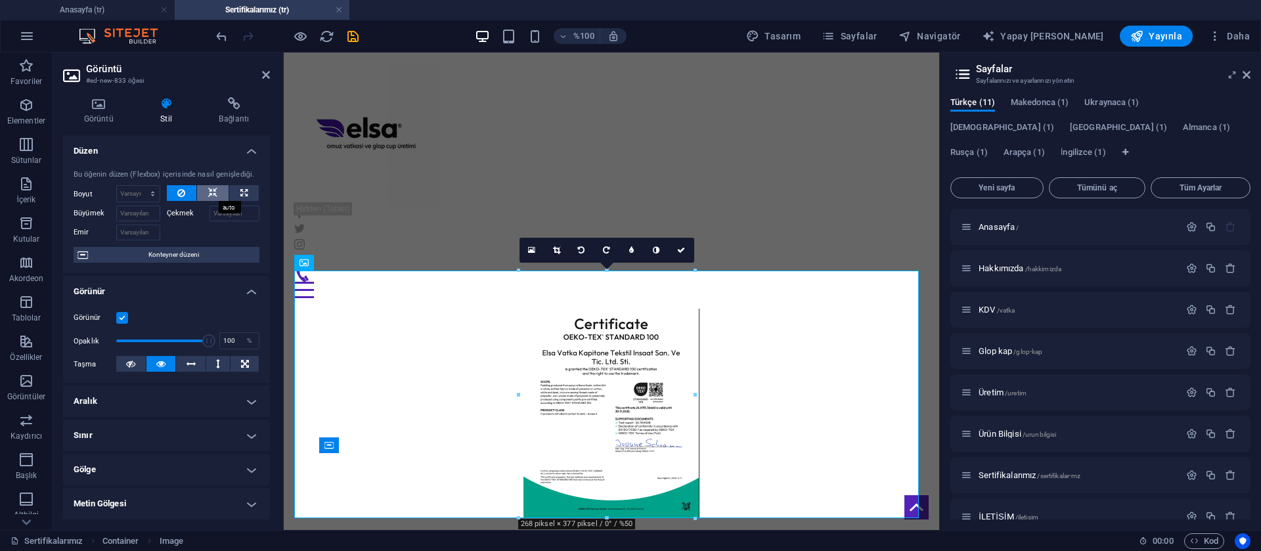
click at [210, 196] on icon at bounding box center [212, 193] width 9 height 16
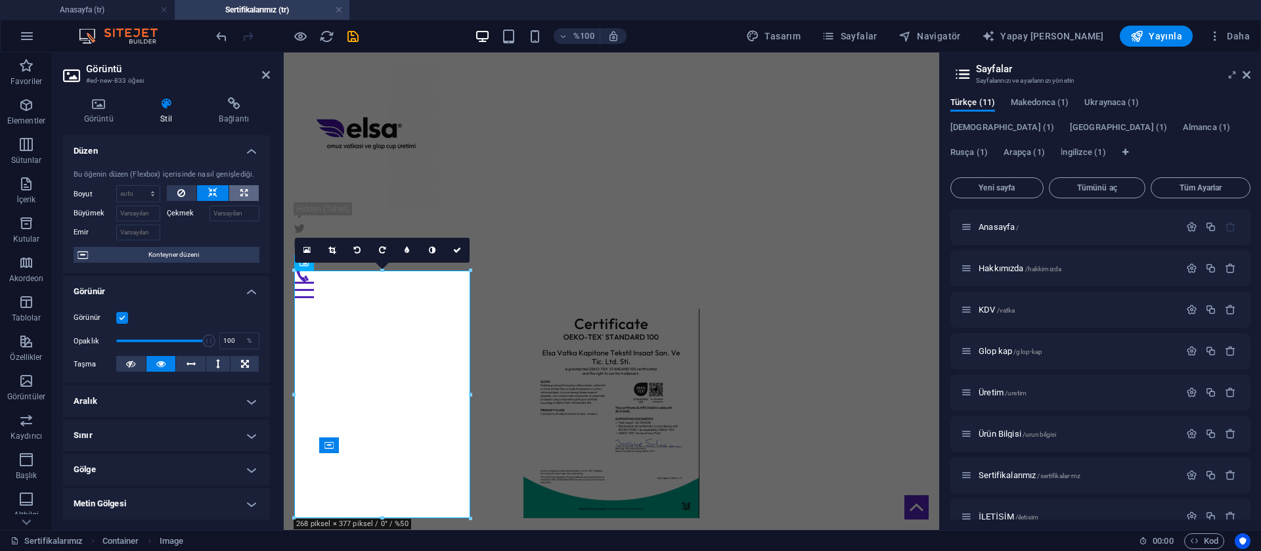
click at [242, 196] on icon at bounding box center [243, 193] width 7 height 16
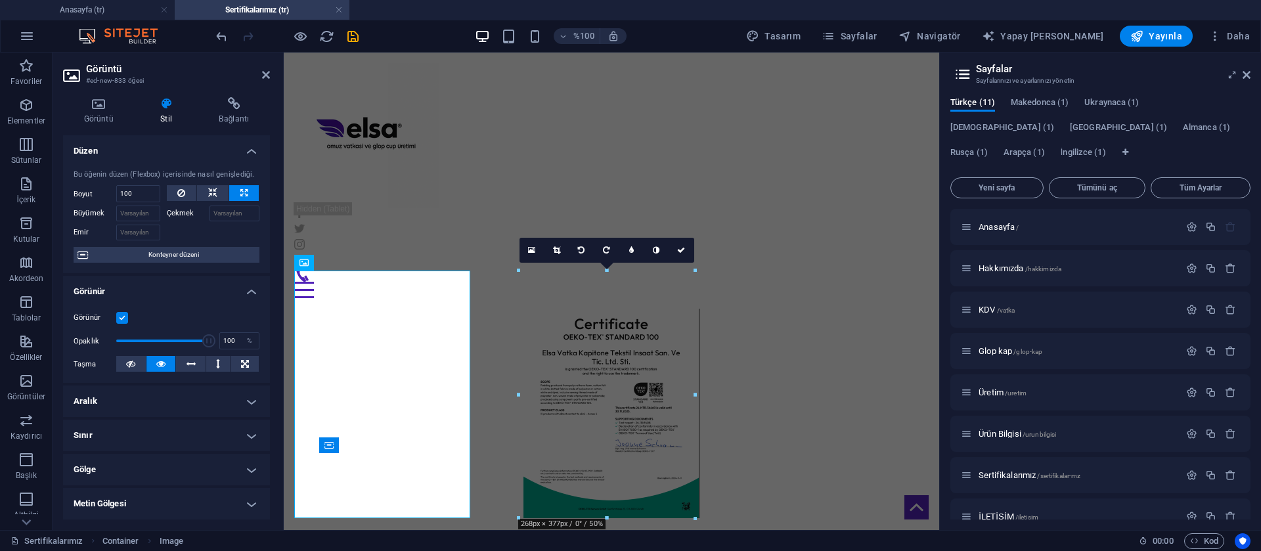
type input "100"
select select "%"
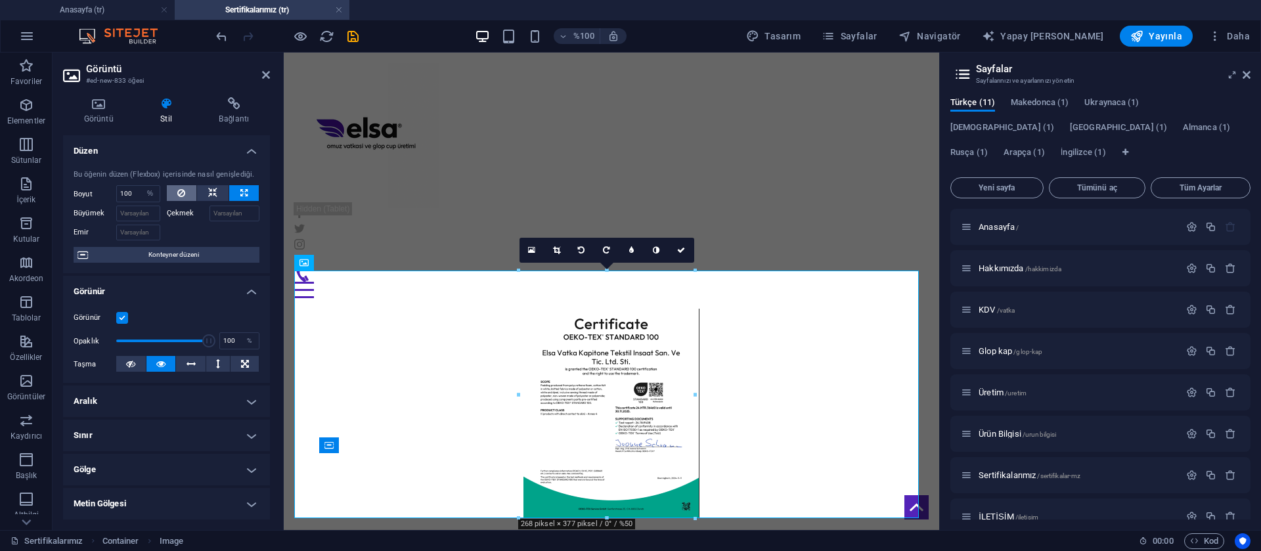
click at [179, 190] on icon at bounding box center [181, 193] width 8 height 16
select select "DISABLED_OPTION_VALUE"
click at [200, 195] on button at bounding box center [213, 193] width 32 height 16
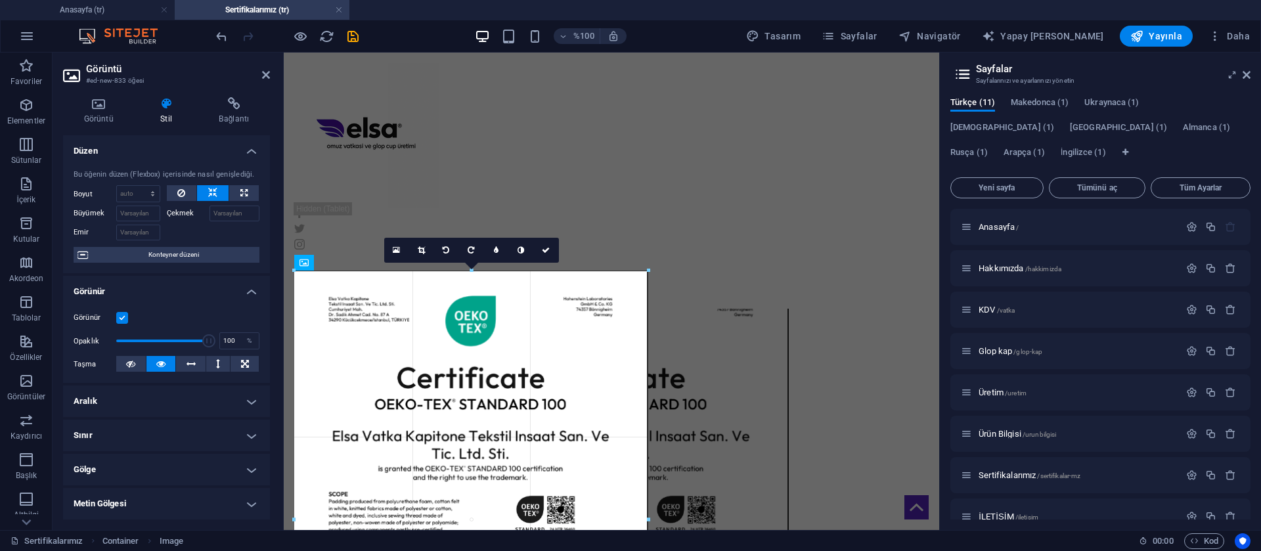
drag, startPoint x: 470, startPoint y: 270, endPoint x: 218, endPoint y: 324, distance: 257.9
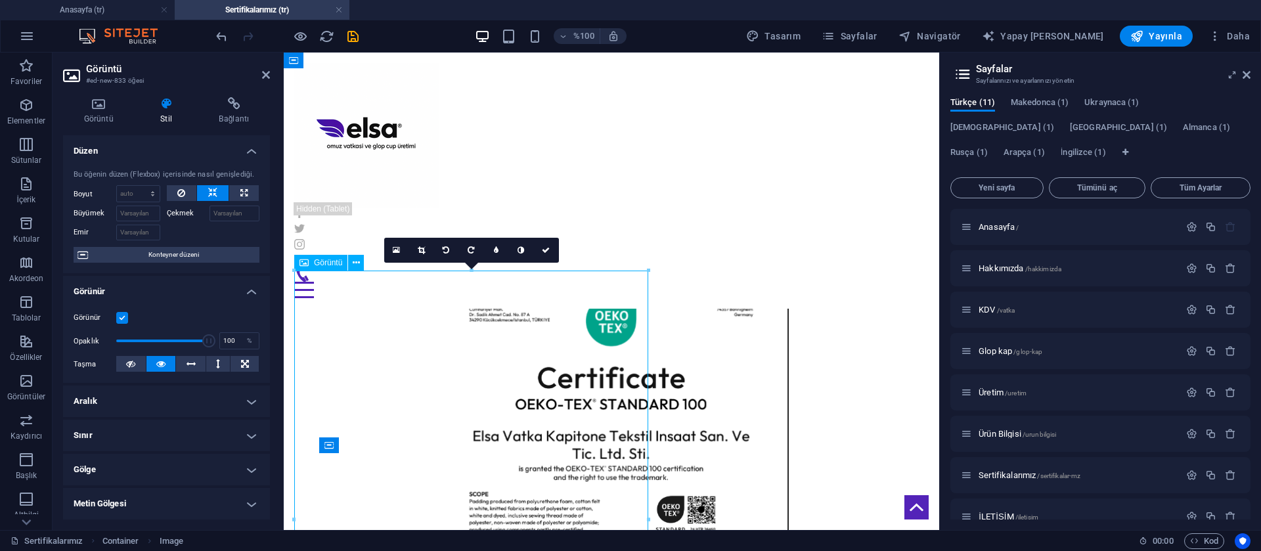
drag, startPoint x: 309, startPoint y: 310, endPoint x: 419, endPoint y: 281, distance: 114.1
click at [419, 281] on figure at bounding box center [611, 520] width 634 height 498
click at [198, 363] on button at bounding box center [191, 364] width 30 height 16
click at [607, 371] on figure at bounding box center [611, 520] width 634 height 498
click at [414, 326] on figure at bounding box center [611, 520] width 634 height 498
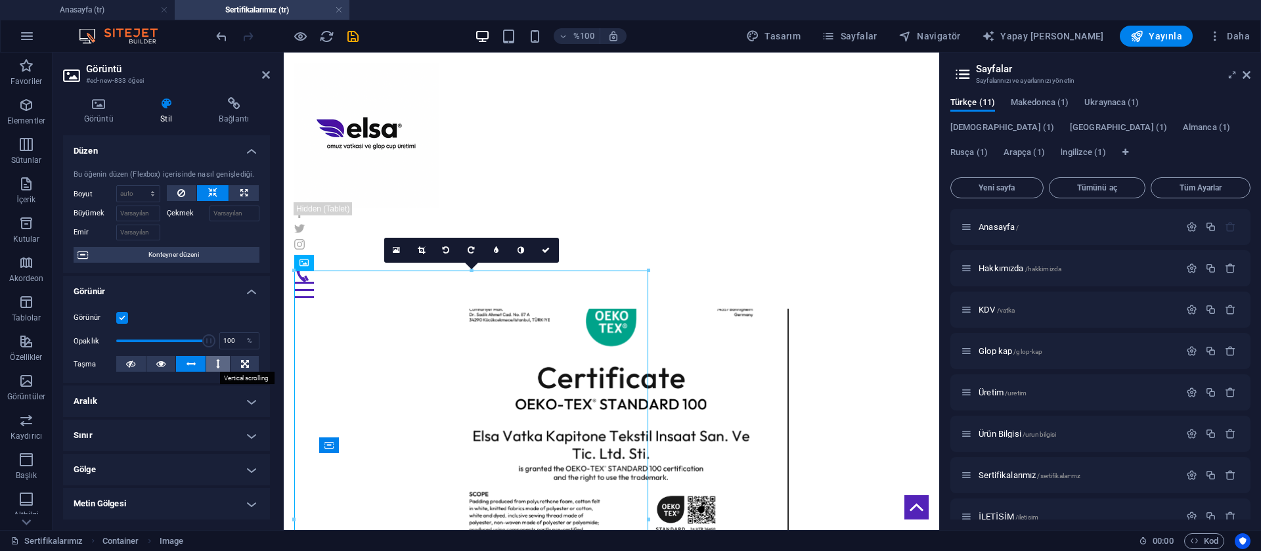
click at [216, 359] on icon at bounding box center [218, 364] width 4 height 16
click at [187, 360] on icon at bounding box center [191, 364] width 9 height 16
click at [236, 194] on button at bounding box center [244, 193] width 30 height 16
type input "100"
select select "%"
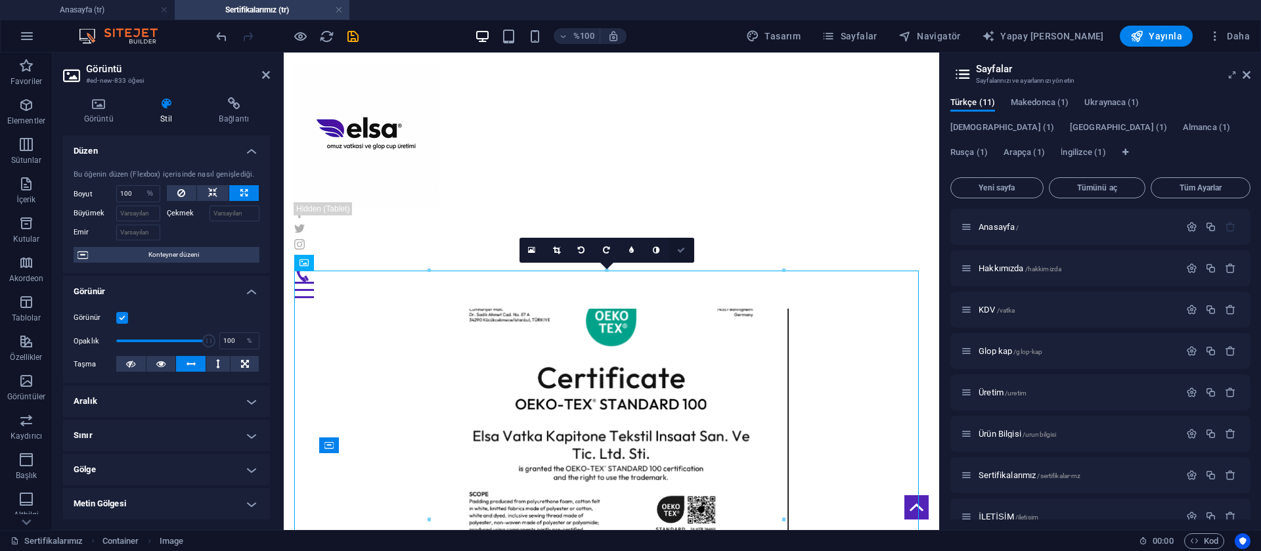
click at [686, 254] on link at bounding box center [681, 250] width 25 height 25
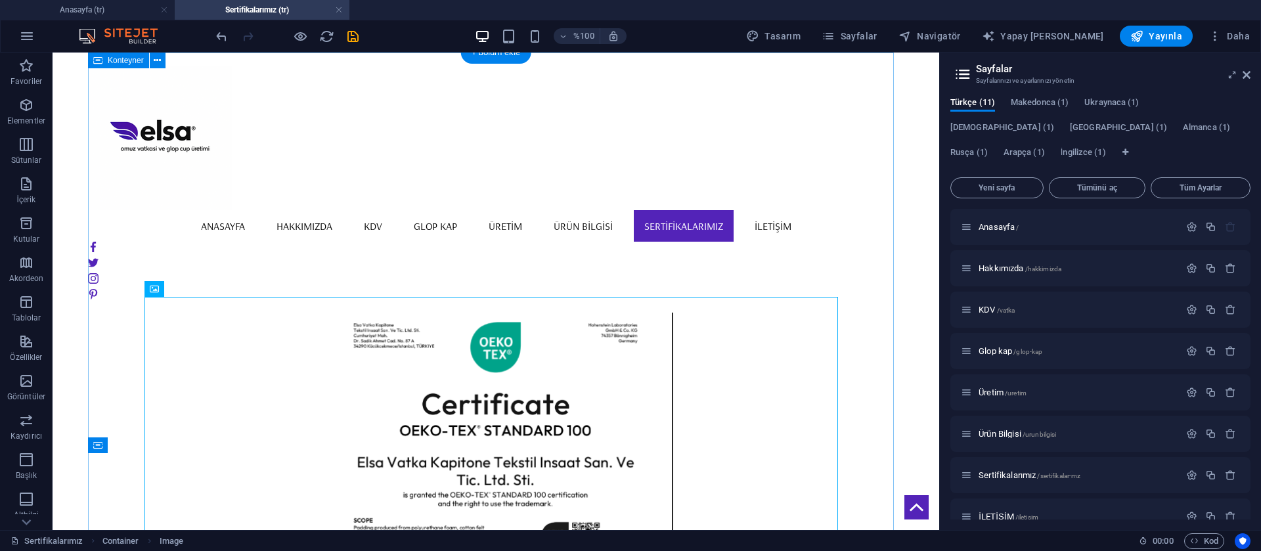
click at [475, 238] on div at bounding box center [496, 455] width 816 height 805
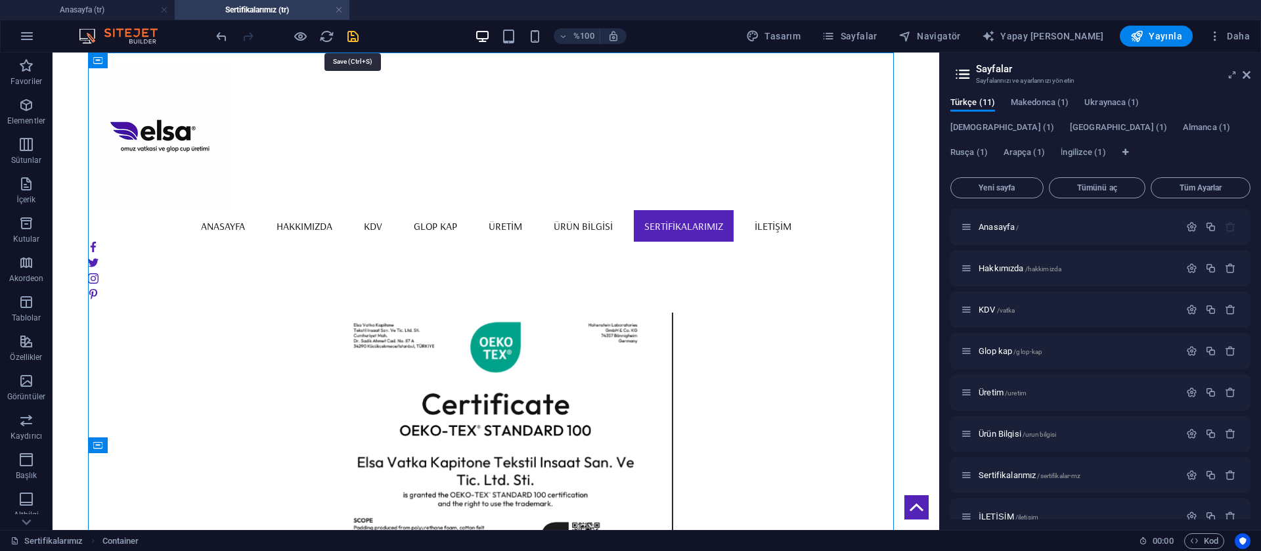
drag, startPoint x: 352, startPoint y: 37, endPoint x: 273, endPoint y: 110, distance: 106.9
click at [352, 37] on icon "kaydetmek" at bounding box center [352, 36] width 15 height 15
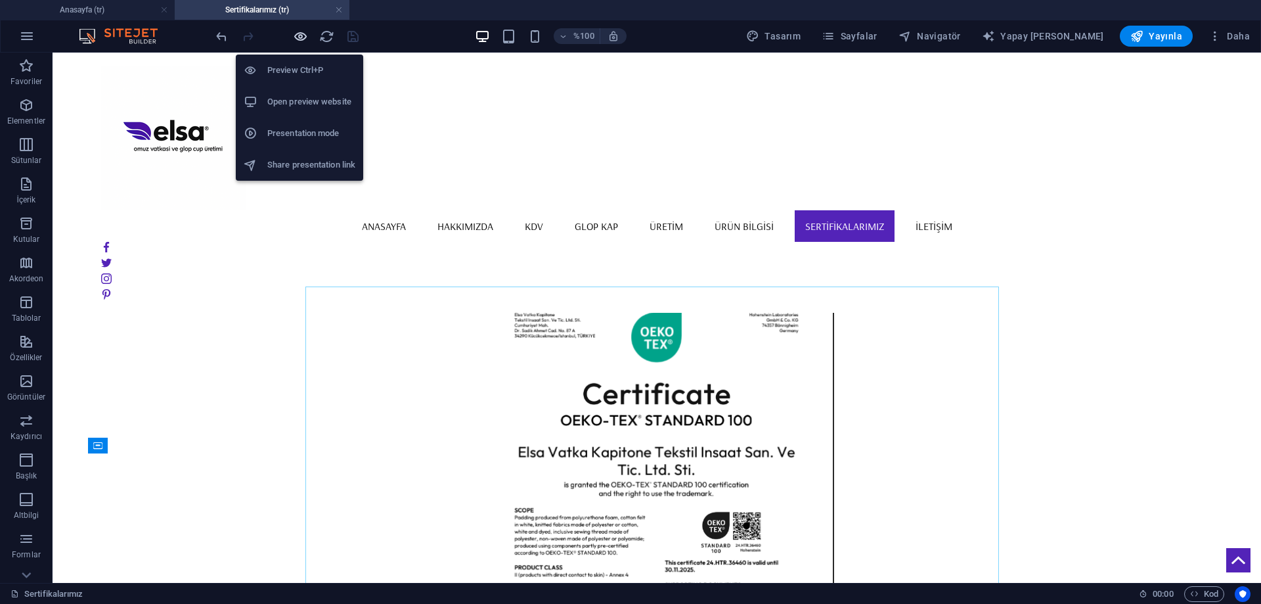
click at [307, 33] on icon "button" at bounding box center [300, 36] width 15 height 15
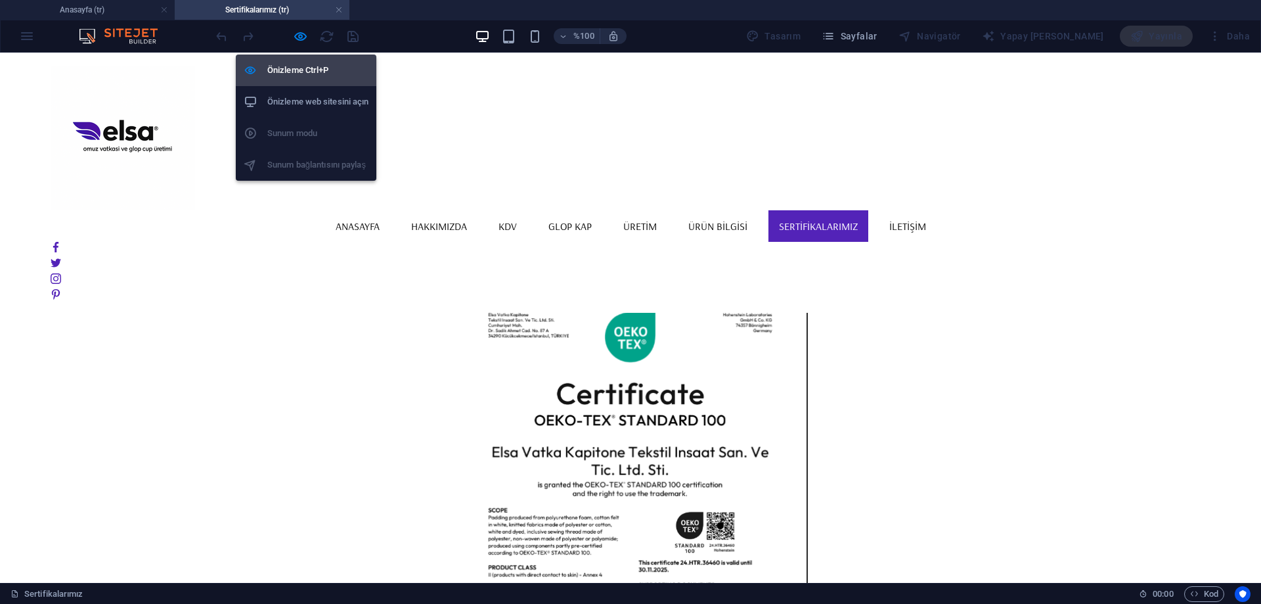
click at [296, 61] on li "Önizleme Ctrl+P" at bounding box center [306, 71] width 141 height 32
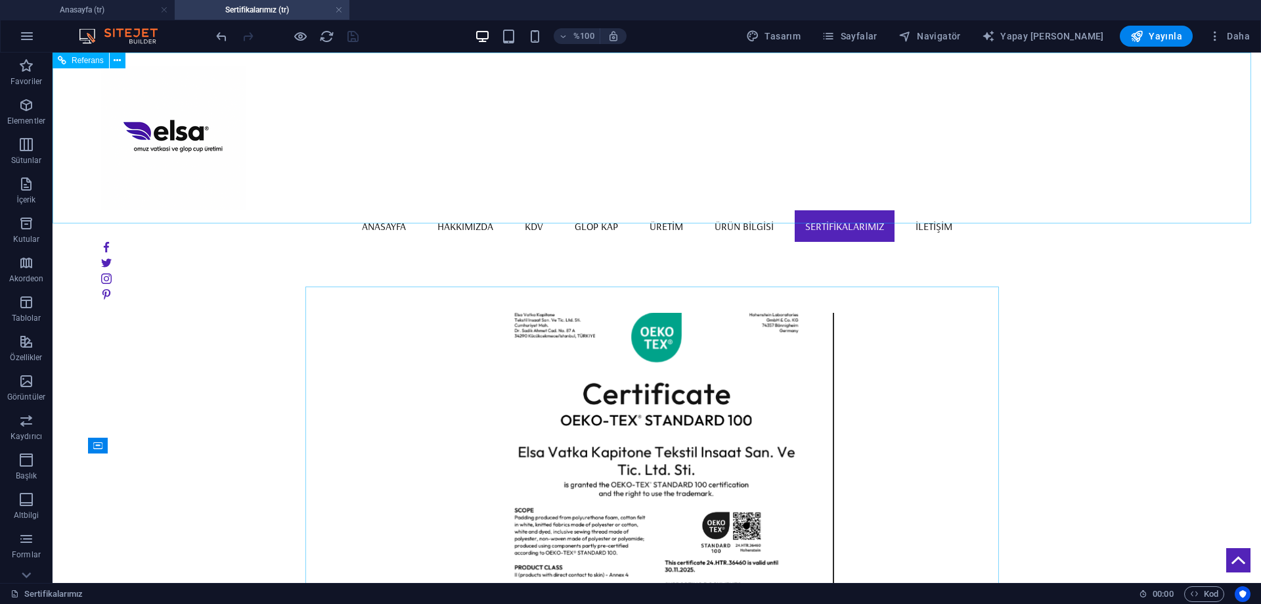
click at [627, 210] on nav "Anasayfa Hakkımızda KDV Glop kap Üretim Ürün Bilgisi Sertifikalarımız İLETİŞİM" at bounding box center [657, 226] width 1112 height 32
click at [629, 210] on nav "Anasayfa Hakkımızda KDV Glop kap Üretim Ürün Bilgisi Sertifikalarımız İLETİŞİM" at bounding box center [657, 226] width 1112 height 32
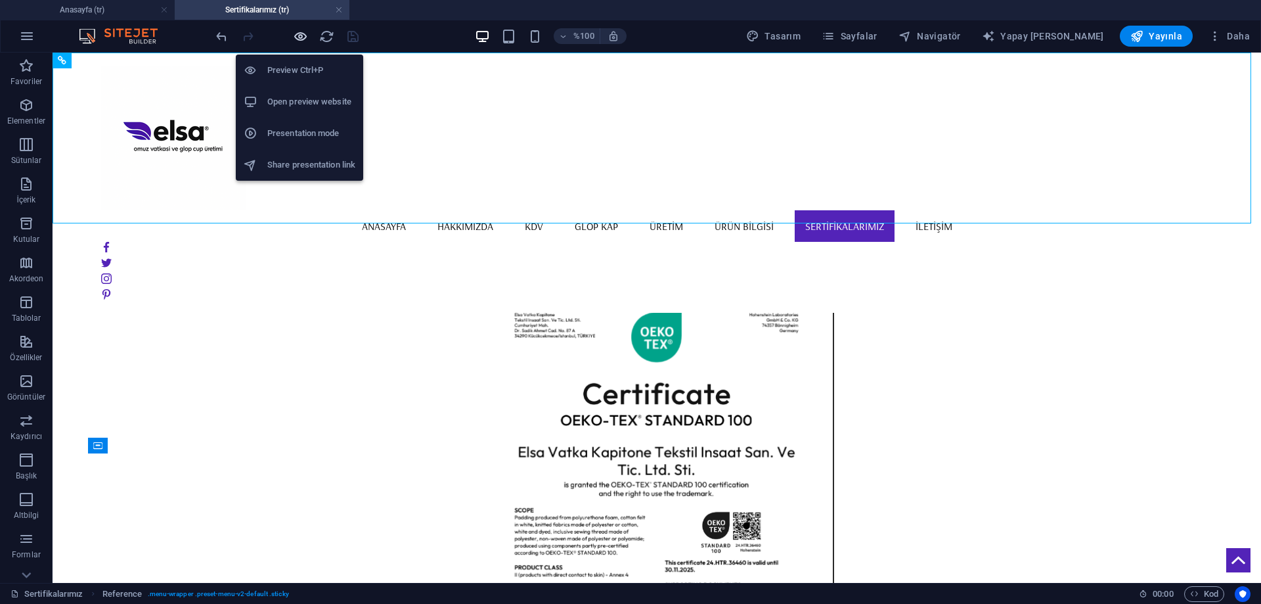
click at [296, 39] on icon "button" at bounding box center [300, 36] width 15 height 15
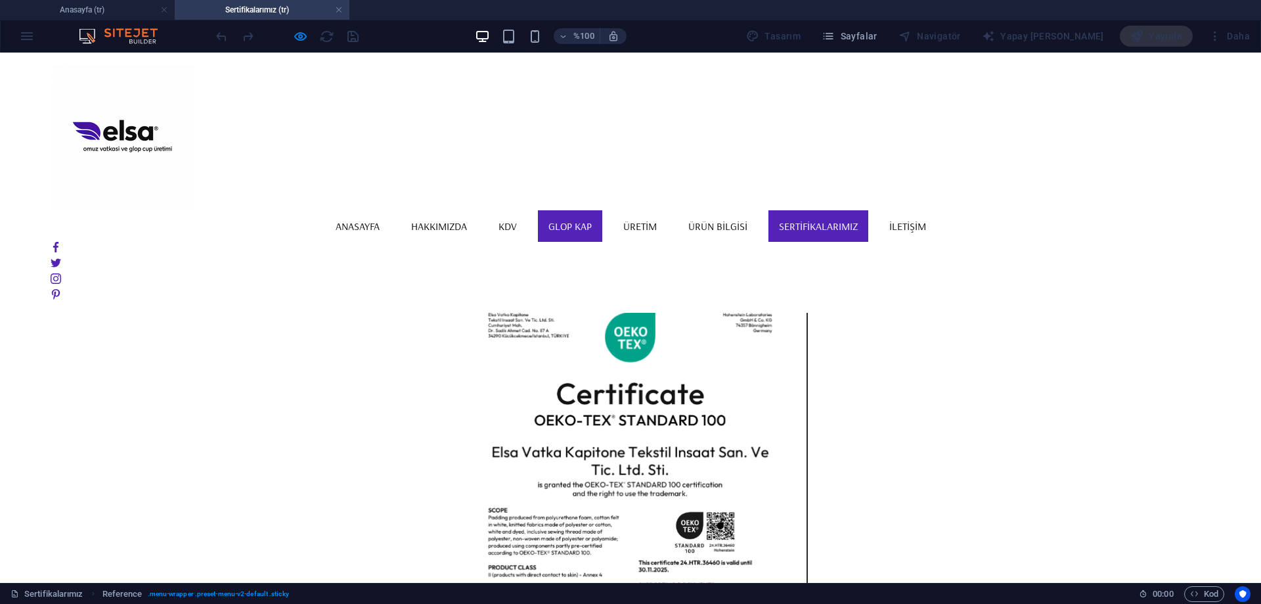
click at [592, 219] on font "Glop kap" at bounding box center [569, 225] width 43 height 13
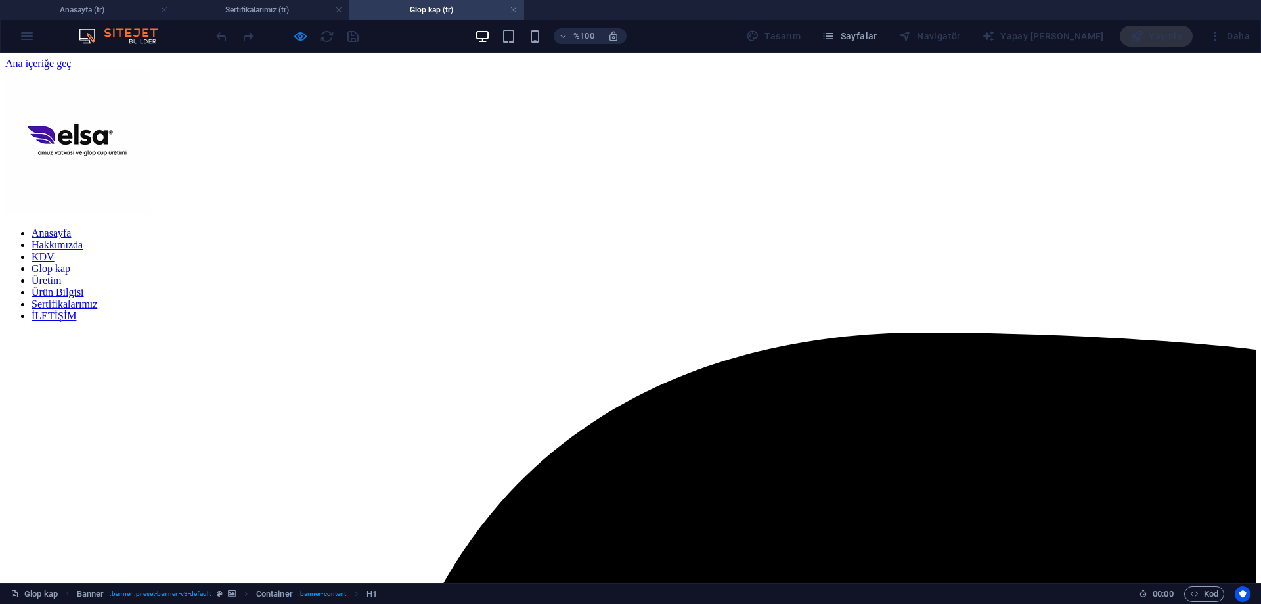
click at [828, 227] on nav "Anasayfa Hakkımızda KDV Glop kap Üretim Ürün Bilgisi Sertifikalarımız İLETİŞİM" at bounding box center [630, 274] width 1250 height 95
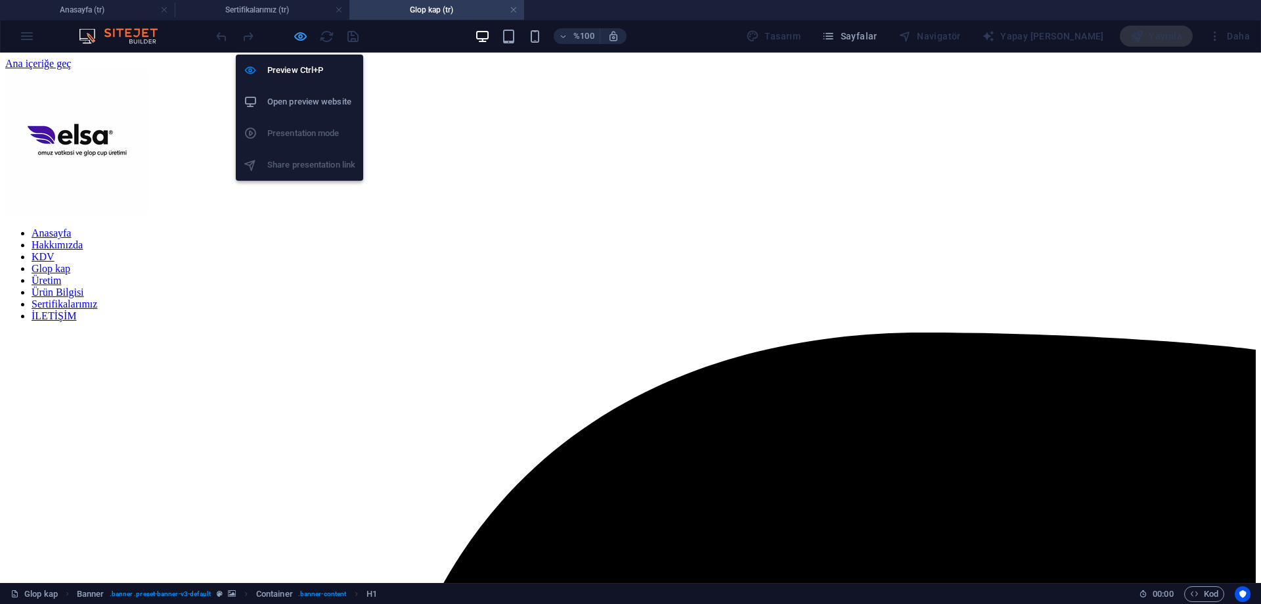
click at [303, 35] on icon "button" at bounding box center [300, 36] width 15 height 15
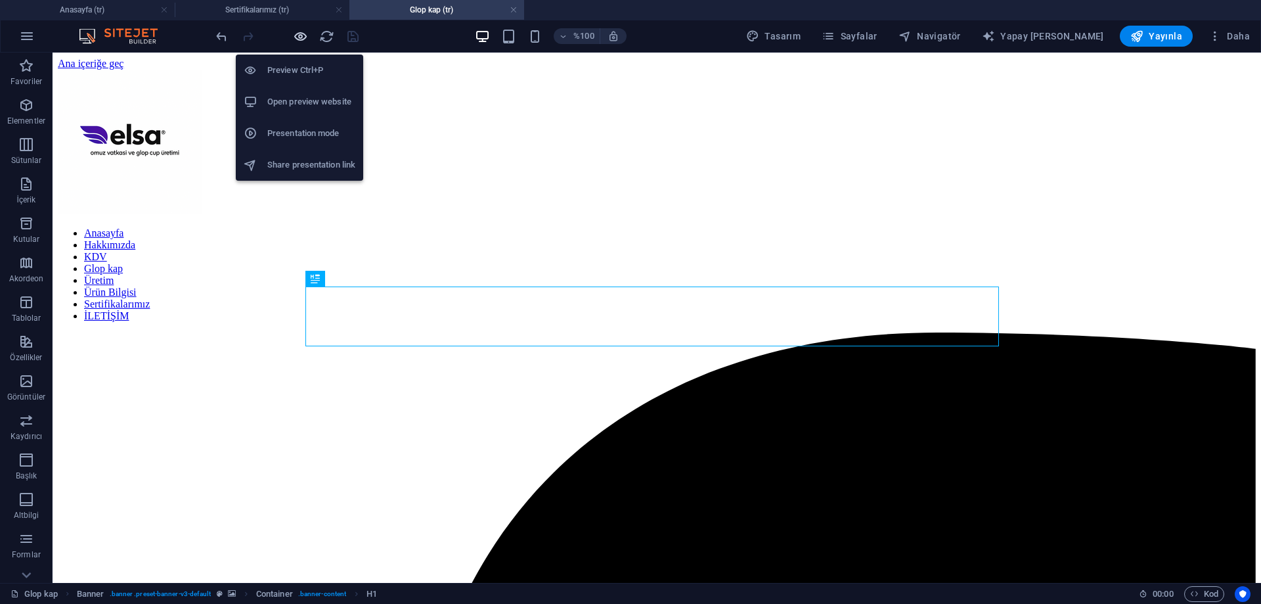
click at [294, 32] on icon "button" at bounding box center [300, 36] width 15 height 15
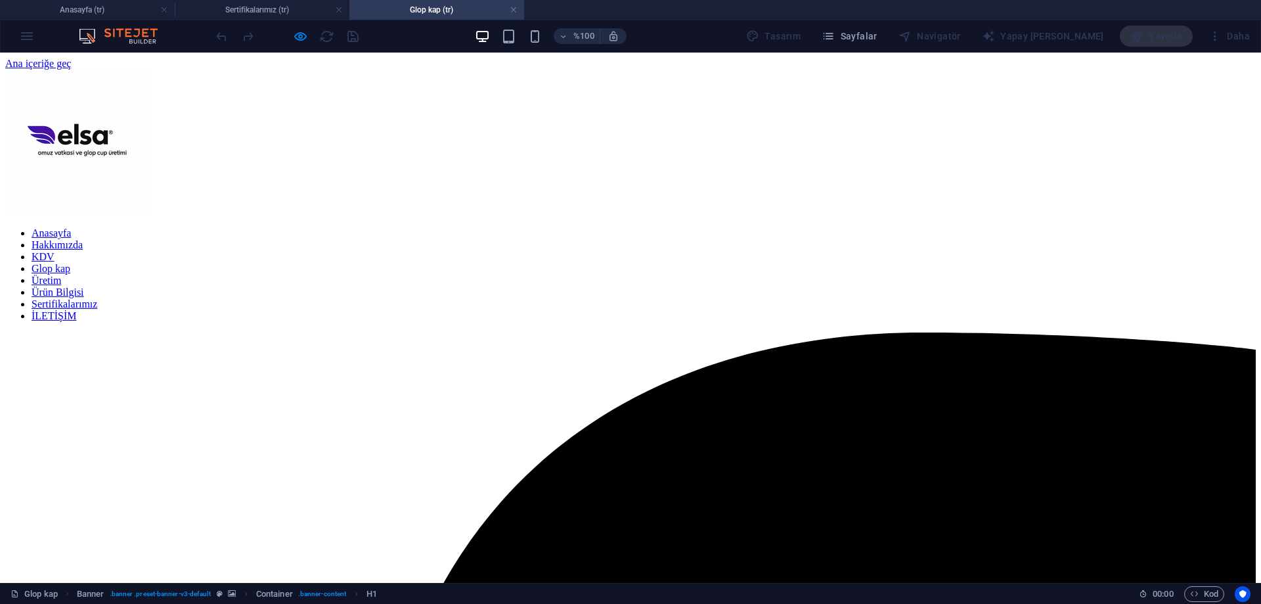
click at [97, 298] on font "Sertifikalarımız" at bounding box center [65, 303] width 66 height 11
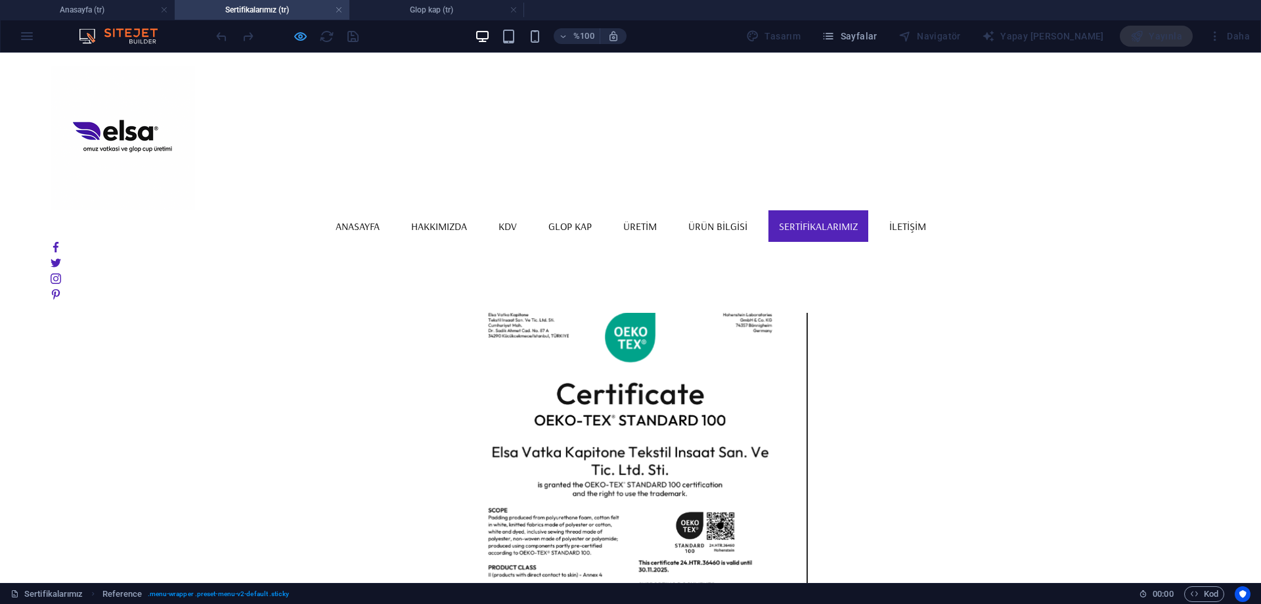
click at [297, 31] on icon "button" at bounding box center [300, 36] width 15 height 15
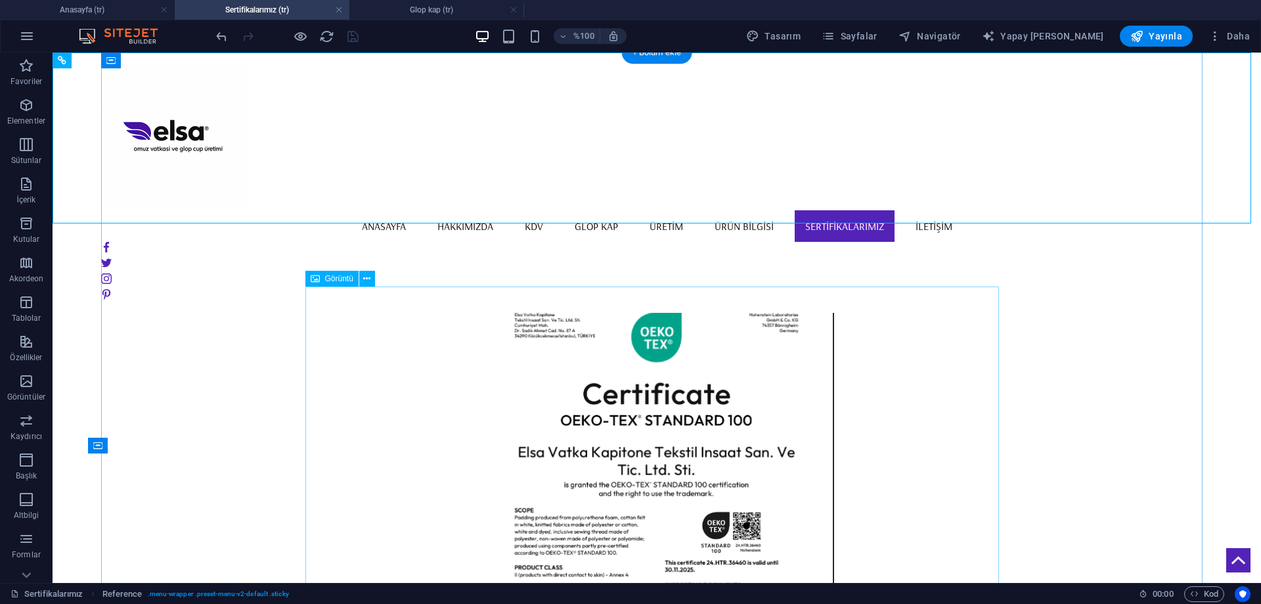
click at [418, 309] on figure at bounding box center [657, 535] width 694 height 498
select select "%"
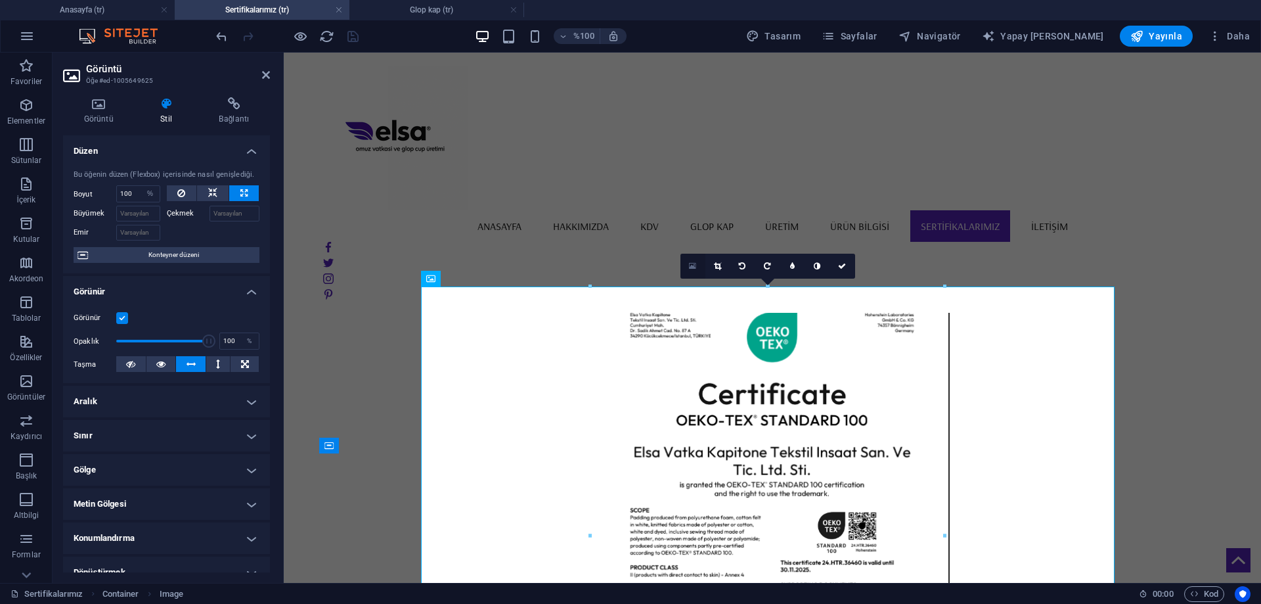
click at [698, 264] on link at bounding box center [692, 266] width 25 height 25
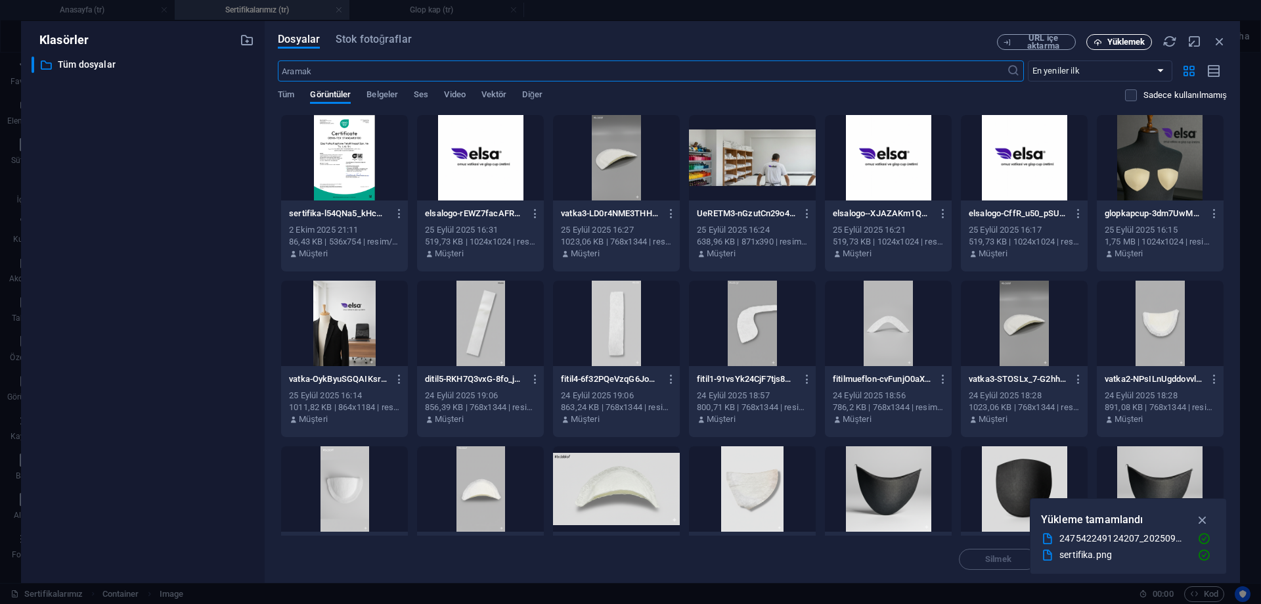
click at [1136, 39] on font "Yüklemek" at bounding box center [1126, 42] width 38 height 10
click at [390, 99] on font "Belgeler" at bounding box center [382, 94] width 32 height 10
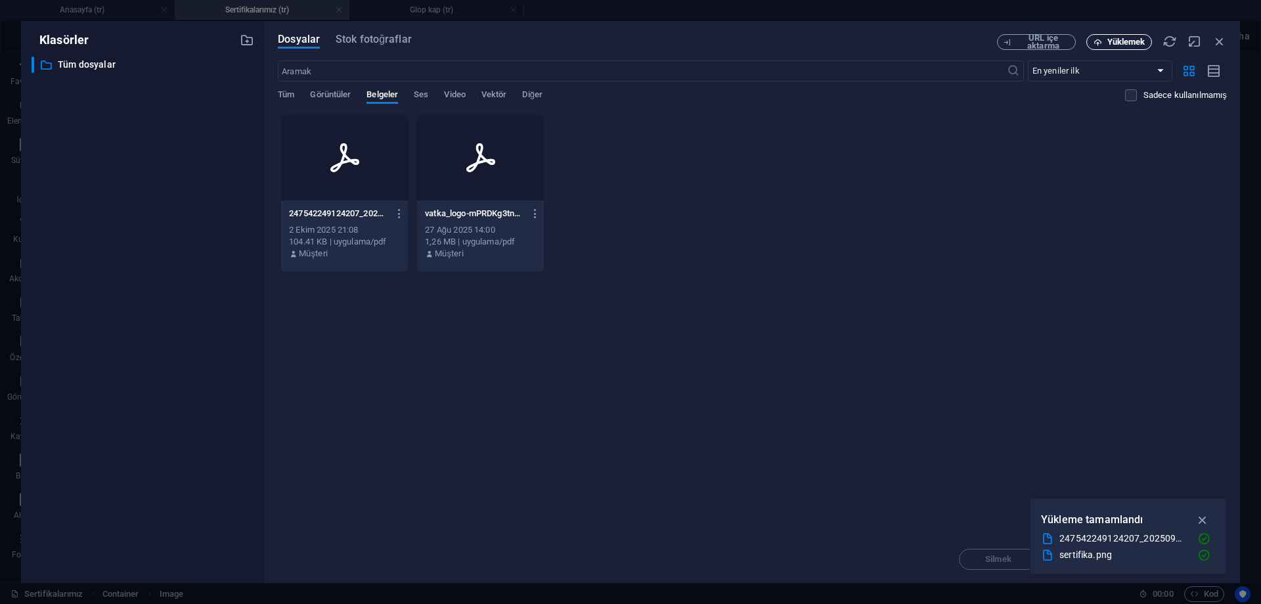
click at [1132, 40] on font "Yüklemek" at bounding box center [1126, 42] width 38 height 10
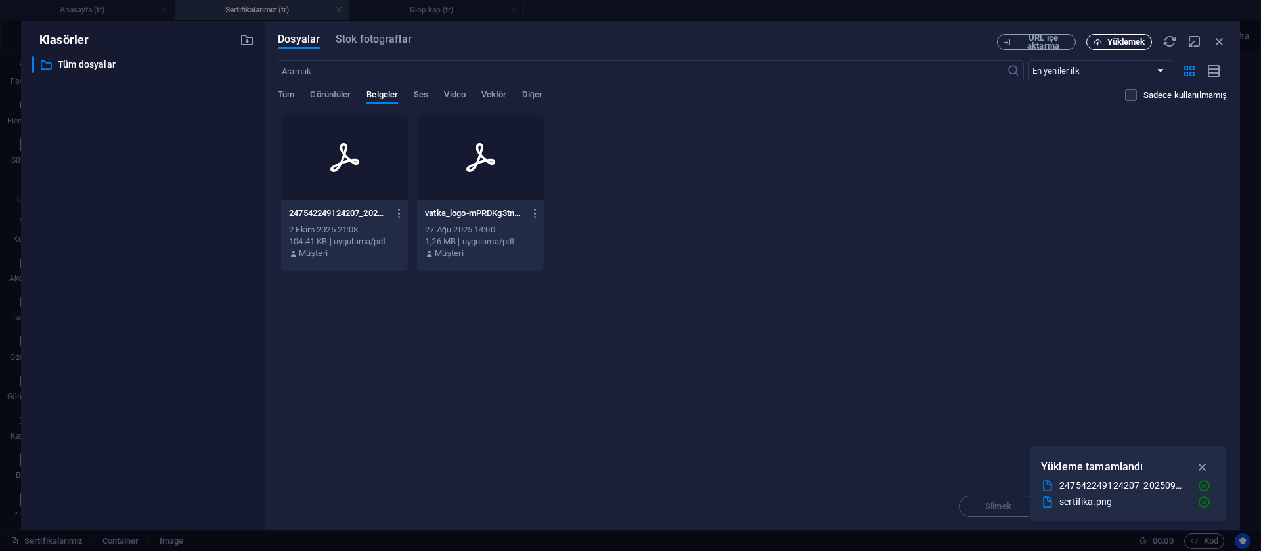
click at [1110, 41] on font "Yüklemek" at bounding box center [1126, 42] width 38 height 10
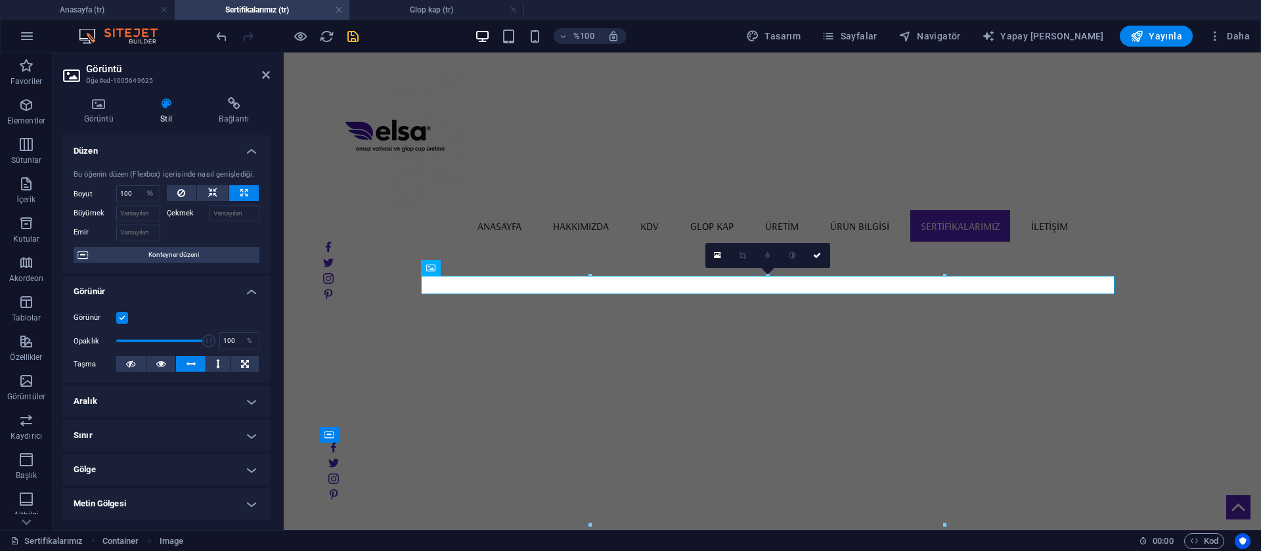
scroll to position [20, 0]
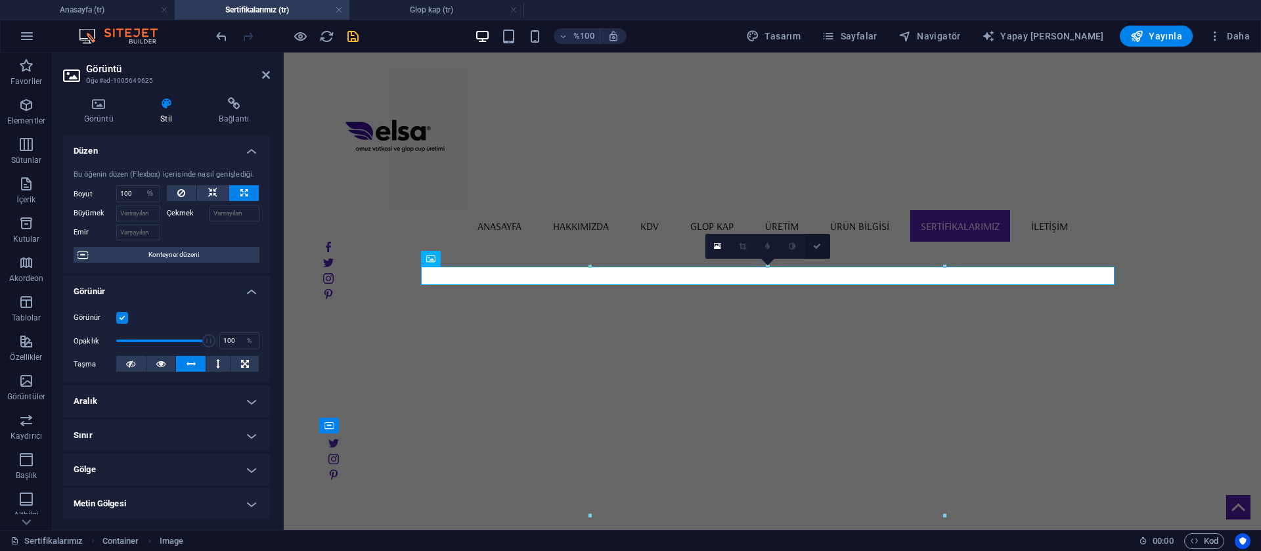
click at [820, 253] on link at bounding box center [817, 246] width 25 height 25
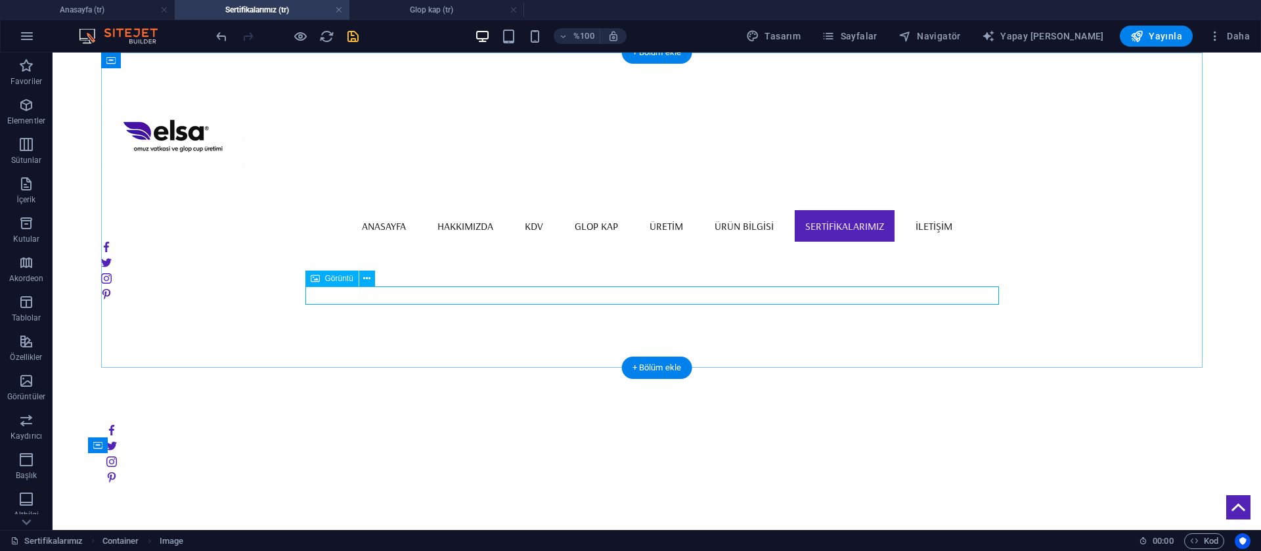
scroll to position [0, 0]
click at [468, 302] on figure at bounding box center [657, 295] width 694 height 18
select select "%"
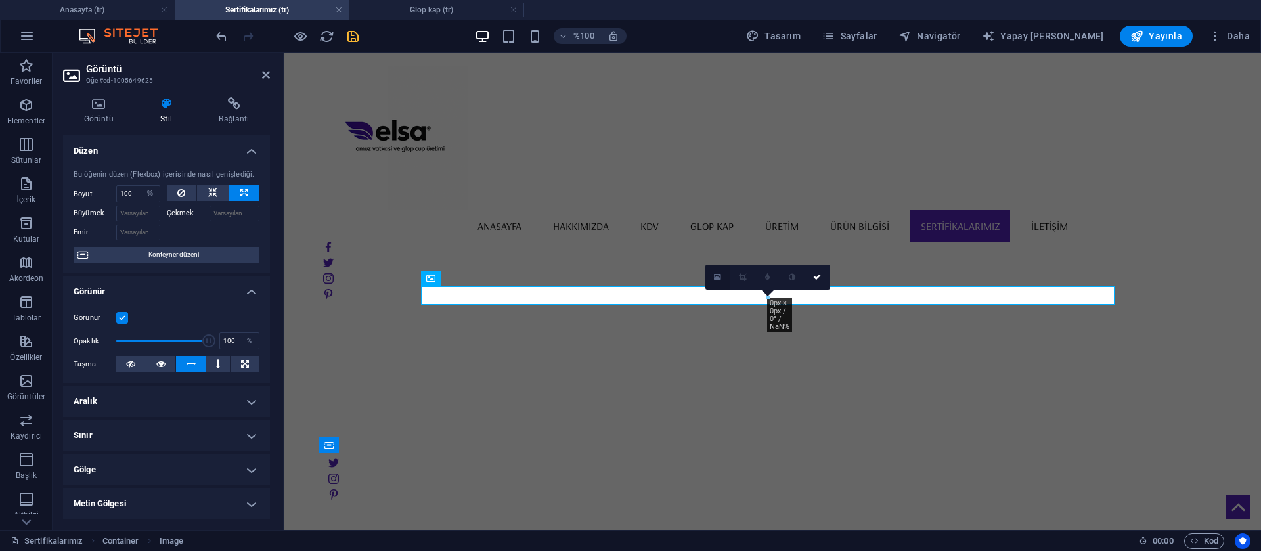
click at [715, 280] on icon at bounding box center [717, 277] width 7 height 9
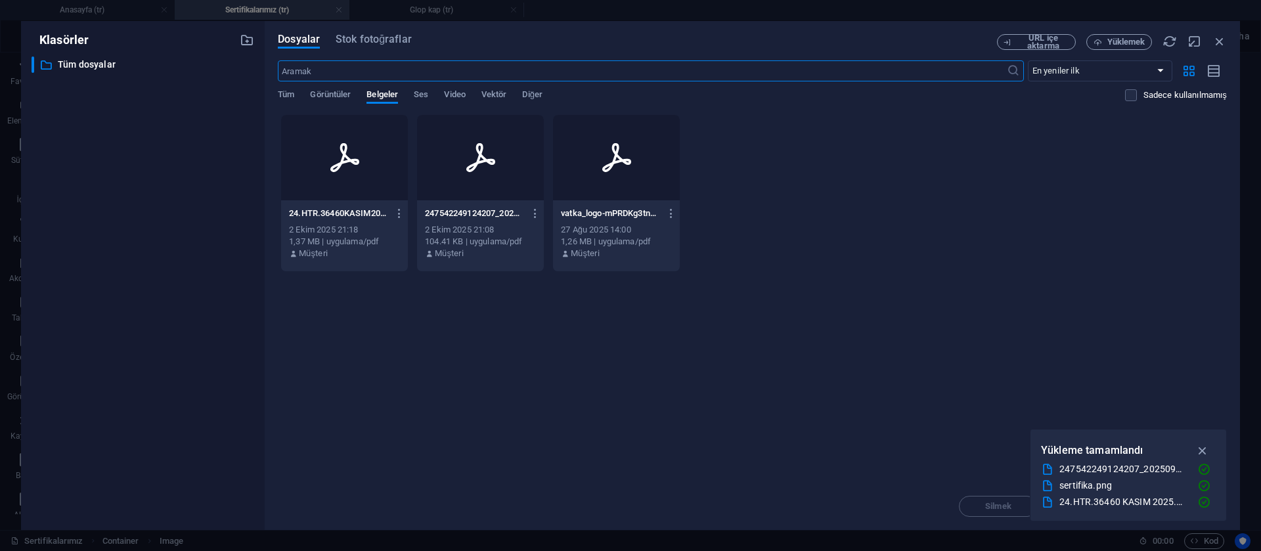
click at [360, 158] on icon at bounding box center [345, 158] width 32 height 32
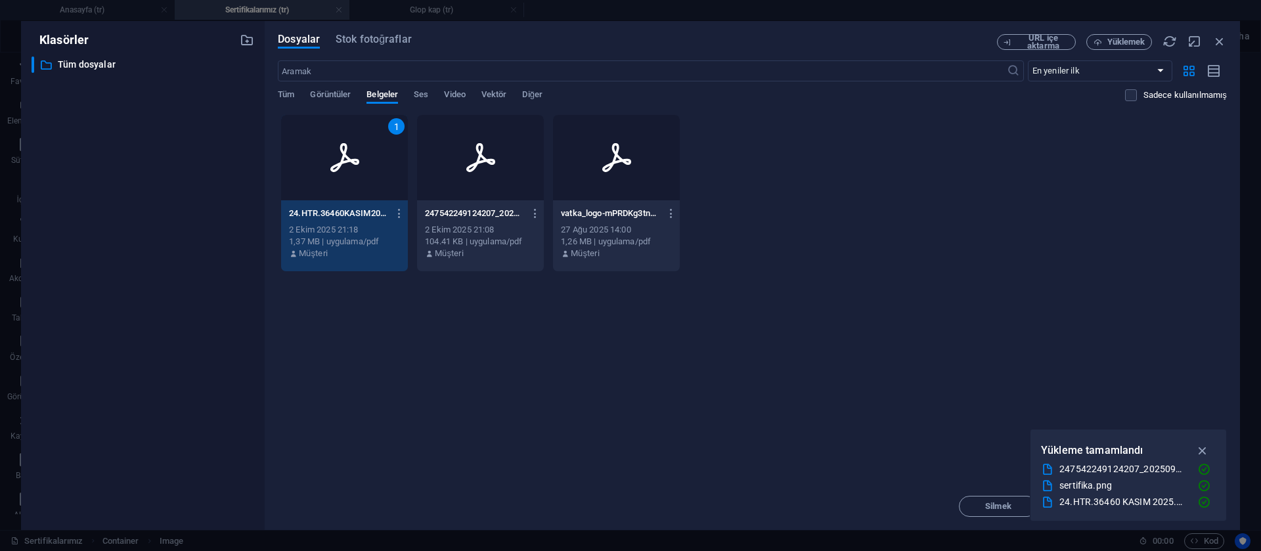
drag, startPoint x: 360, startPoint y: 158, endPoint x: 77, endPoint y: 113, distance: 286.6
click at [360, 158] on icon at bounding box center [345, 158] width 32 height 32
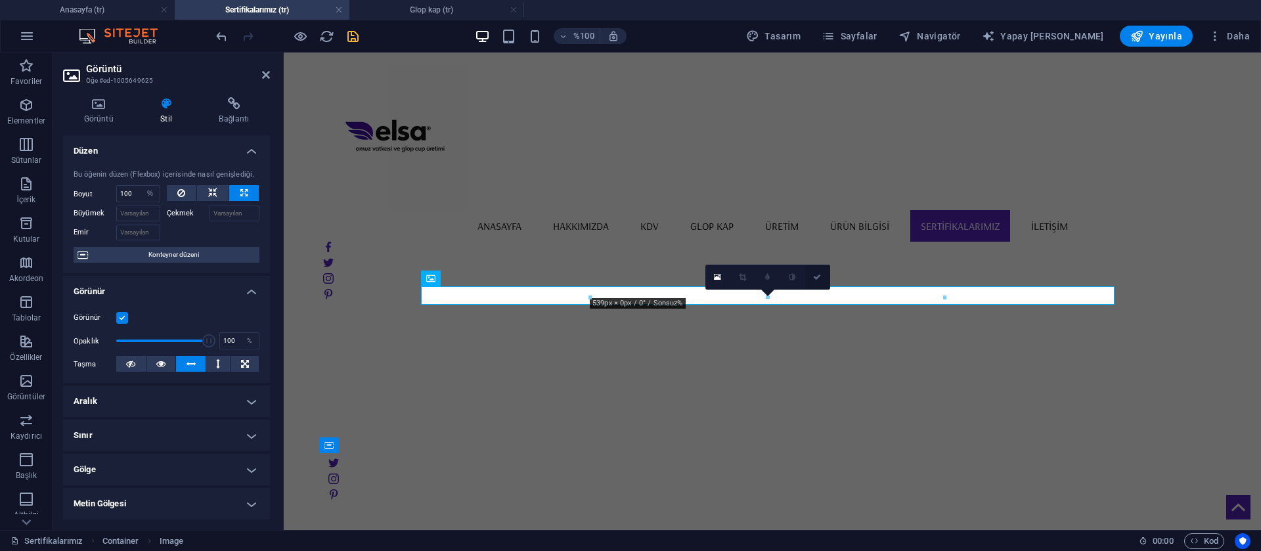
click at [815, 277] on icon at bounding box center [817, 277] width 8 height 8
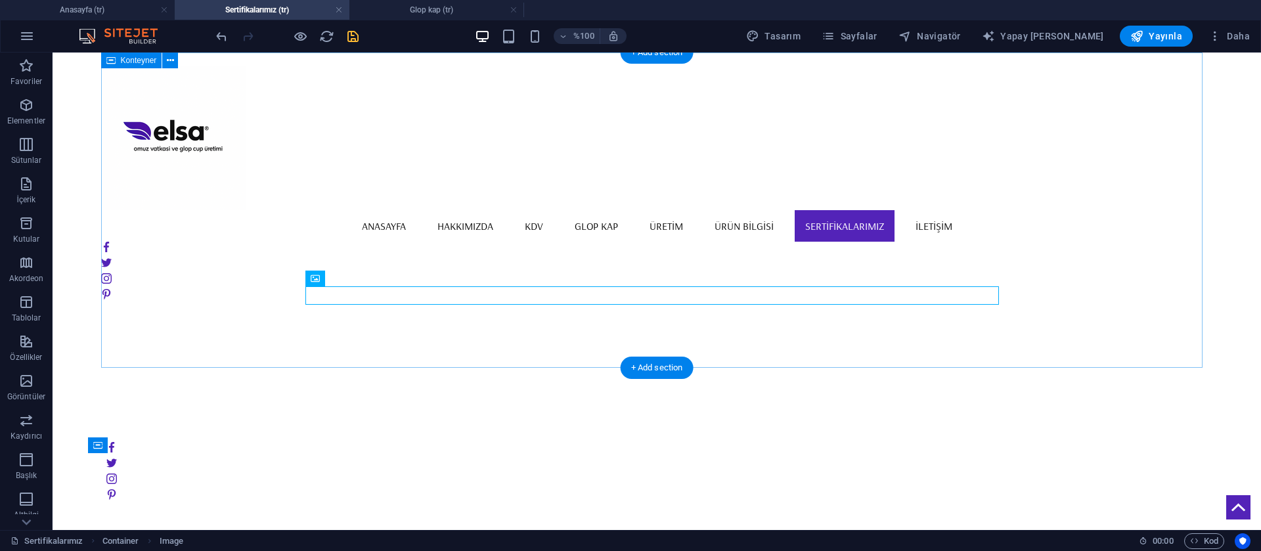
click at [585, 225] on div at bounding box center [657, 210] width 1112 height 315
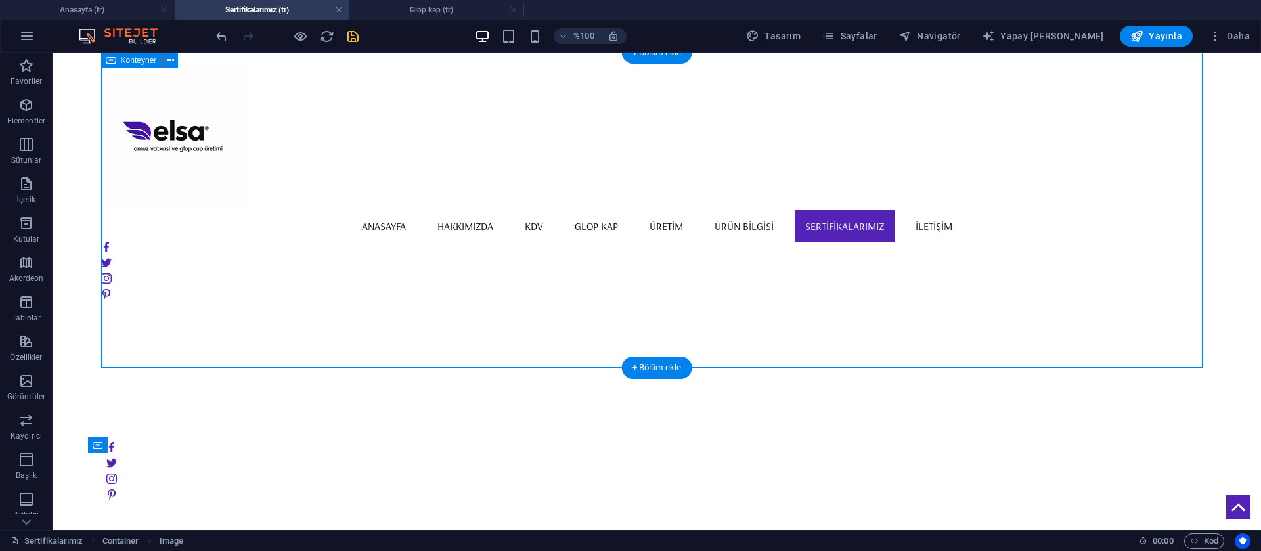
click at [585, 225] on div at bounding box center [657, 210] width 1112 height 315
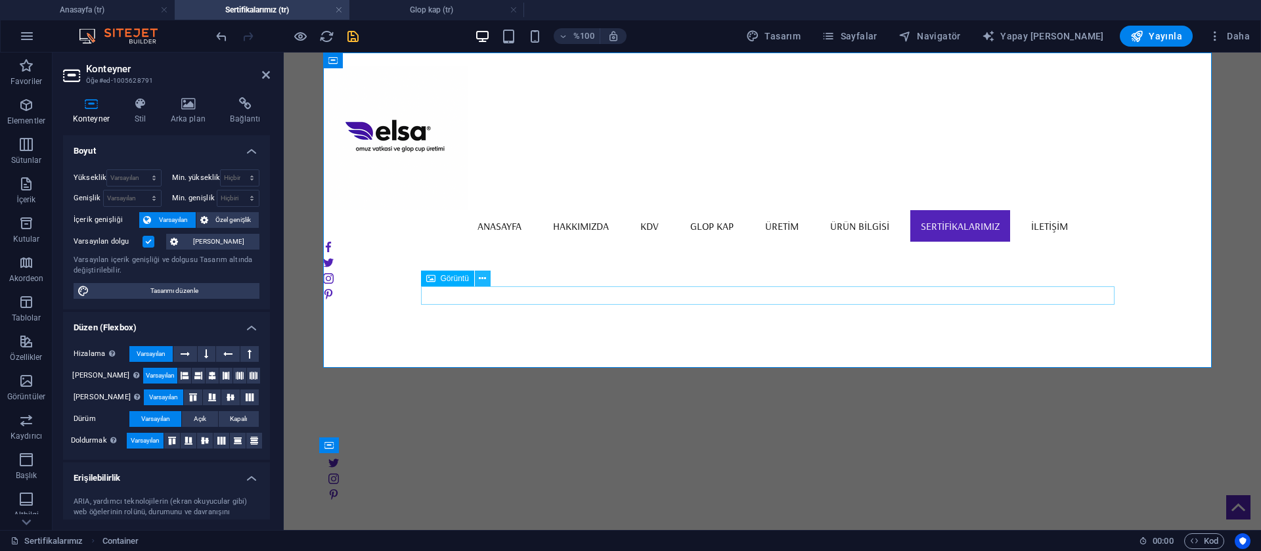
click at [485, 278] on icon at bounding box center [482, 279] width 7 height 14
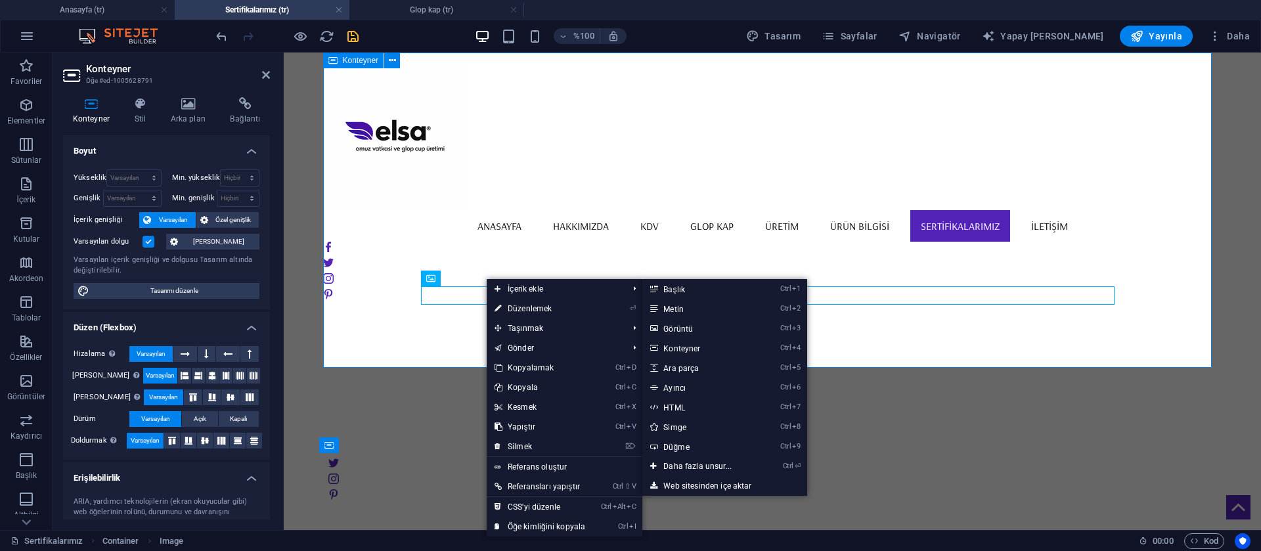
click at [841, 257] on div at bounding box center [772, 210] width 899 height 315
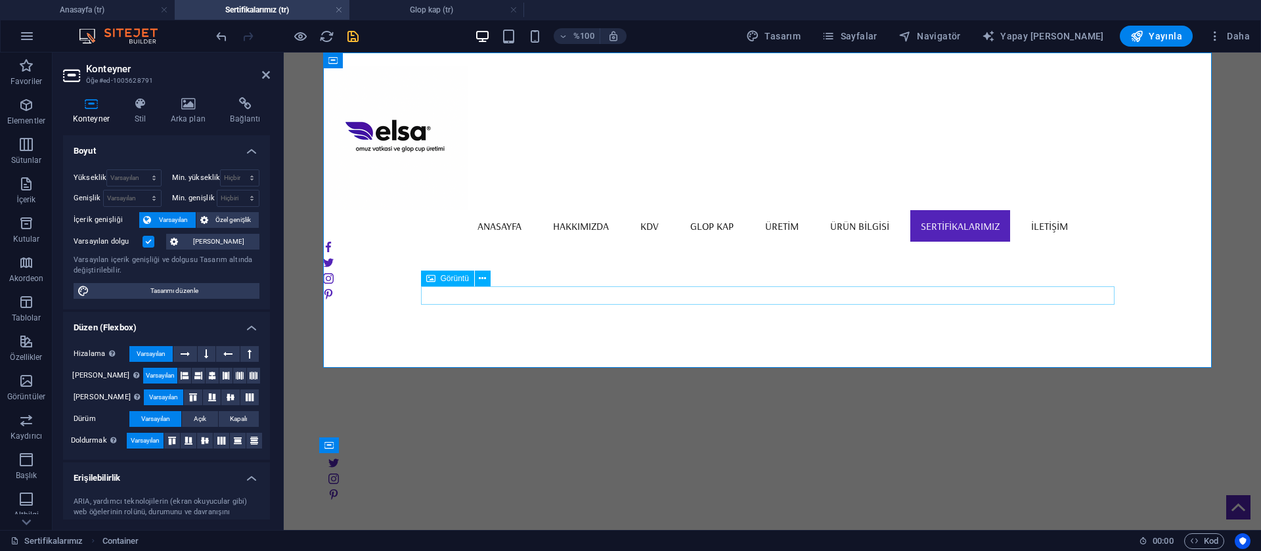
click at [810, 291] on figure at bounding box center [773, 295] width 694 height 18
select select "%"
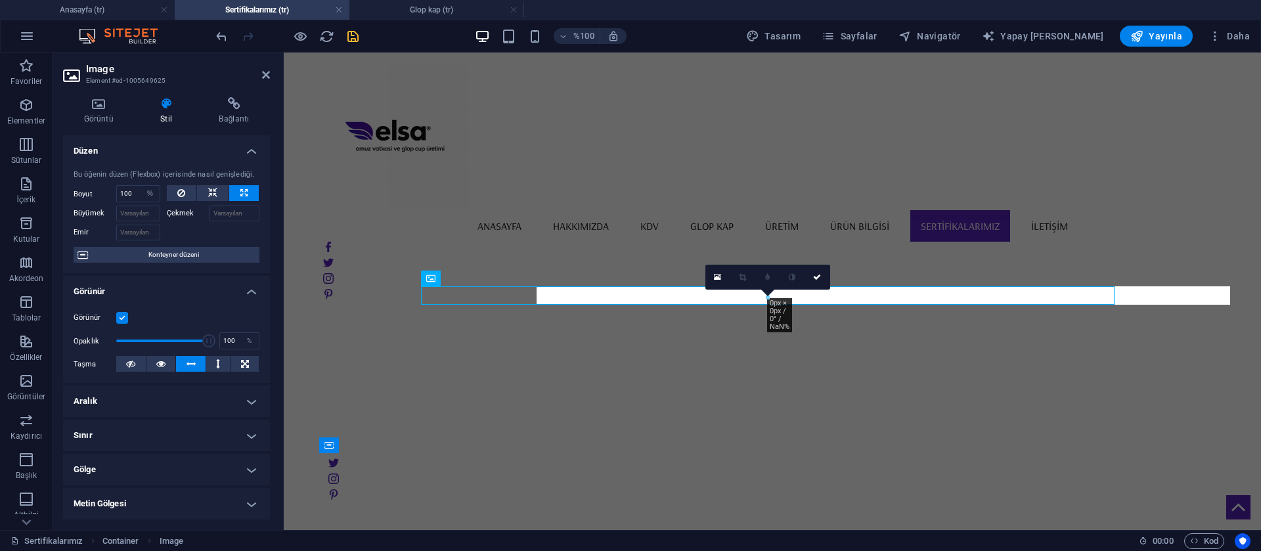
click at [810, 290] on div "16:10 16:9 4:3 1:1 1:2 0" at bounding box center [767, 277] width 125 height 25
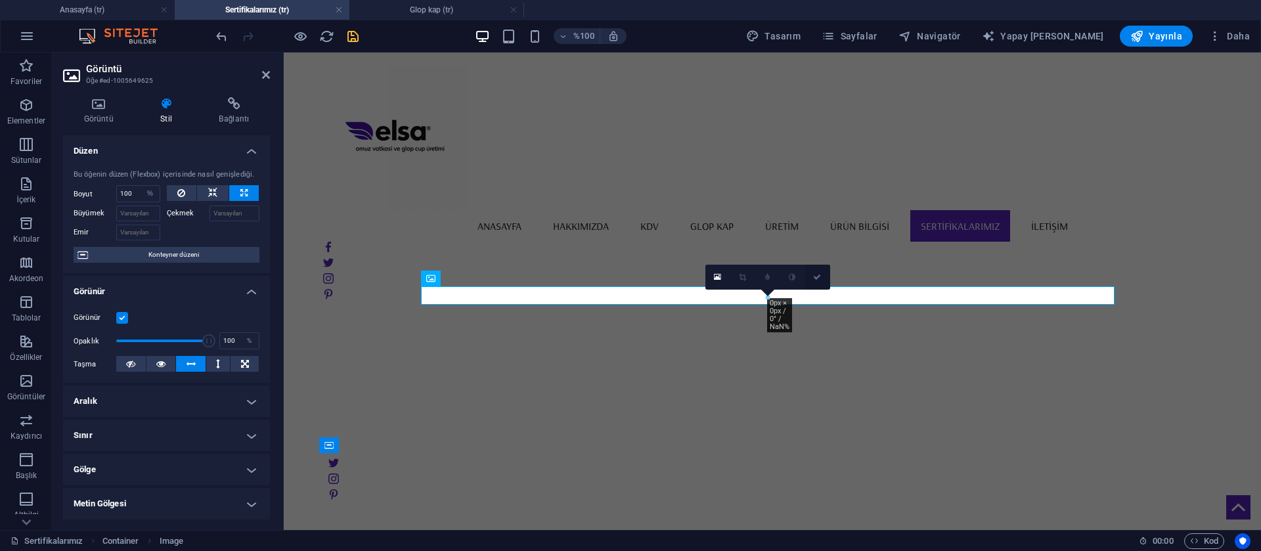
drag, startPoint x: 815, startPoint y: 278, endPoint x: 761, endPoint y: 226, distance: 75.7
click at [815, 278] on icon at bounding box center [817, 277] width 8 height 8
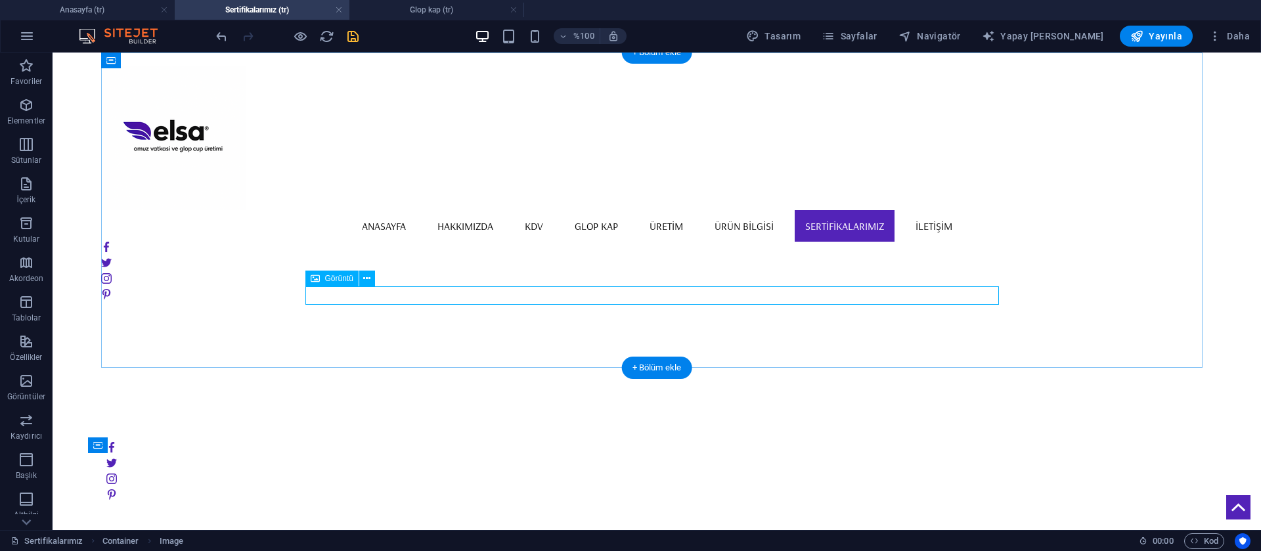
click at [679, 302] on figure at bounding box center [657, 295] width 694 height 18
click at [679, 298] on figure at bounding box center [657, 295] width 694 height 18
select select "%"
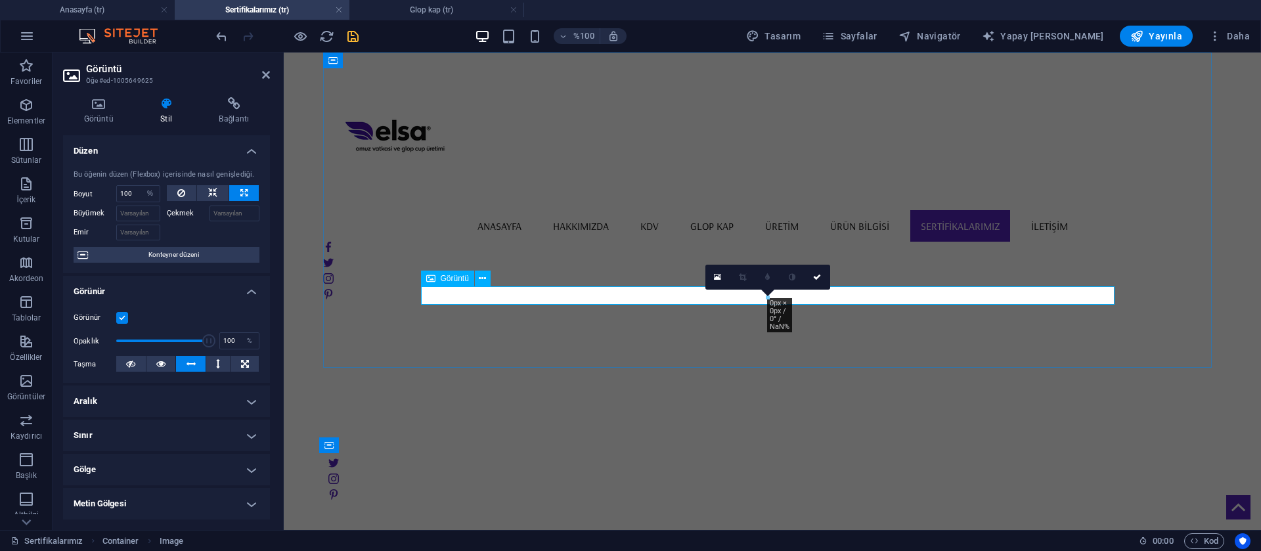
click at [441, 282] on font "Görüntü" at bounding box center [455, 278] width 28 height 9
drag, startPoint x: 720, startPoint y: 280, endPoint x: 435, endPoint y: 227, distance: 289.2
click at [720, 280] on icon at bounding box center [717, 277] width 7 height 9
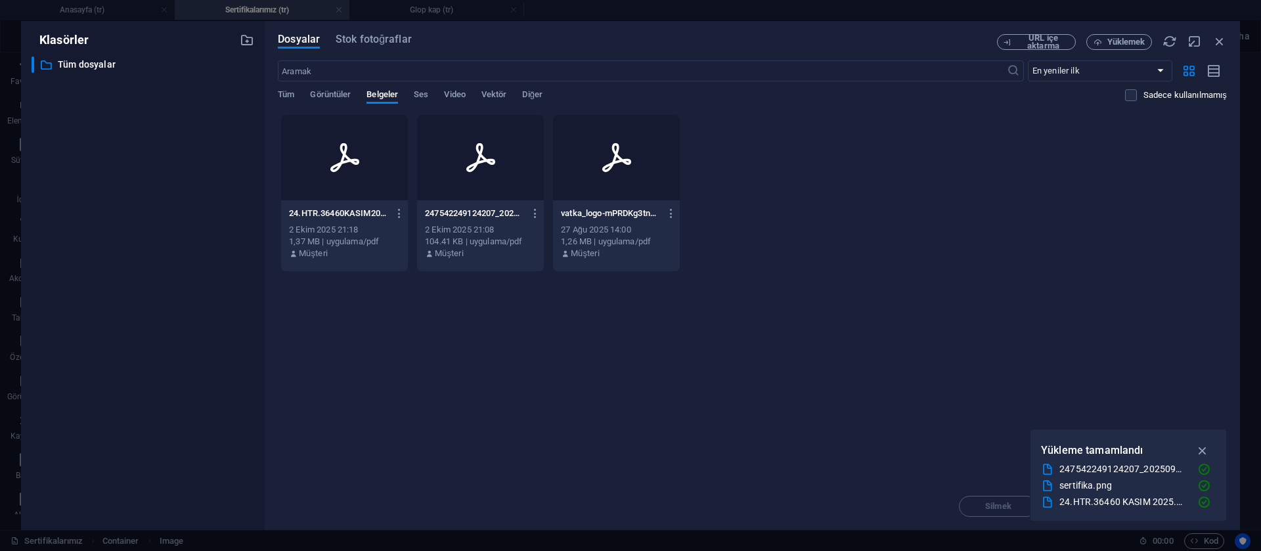
click at [376, 158] on div at bounding box center [344, 157] width 127 height 85
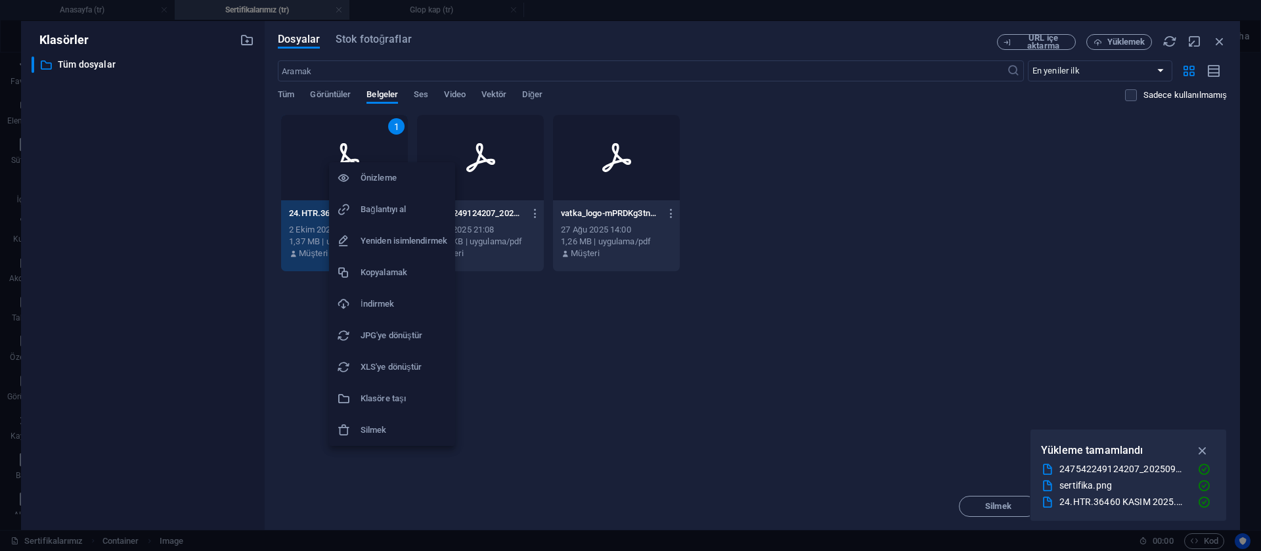
click at [396, 326] on li "JPG'ye dönüştür" at bounding box center [392, 336] width 126 height 32
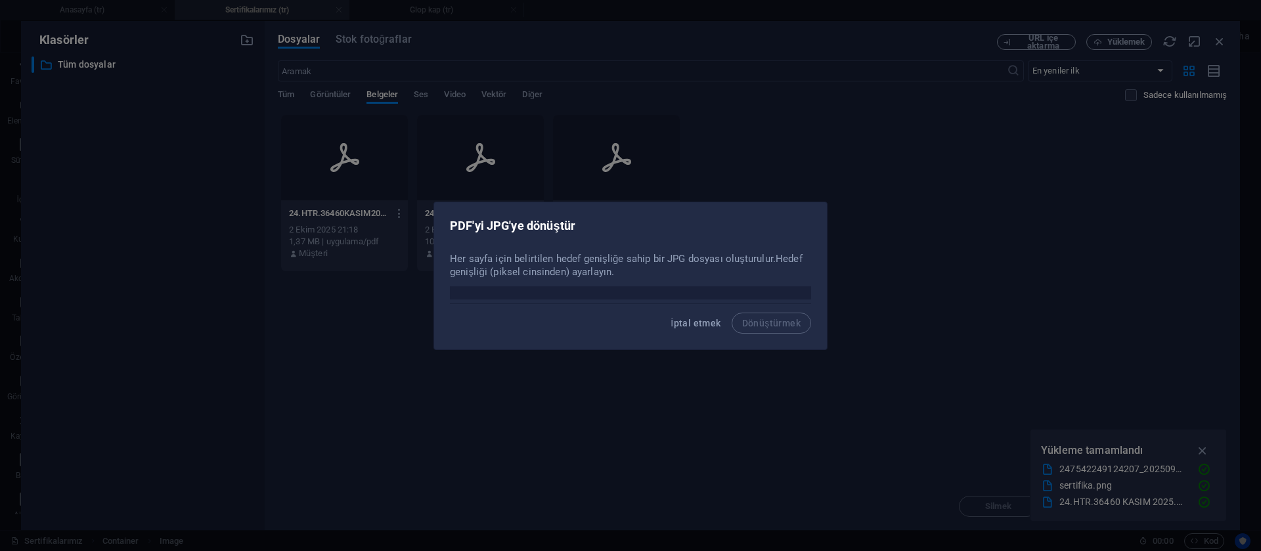
click at [642, 294] on input "number" at bounding box center [630, 292] width 361 height 13
type input "323"
click at [755, 324] on font "Dönüştürmek" at bounding box center [771, 323] width 58 height 11
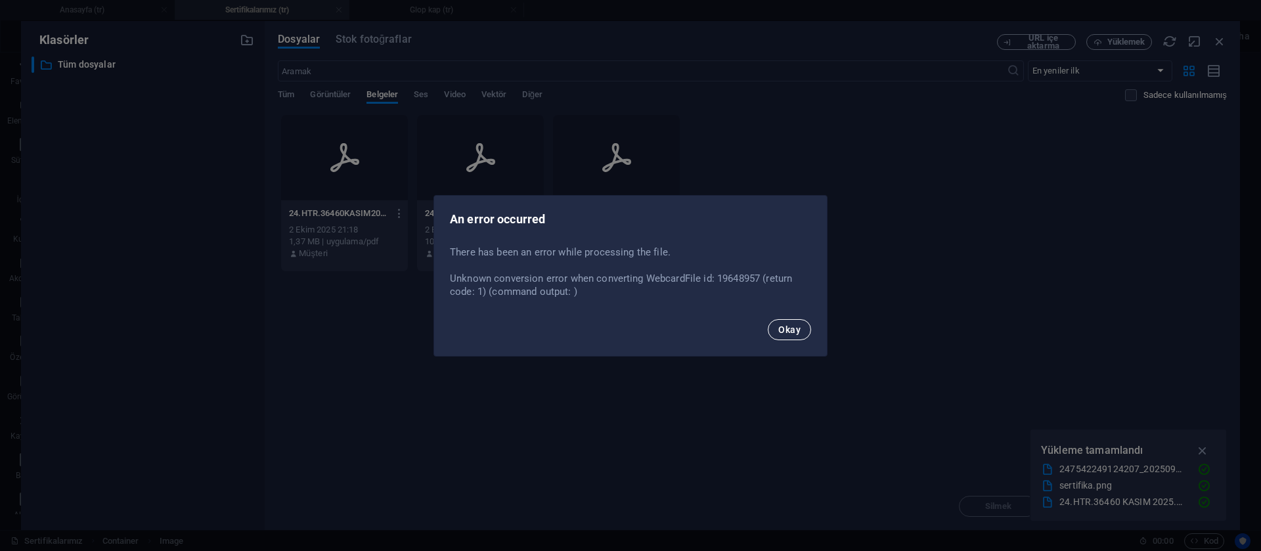
click at [798, 325] on span "Okay" at bounding box center [789, 329] width 22 height 11
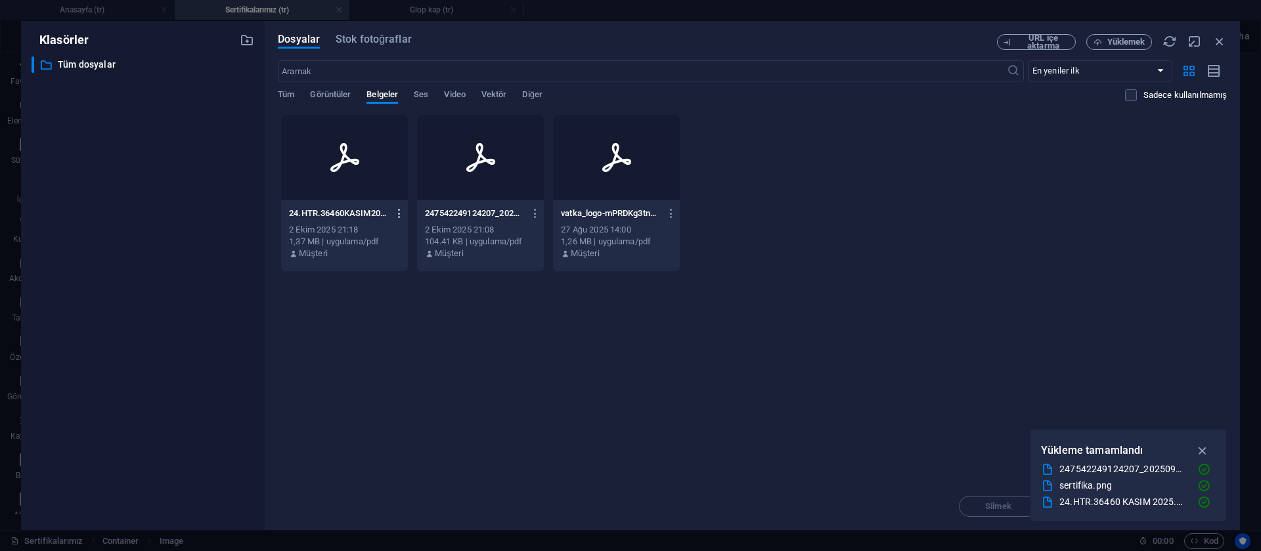
click at [398, 211] on icon "button" at bounding box center [399, 214] width 12 height 12
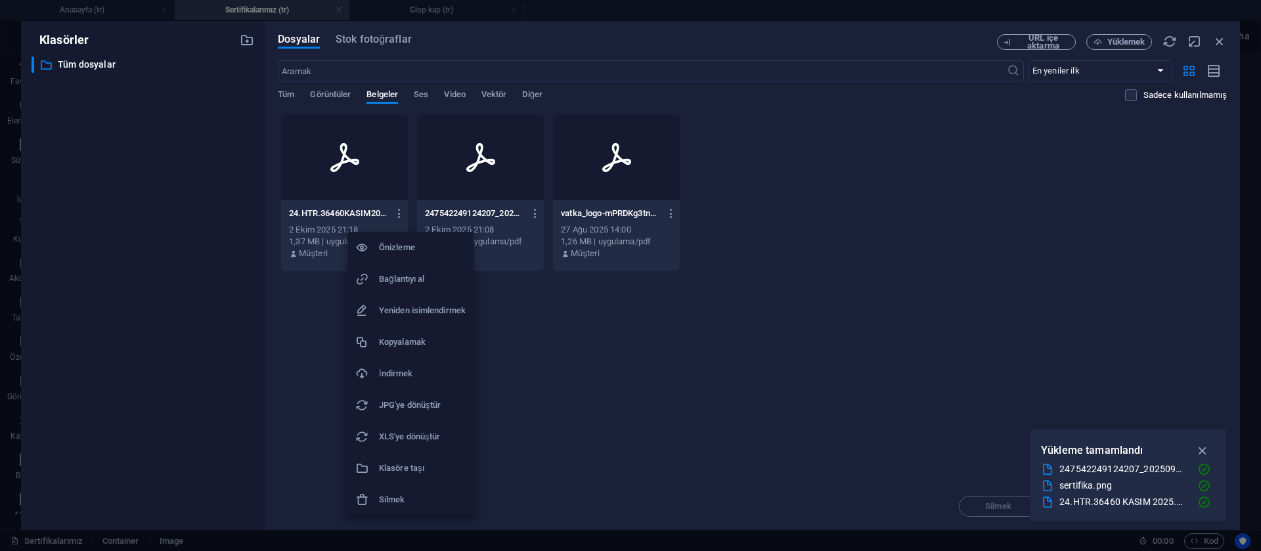
click at [417, 434] on font "XLS'ye dönüştür" at bounding box center [409, 436] width 61 height 10
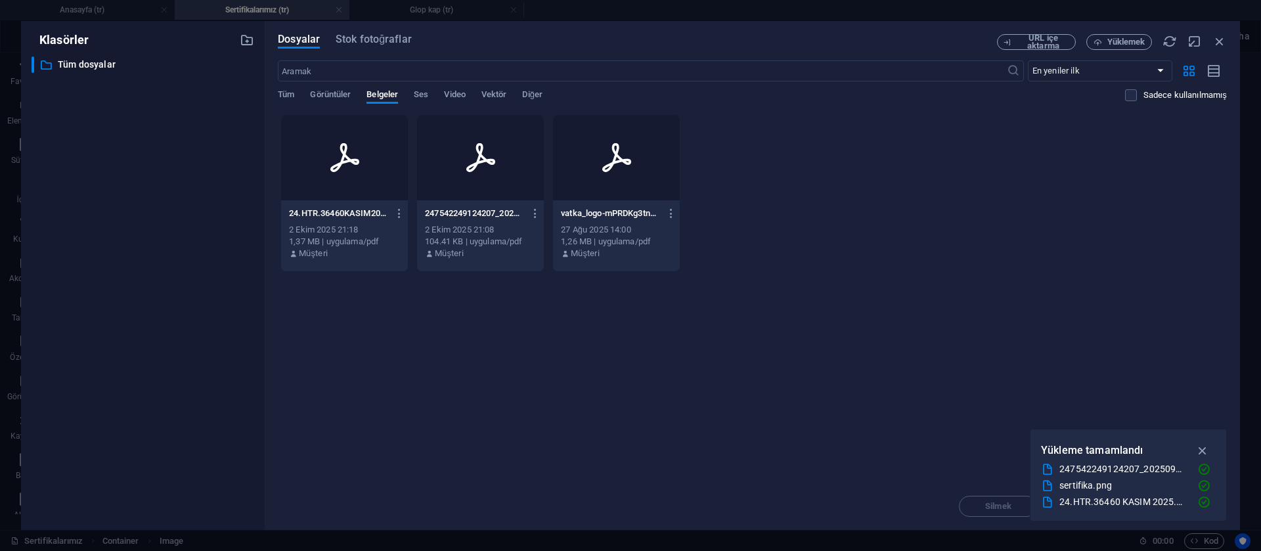
click at [350, 162] on icon at bounding box center [345, 158] width 32 height 32
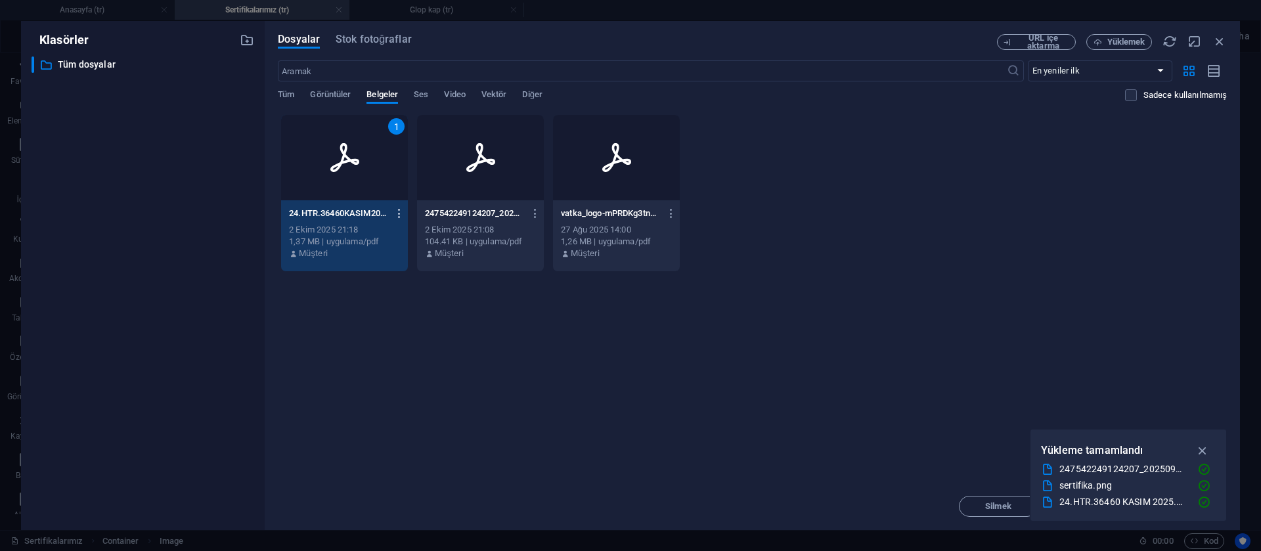
click at [401, 215] on icon "button" at bounding box center [399, 214] width 12 height 12
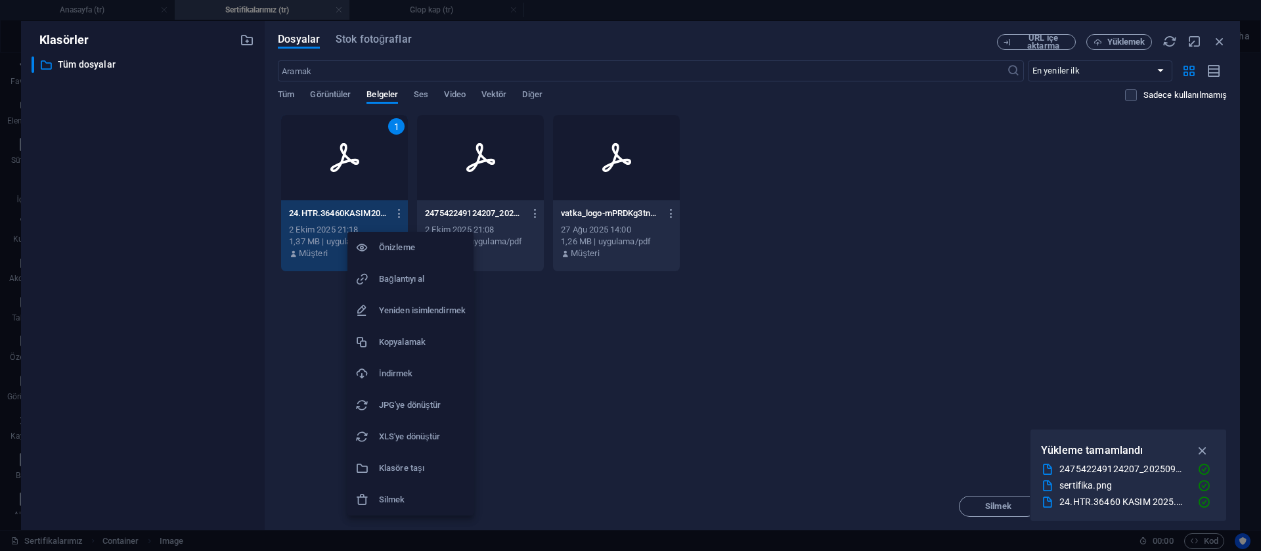
click at [406, 397] on li "JPG'ye dönüştür" at bounding box center [410, 405] width 126 height 32
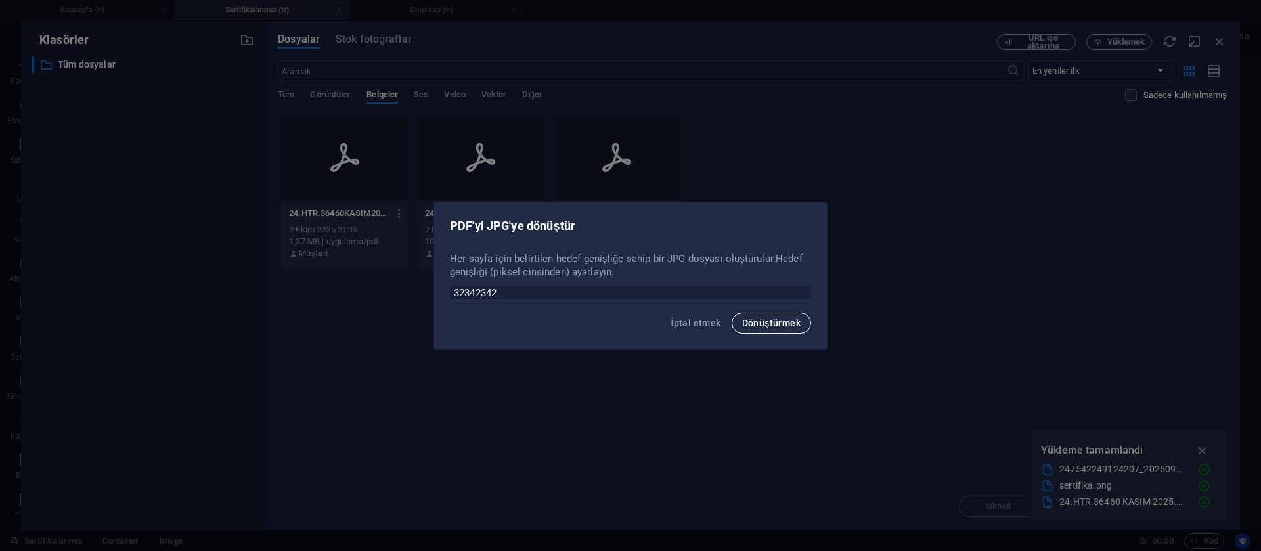
type input "32342342"
click at [769, 325] on font "Dönüştürmek" at bounding box center [771, 323] width 58 height 11
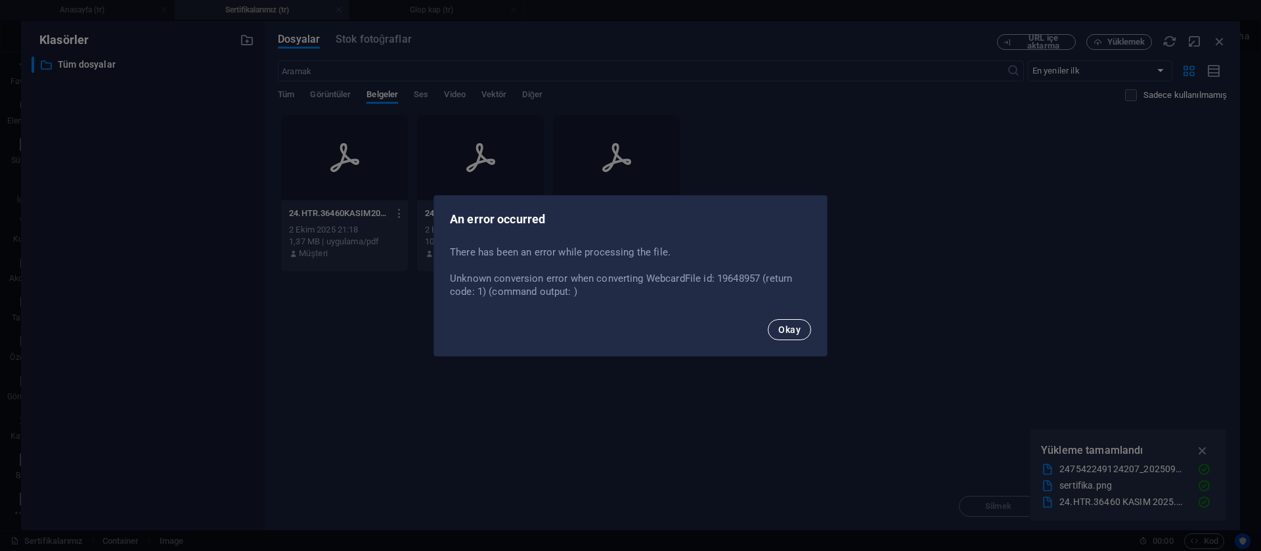
click at [780, 334] on span "Okay" at bounding box center [789, 329] width 22 height 11
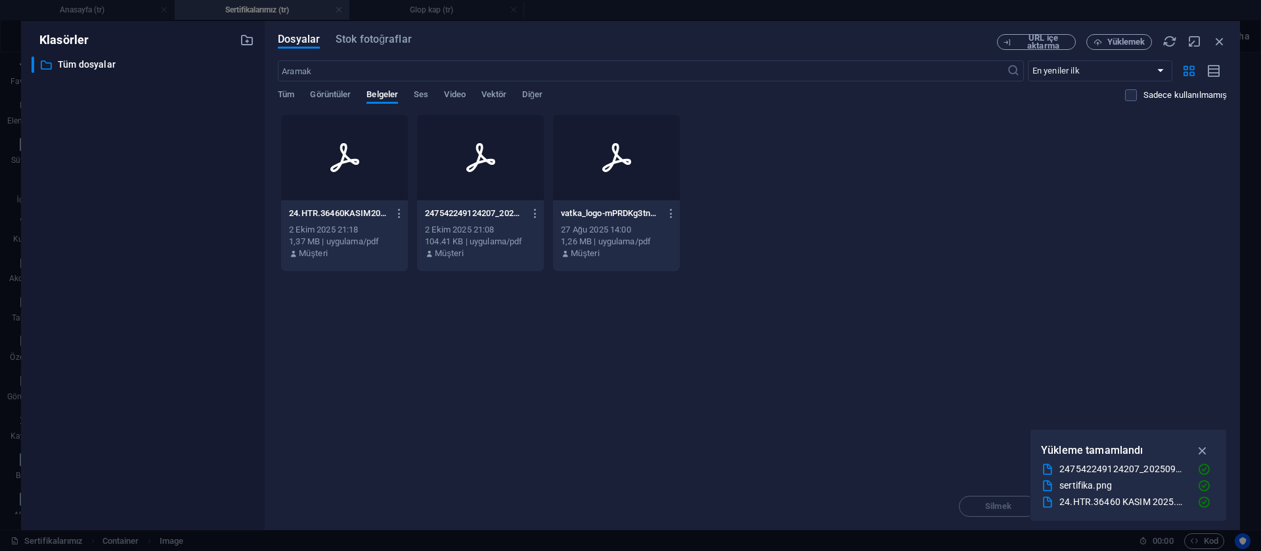
click at [365, 161] on div at bounding box center [344, 157] width 127 height 85
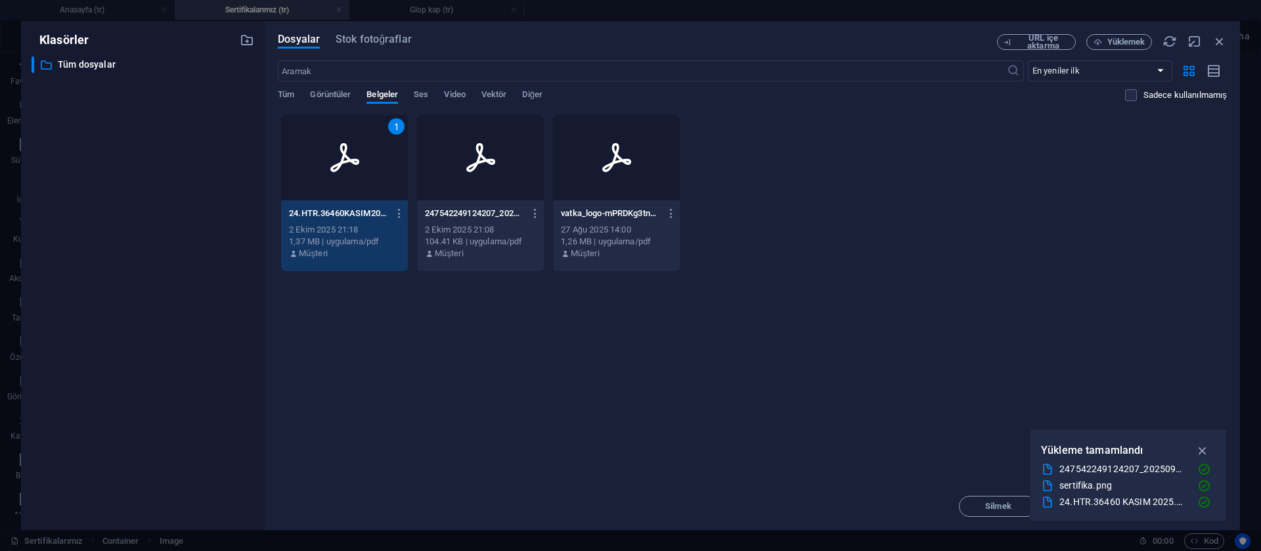
drag, startPoint x: 365, startPoint y: 161, endPoint x: 113, endPoint y: 129, distance: 254.2
click at [365, 161] on div "1" at bounding box center [344, 157] width 127 height 85
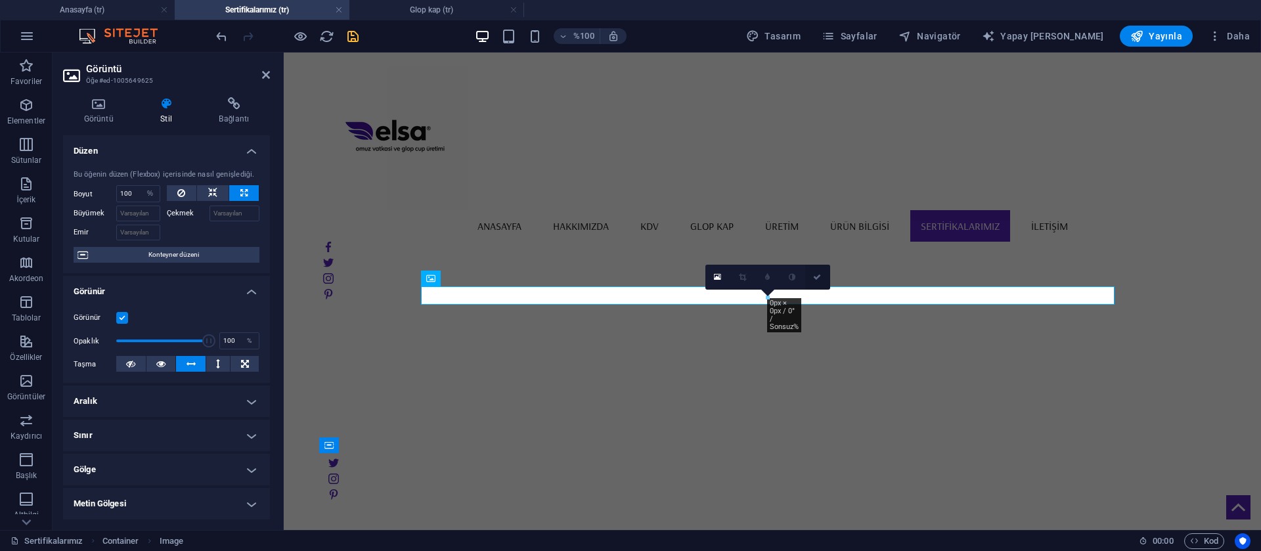
click at [816, 273] on icon at bounding box center [817, 277] width 8 height 8
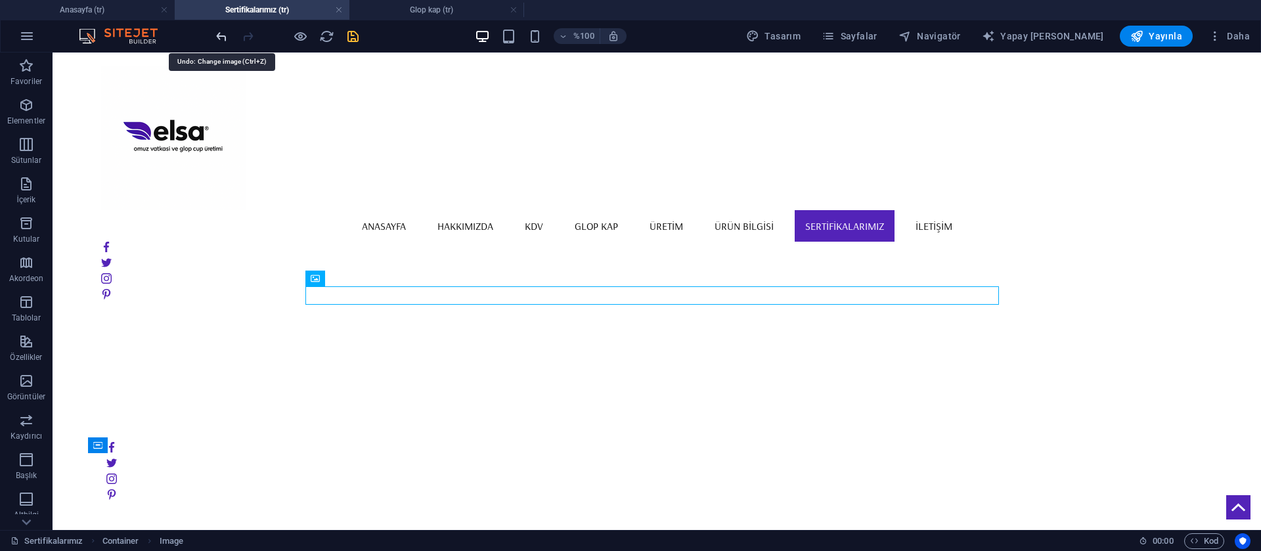
click at [219, 38] on icon "geri al" at bounding box center [221, 36] width 15 height 15
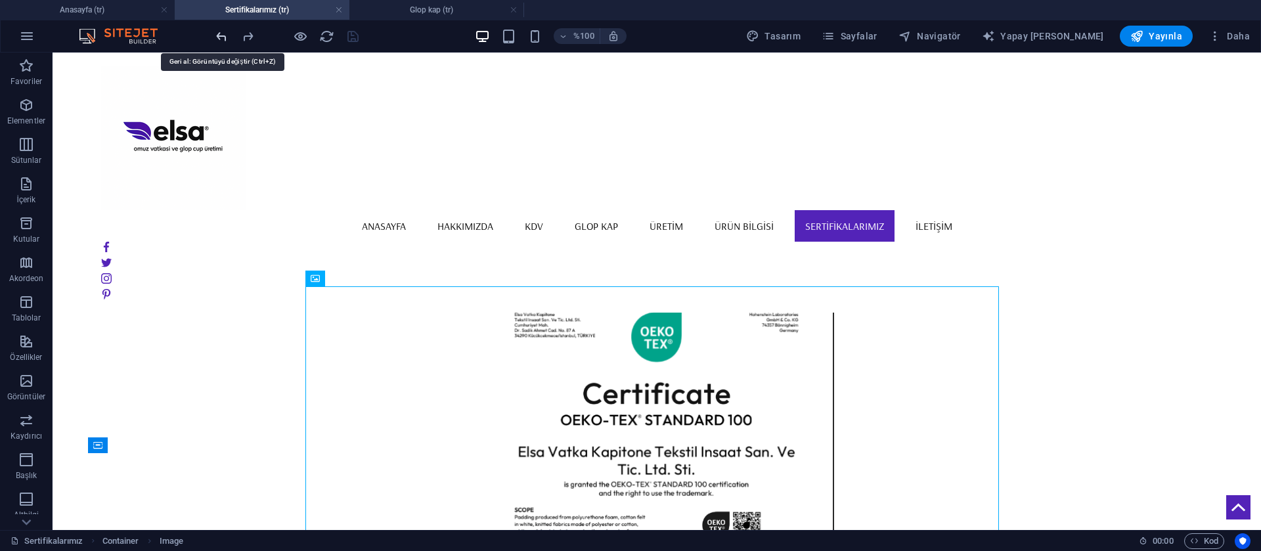
click at [219, 38] on icon "geri al" at bounding box center [221, 36] width 15 height 15
click at [244, 38] on icon "yeniden yapmak" at bounding box center [247, 36] width 15 height 15
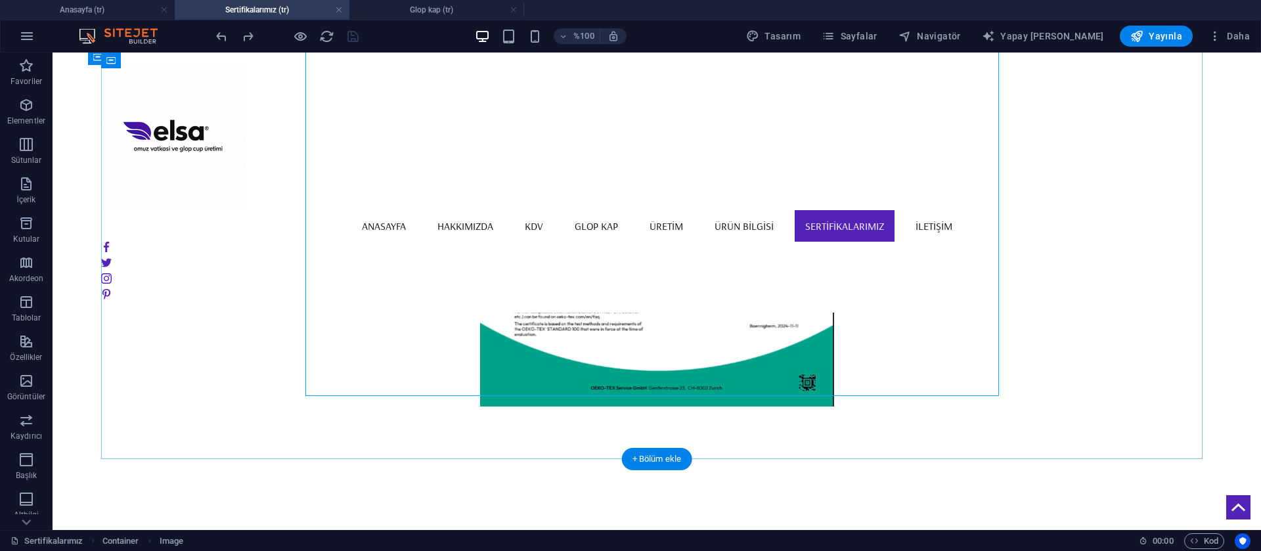
scroll to position [394, 0]
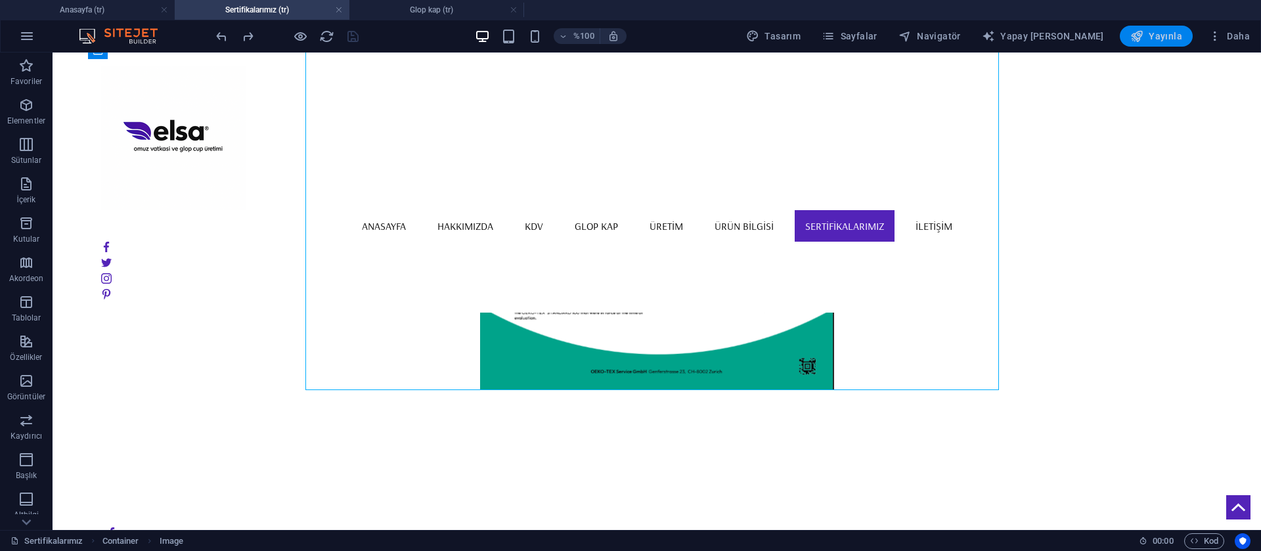
click at [1170, 39] on font "Yayınla" at bounding box center [1165, 36] width 33 height 11
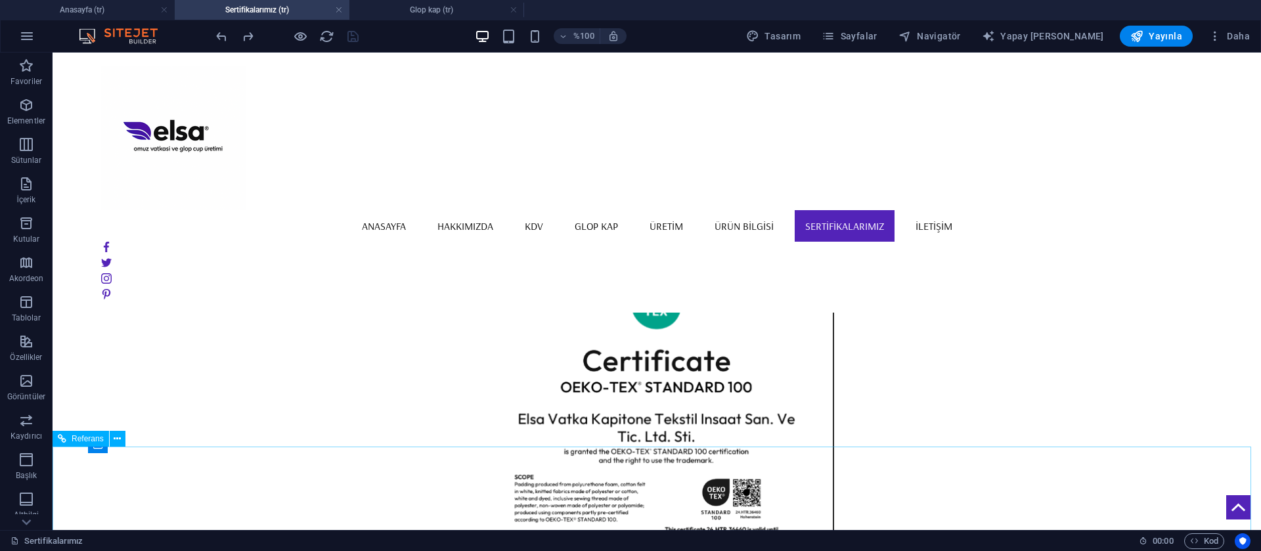
scroll to position [0, 0]
